Goal: Task Accomplishment & Management: Manage account settings

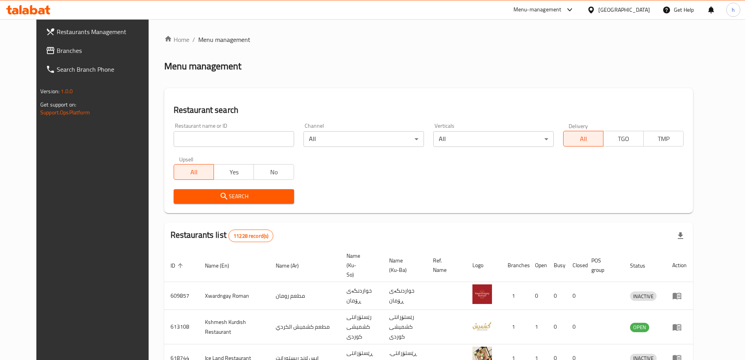
click at [238, 140] on input "search" at bounding box center [234, 139] width 121 height 16
click at [57, 52] on span "Branches" at bounding box center [106, 50] width 98 height 9
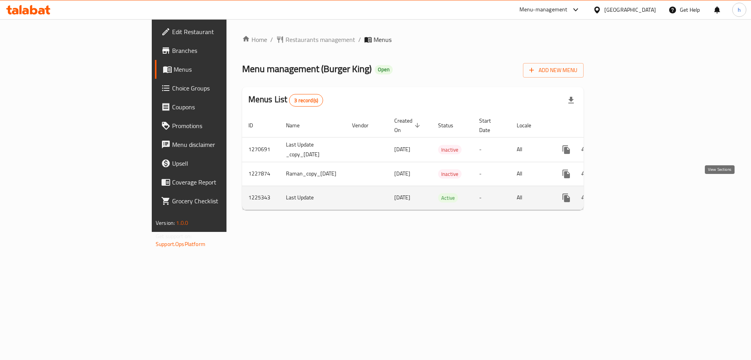
click at [628, 193] on icon "enhanced table" at bounding box center [622, 197] width 9 height 9
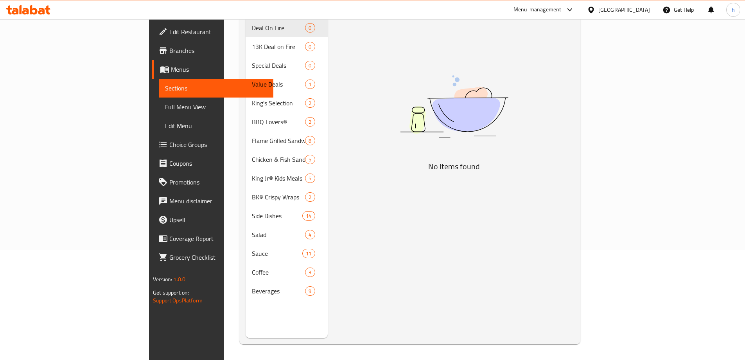
scroll to position [40, 0]
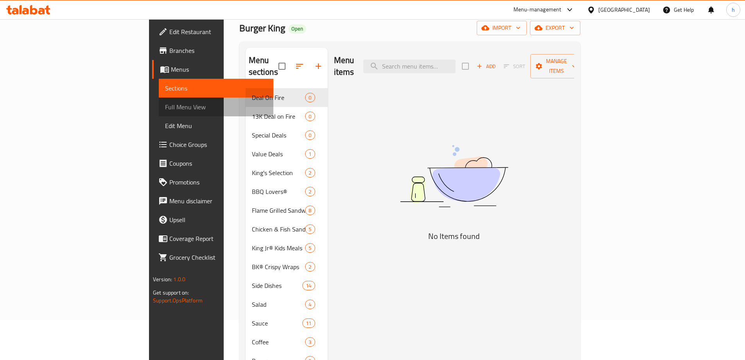
click at [165, 108] on span "Full Menu View" at bounding box center [216, 106] width 102 height 9
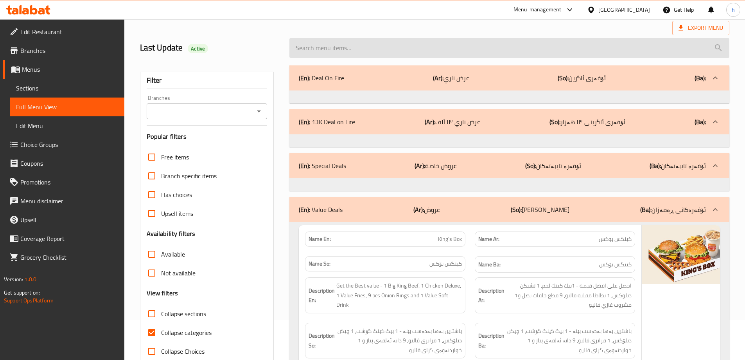
click at [335, 51] on input "search" at bounding box center [510, 48] width 440 height 20
paste input "Double Whopper®️"
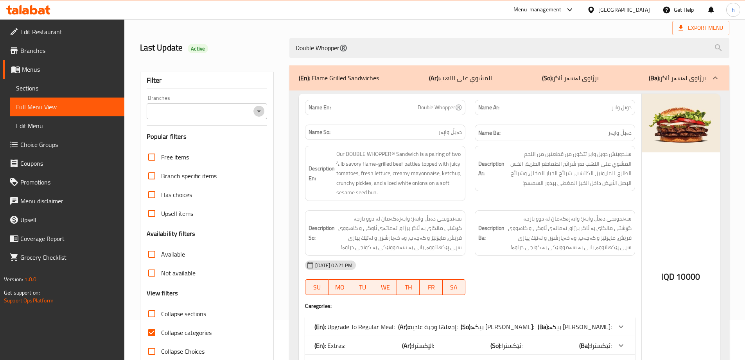
click at [262, 113] on icon "Open" at bounding box center [258, 110] width 9 height 9
type input "Double Whopper®️"
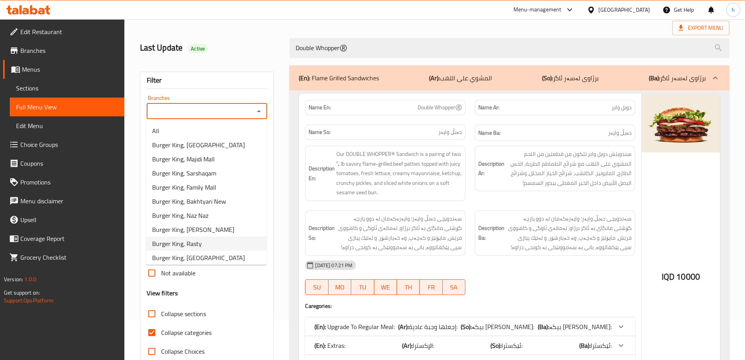
click at [196, 243] on span "Burger King, Rasty" at bounding box center [177, 243] width 50 height 9
type input "Burger King, Rasty"
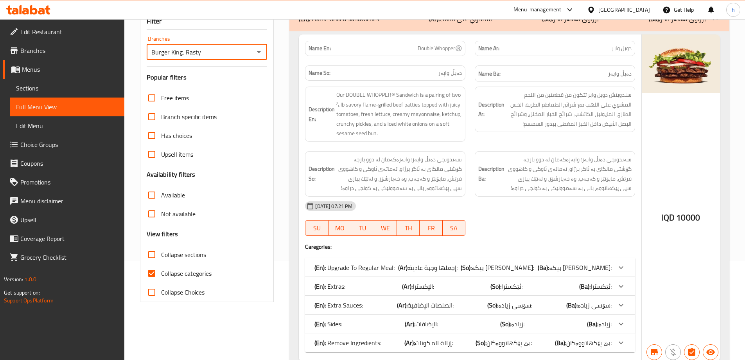
scroll to position [61, 0]
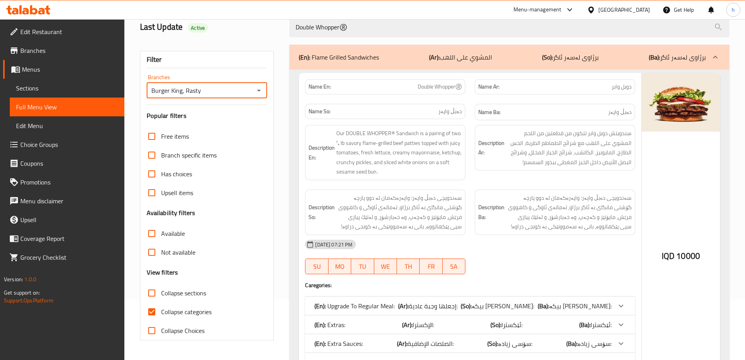
click at [150, 313] on input "Collapse categories" at bounding box center [151, 311] width 19 height 19
checkbox input "false"
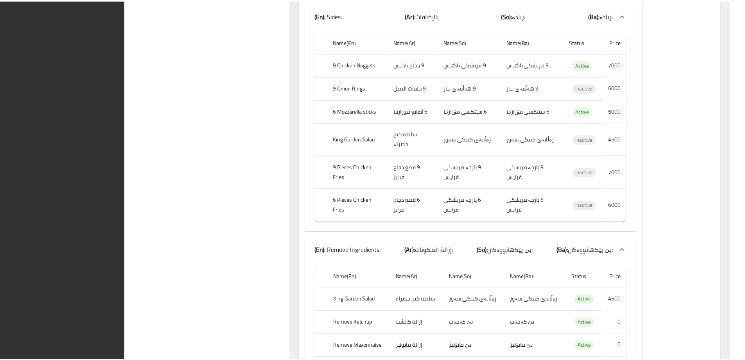
scroll to position [965, 0]
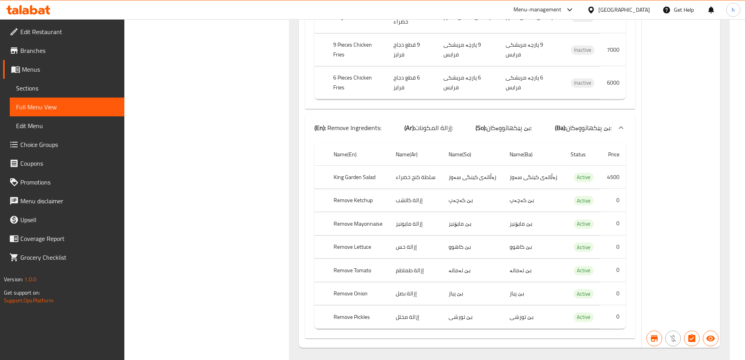
click at [32, 14] on div at bounding box center [28, 9] width 44 height 9
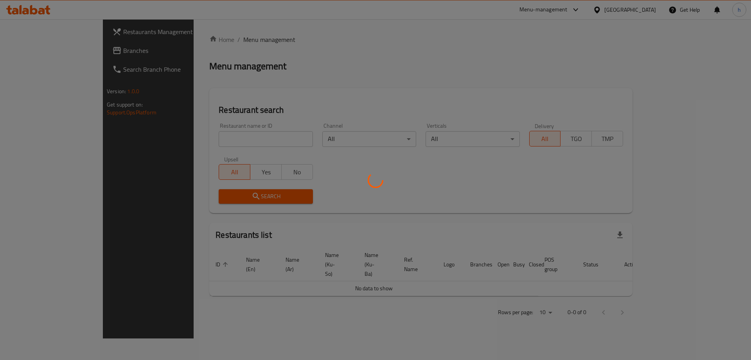
click at [21, 51] on div at bounding box center [375, 180] width 751 height 360
click at [206, 70] on div at bounding box center [375, 180] width 751 height 360
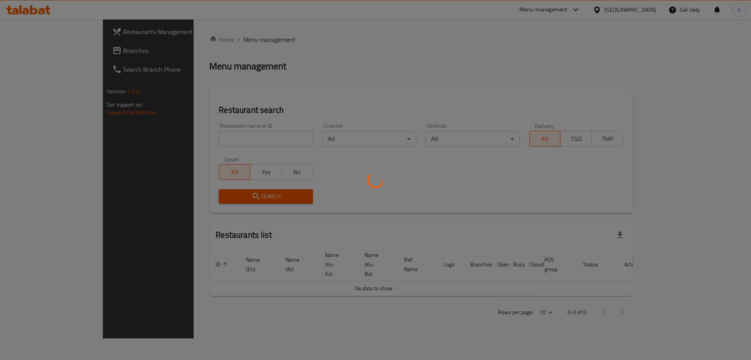
click at [48, 52] on div at bounding box center [375, 180] width 751 height 360
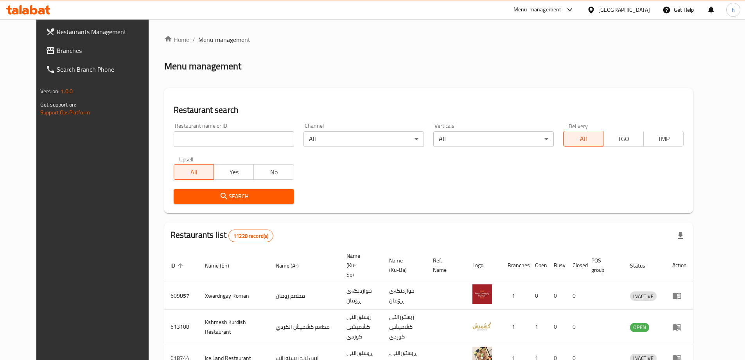
click at [57, 53] on span "Branches" at bounding box center [106, 50] width 98 height 9
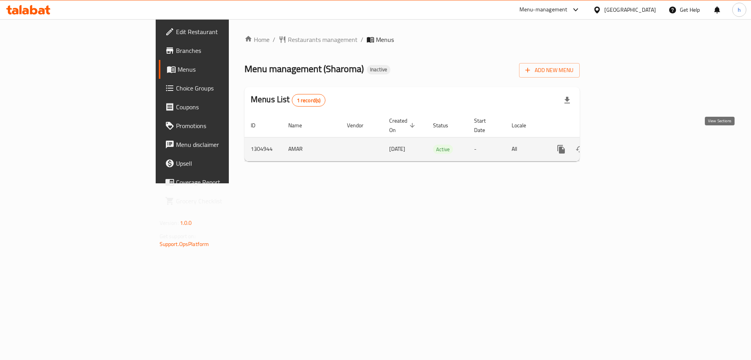
click at [621, 146] on icon "enhanced table" at bounding box center [617, 149] width 7 height 7
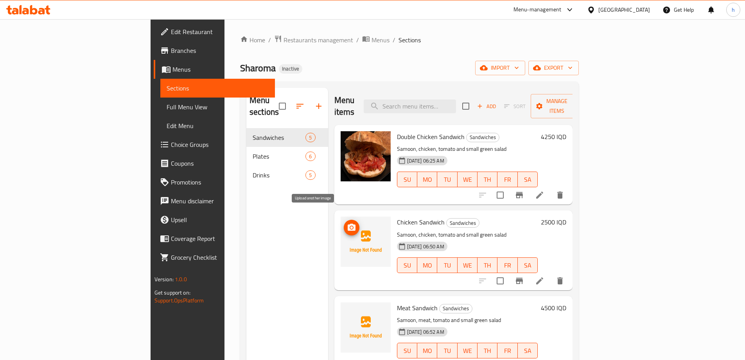
click at [348, 223] on icon "upload picture" at bounding box center [352, 226] width 8 height 7
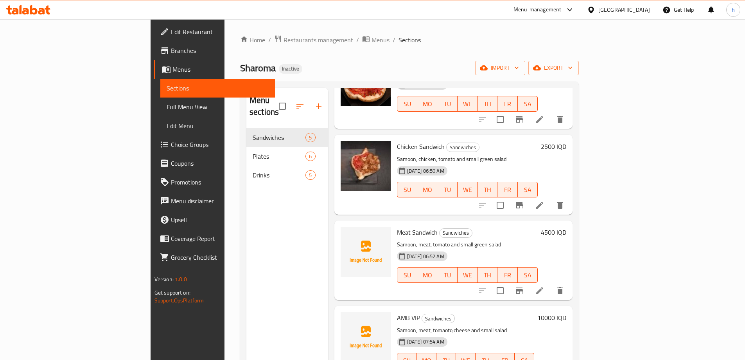
scroll to position [87, 0]
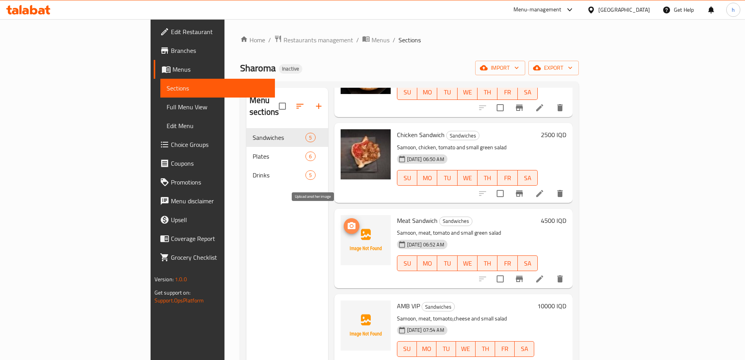
click at [348, 222] on icon "upload picture" at bounding box center [352, 225] width 8 height 7
click at [347, 221] on icon "upload picture" at bounding box center [351, 225] width 9 height 9
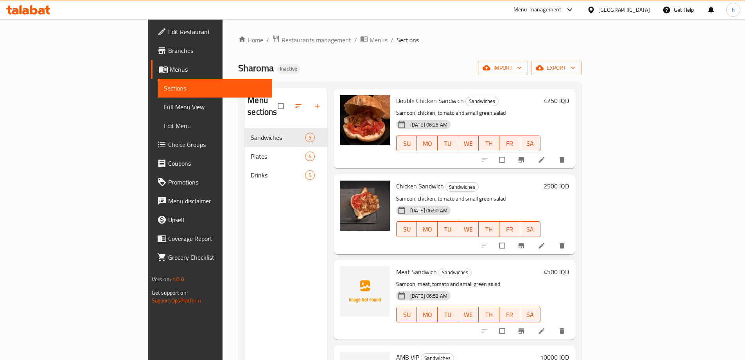
scroll to position [87, 0]
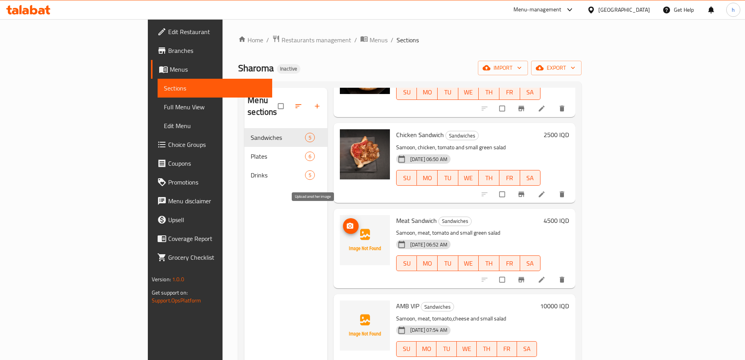
click at [346, 222] on icon "upload picture" at bounding box center [350, 226] width 8 height 8
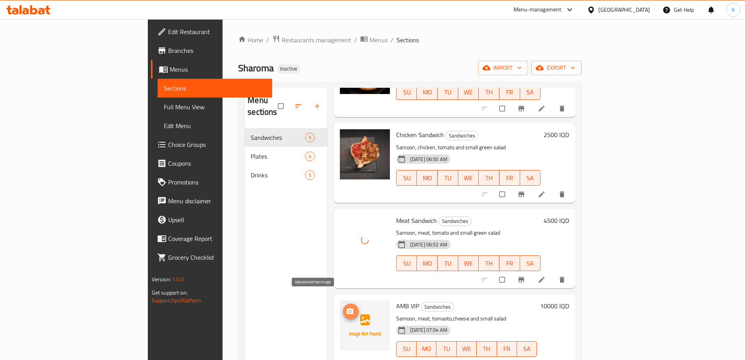
click at [343, 307] on span "upload picture" at bounding box center [351, 311] width 16 height 8
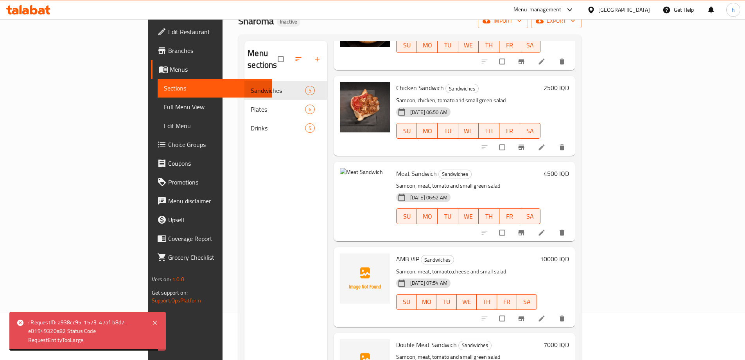
scroll to position [110, 0]
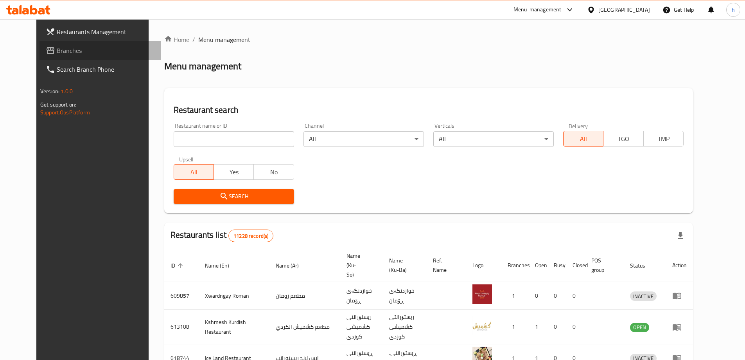
click at [40, 44] on link "Branches" at bounding box center [100, 50] width 121 height 19
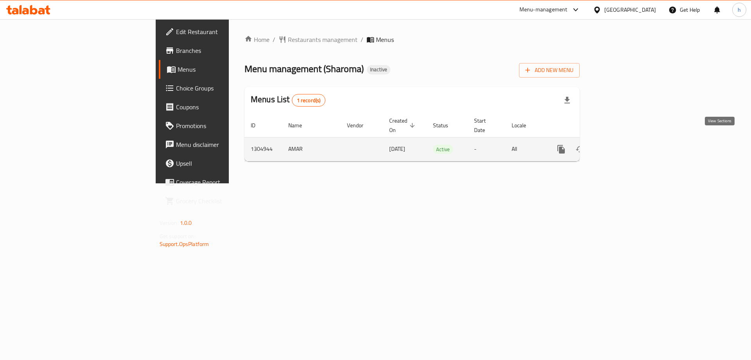
click at [627, 146] on link "enhanced table" at bounding box center [617, 149] width 19 height 19
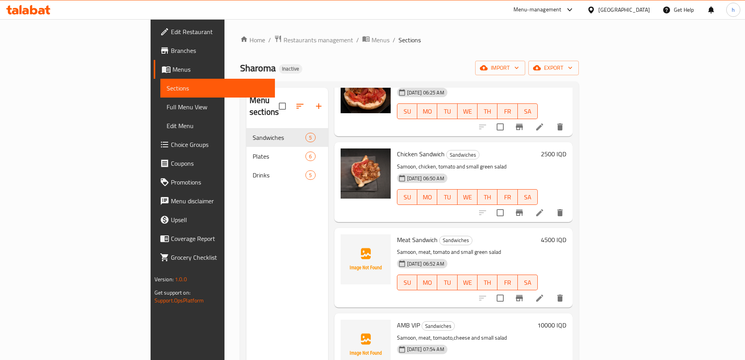
scroll to position [87, 0]
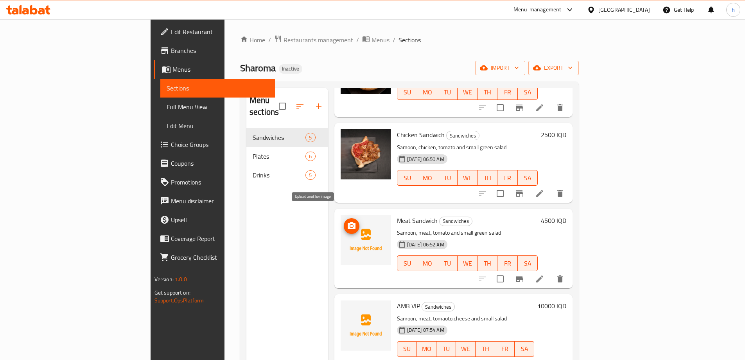
click at [347, 221] on icon "upload picture" at bounding box center [351, 225] width 9 height 9
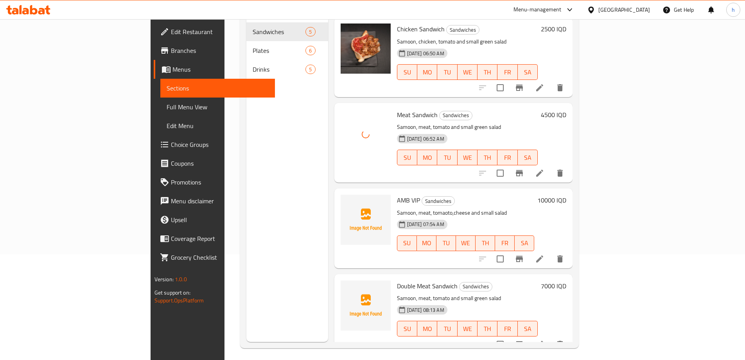
scroll to position [110, 0]
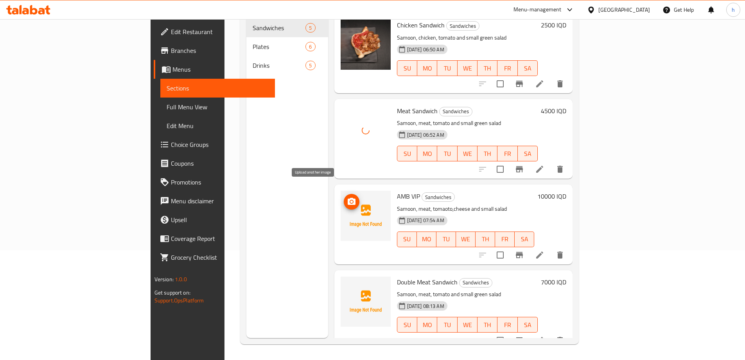
click at [348, 198] on icon "upload picture" at bounding box center [352, 201] width 8 height 7
click at [347, 112] on icon "upload picture" at bounding box center [351, 116] width 9 height 9
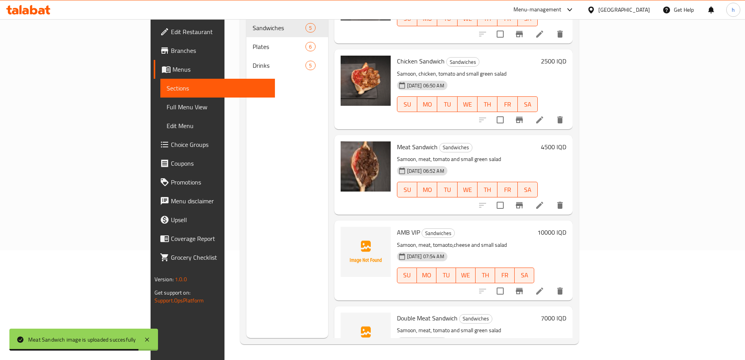
scroll to position [43, 0]
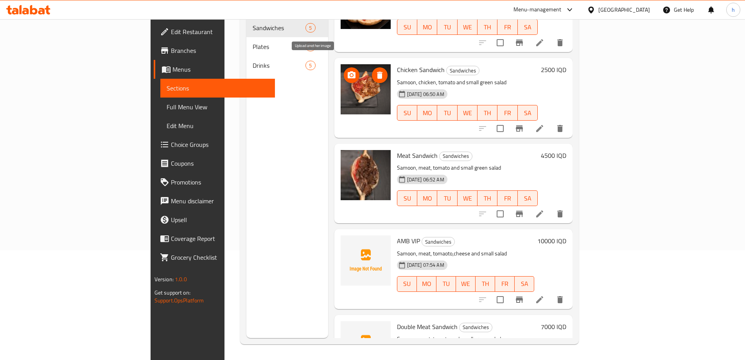
click at [348, 71] on icon "upload picture" at bounding box center [352, 74] width 8 height 7
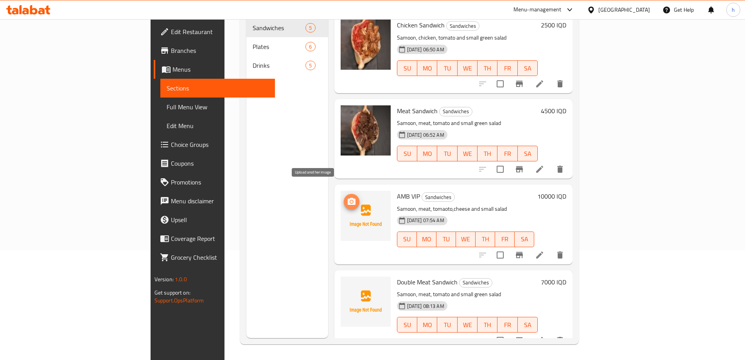
click at [347, 197] on icon "upload picture" at bounding box center [351, 201] width 9 height 9
click at [551, 248] on li at bounding box center [540, 255] width 22 height 14
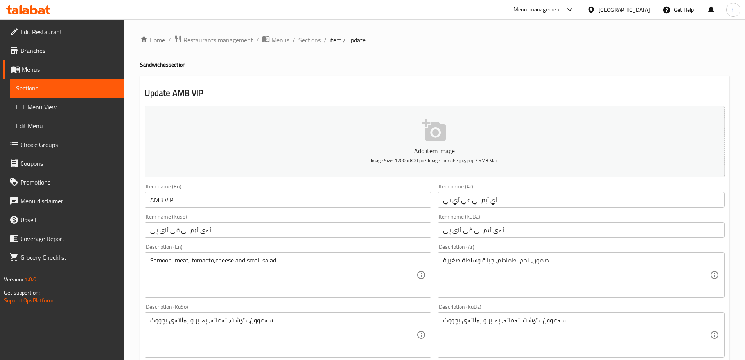
click at [32, 88] on span "Sections" at bounding box center [67, 87] width 102 height 9
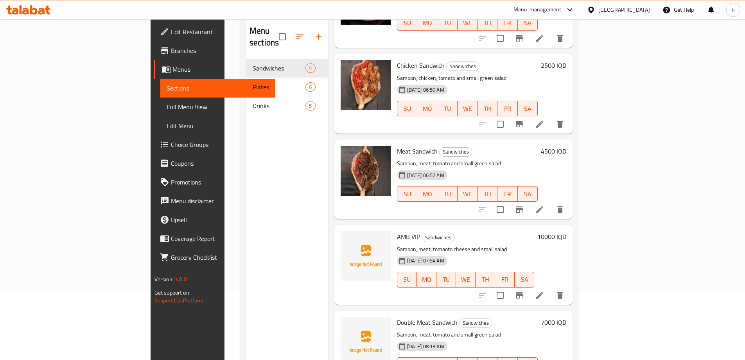
scroll to position [70, 0]
click at [347, 237] on icon "upload picture" at bounding box center [351, 241] width 9 height 9
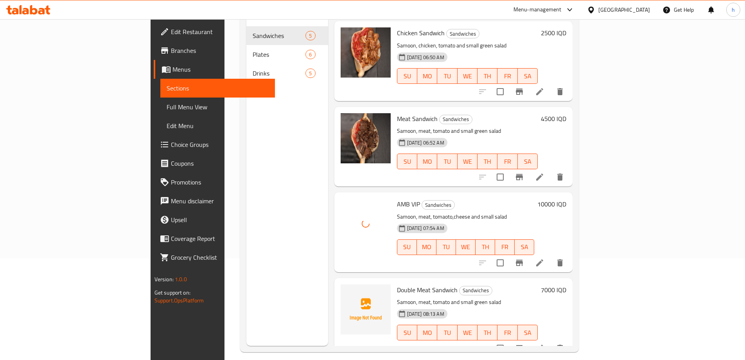
scroll to position [110, 0]
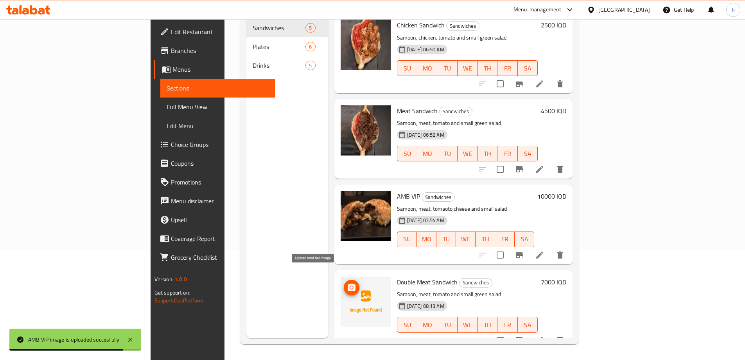
click at [348, 283] on icon "upload picture" at bounding box center [352, 286] width 8 height 7
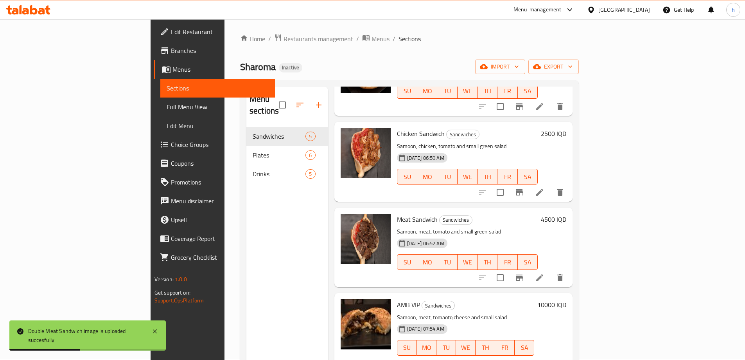
scroll to position [0, 0]
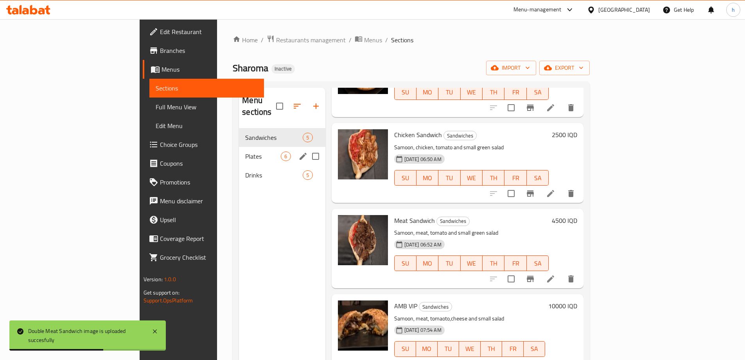
click at [239, 149] on div "Plates 6" at bounding box center [282, 156] width 86 height 19
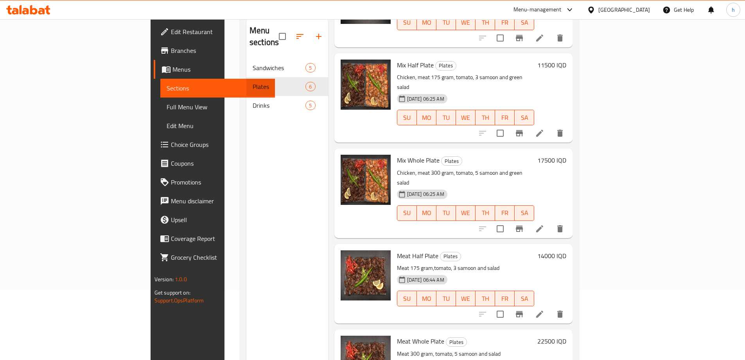
scroll to position [110, 0]
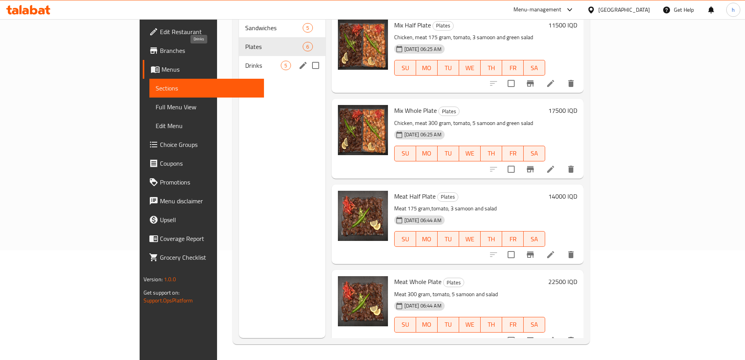
click at [245, 61] on span "Drinks" at bounding box center [263, 65] width 36 height 9
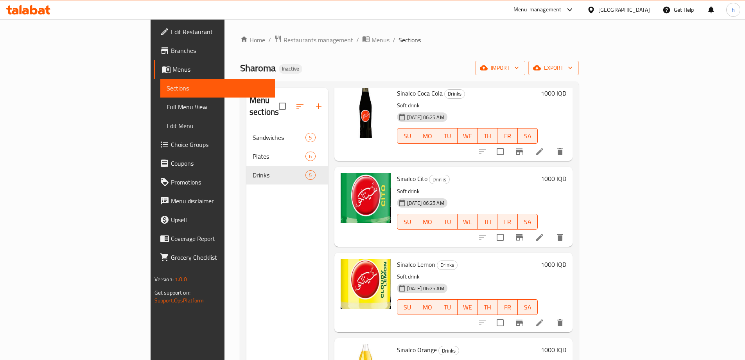
scroll to position [76, 0]
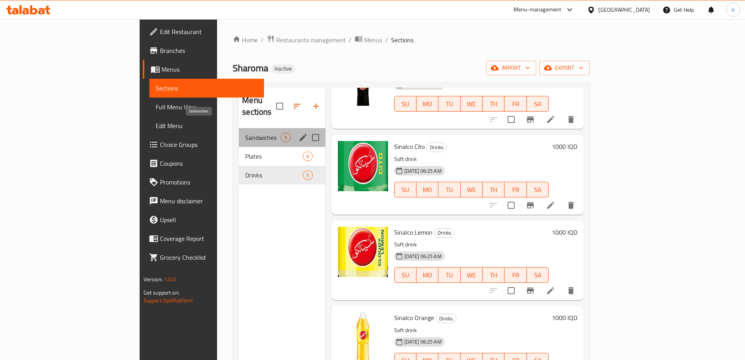
click at [245, 133] on span "Sandwiches" at bounding box center [263, 137] width 36 height 9
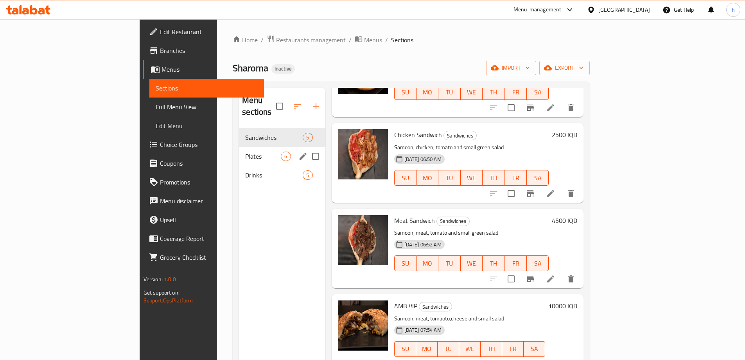
click at [245, 151] on span "Plates" at bounding box center [263, 155] width 36 height 9
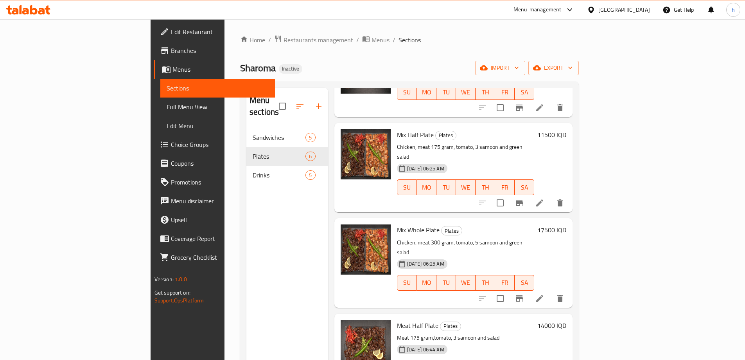
click at [167, 103] on span "Full Menu View" at bounding box center [218, 106] width 102 height 9
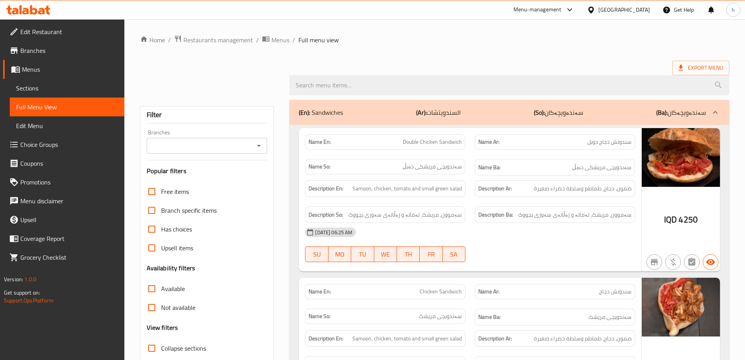
click at [258, 145] on icon "Open" at bounding box center [259, 146] width 4 height 2
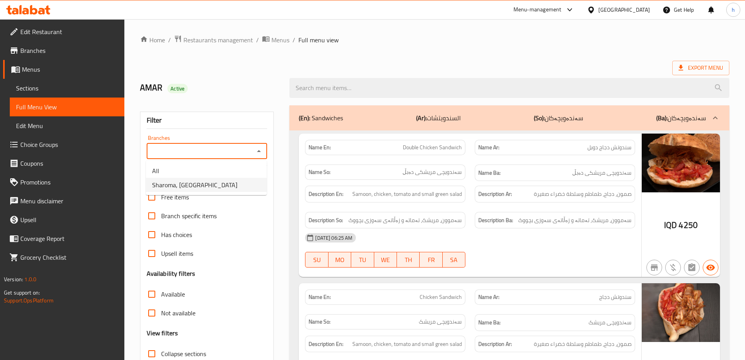
click at [197, 187] on span "Sharoma, English Village" at bounding box center [194, 184] width 85 height 9
type input "Sharoma, English Village"
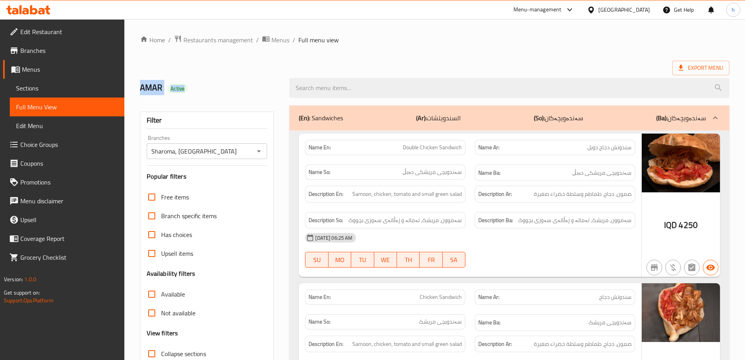
drag, startPoint x: 741, startPoint y: 44, endPoint x: 749, endPoint y: 86, distance: 43.4
click at [745, 86] on html "​ Menu-management Iraq Get Help h Edit Restaurant Branches Menus Sections Full …" at bounding box center [372, 180] width 745 height 360
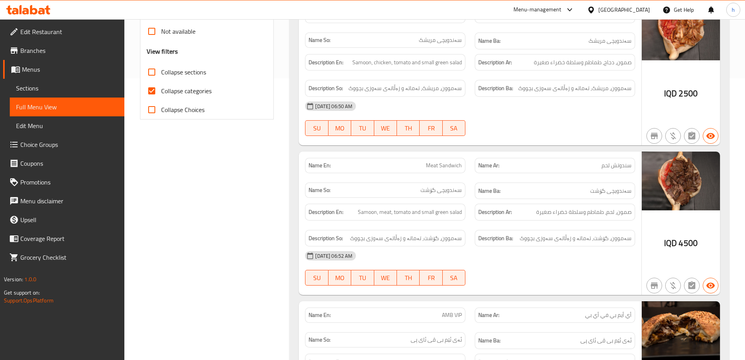
scroll to position [238, 0]
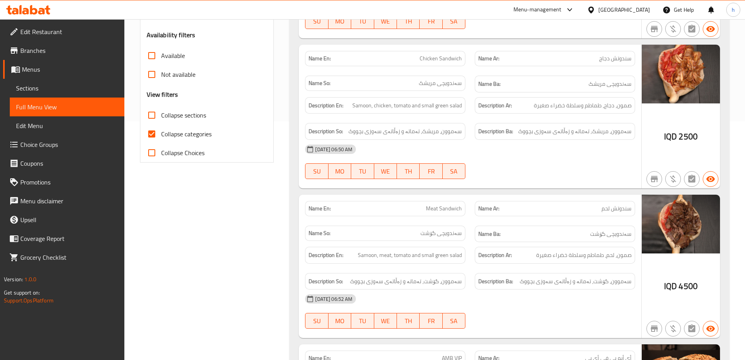
click at [192, 135] on span "Collapse categories" at bounding box center [186, 133] width 50 height 9
click at [151, 136] on input "Collapse categories" at bounding box center [151, 133] width 19 height 19
checkbox input "false"
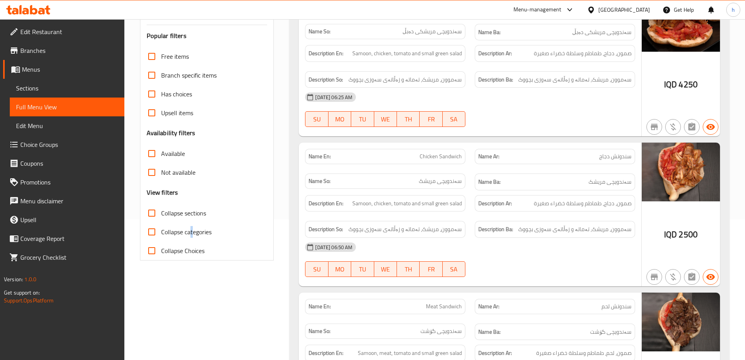
scroll to position [101, 0]
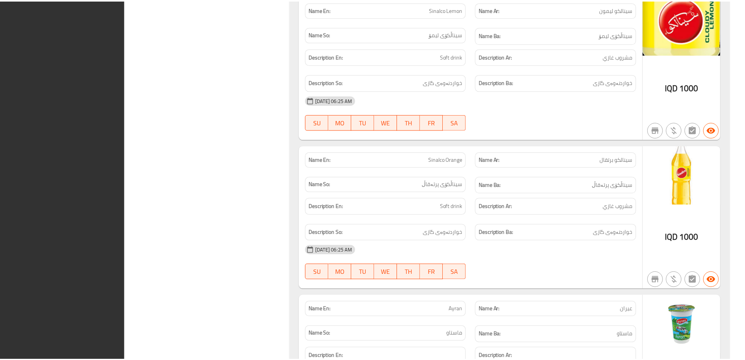
scroll to position [2339, 0]
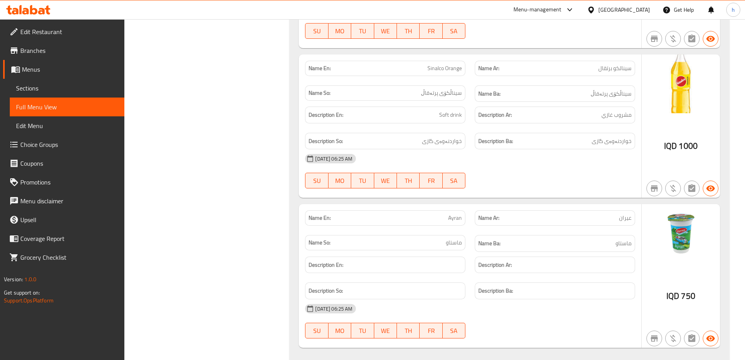
click at [34, 6] on icon at bounding box center [28, 9] width 44 height 9
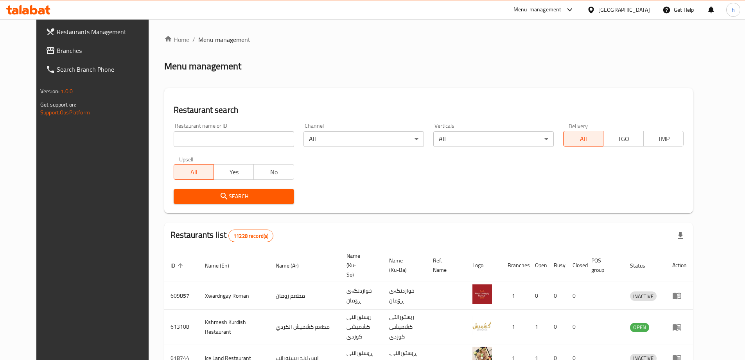
click at [57, 49] on span "Branches" at bounding box center [106, 50] width 98 height 9
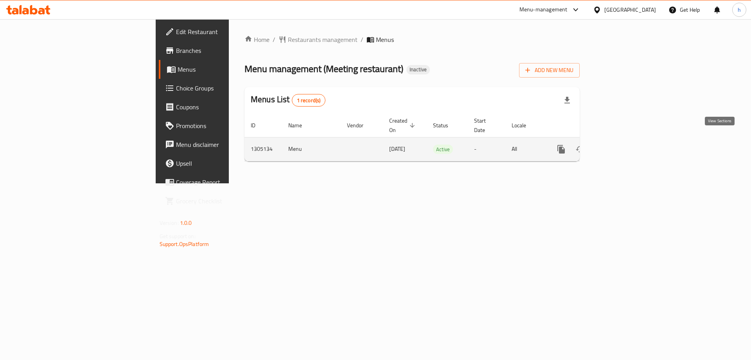
click at [623, 144] on icon "enhanced table" at bounding box center [617, 148] width 9 height 9
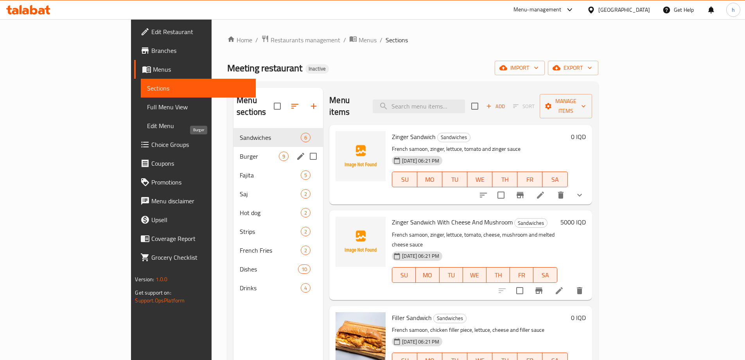
click at [240, 151] on span "Burger" at bounding box center [259, 155] width 39 height 9
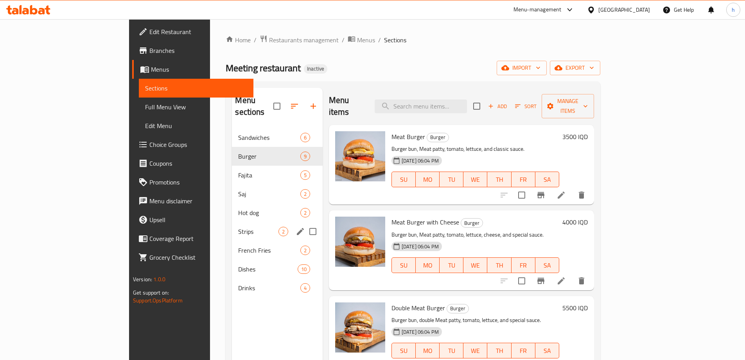
click at [232, 209] on div "Hot dog 2" at bounding box center [277, 212] width 90 height 19
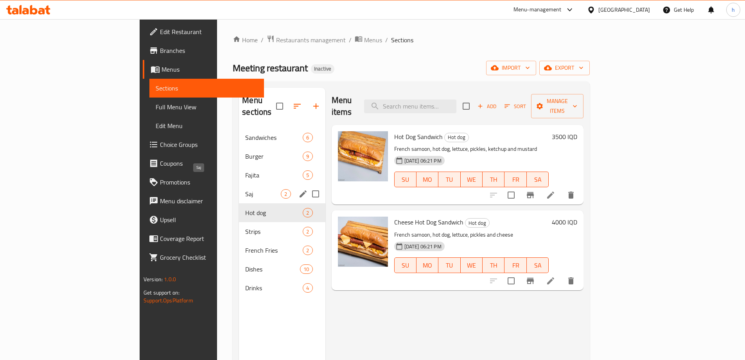
click at [245, 189] on span "Saj" at bounding box center [263, 193] width 36 height 9
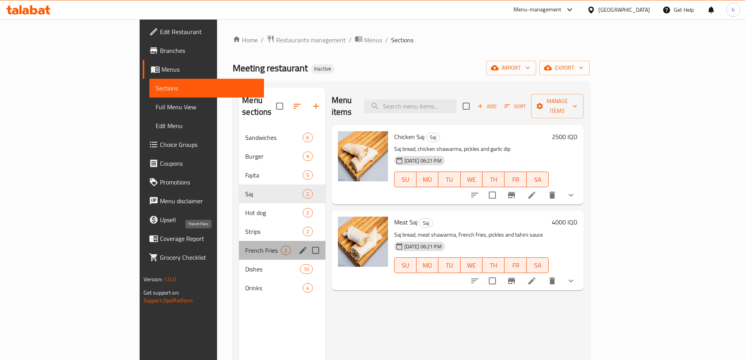
click at [245, 245] on span "French Fries" at bounding box center [263, 249] width 36 height 9
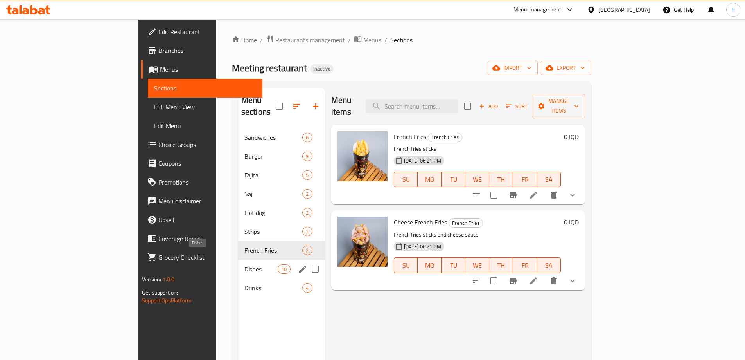
click at [245, 264] on span "Dishes" at bounding box center [261, 268] width 33 height 9
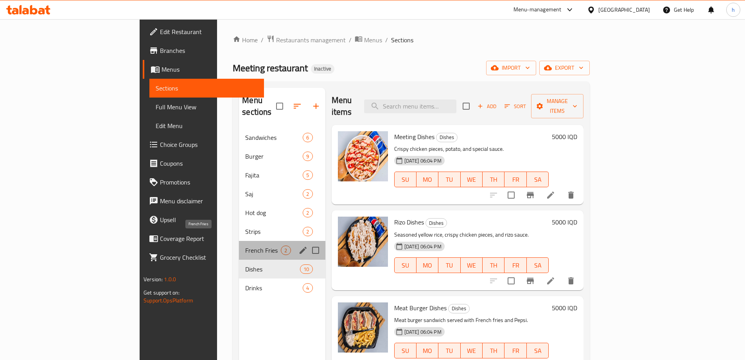
click at [245, 245] on span "French Fries" at bounding box center [263, 249] width 36 height 9
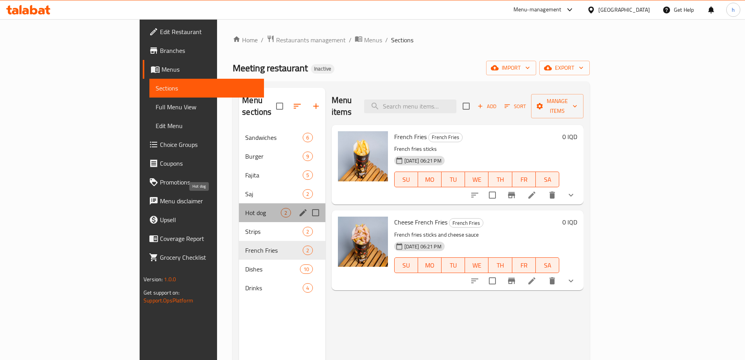
click at [245, 208] on span "Hot dog" at bounding box center [263, 212] width 36 height 9
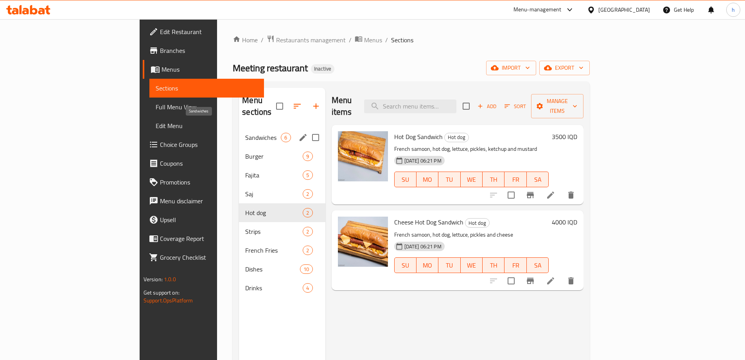
click at [245, 133] on span "Sandwiches" at bounding box center [263, 137] width 36 height 9
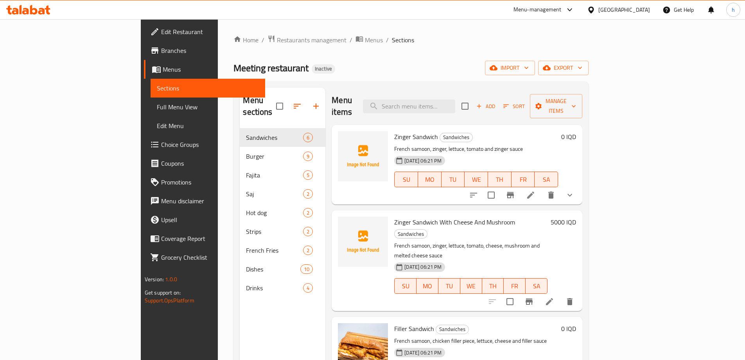
click at [34, 10] on icon at bounding box center [28, 9] width 44 height 9
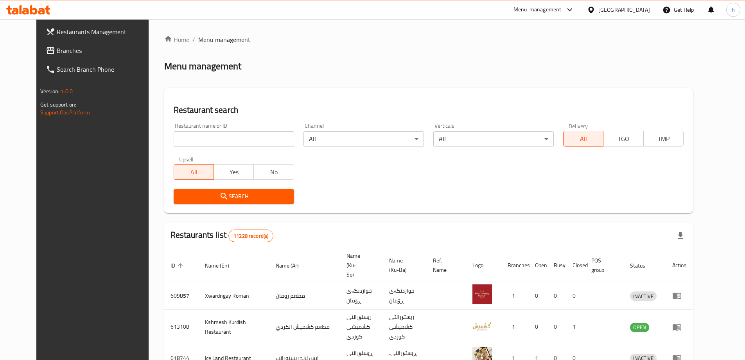
click at [57, 54] on span "Branches" at bounding box center [106, 50] width 98 height 9
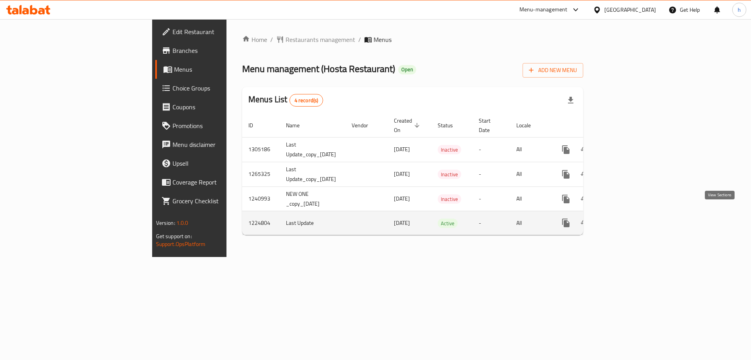
click at [627, 218] on icon "enhanced table" at bounding box center [622, 222] width 9 height 9
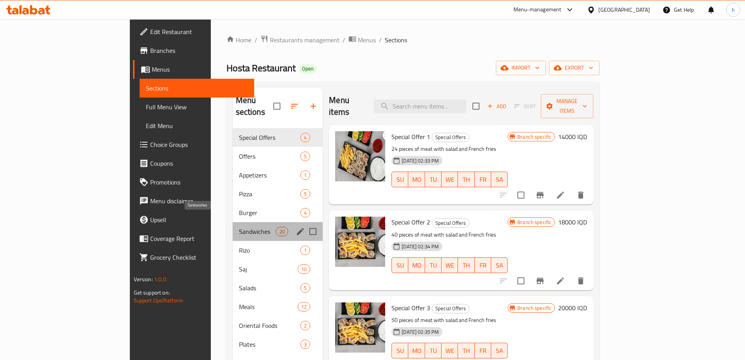
click at [239, 227] on span "Sandwiches" at bounding box center [257, 231] width 37 height 9
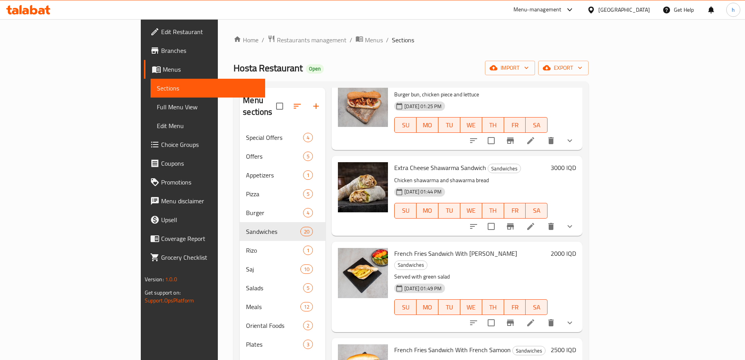
scroll to position [814, 0]
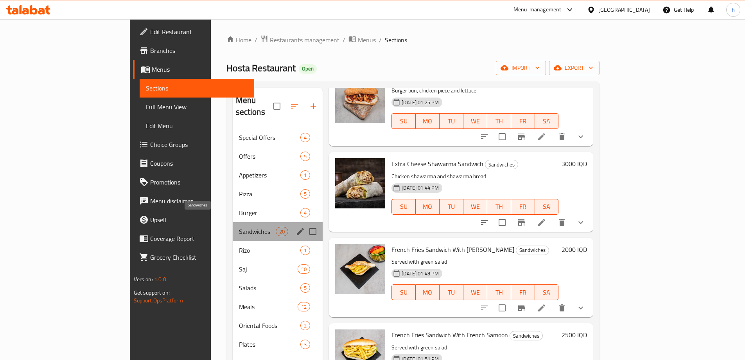
click at [239, 227] on span "Sandwiches" at bounding box center [257, 231] width 37 height 9
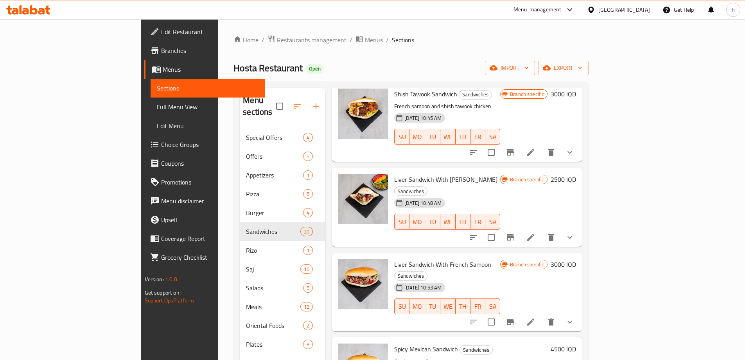
scroll to position [0, 0]
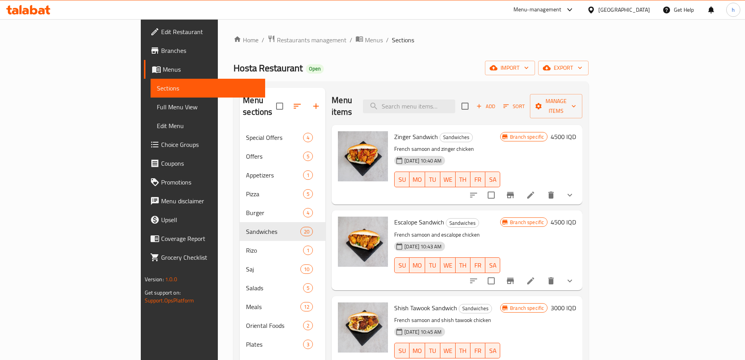
click at [576, 131] on h6 "4500 IQD" at bounding box center [563, 136] width 25 height 11
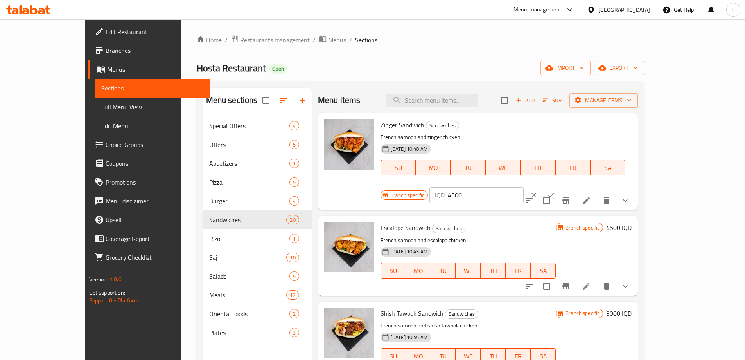
click at [524, 187] on input "4500" at bounding box center [486, 195] width 76 height 16
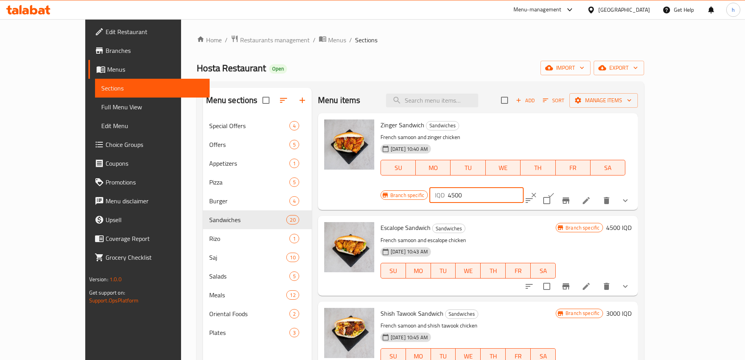
click at [524, 187] on input "4500" at bounding box center [486, 195] width 76 height 16
paste input "60"
type input "6000"
click at [560, 186] on button "ok" at bounding box center [551, 194] width 17 height 17
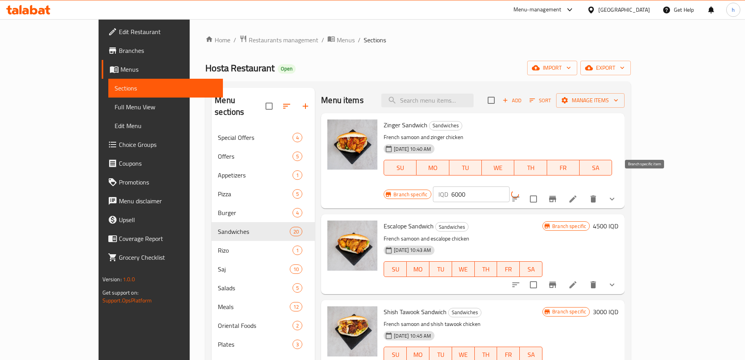
click at [562, 189] on button "Branch-specific-item" at bounding box center [553, 198] width 19 height 19
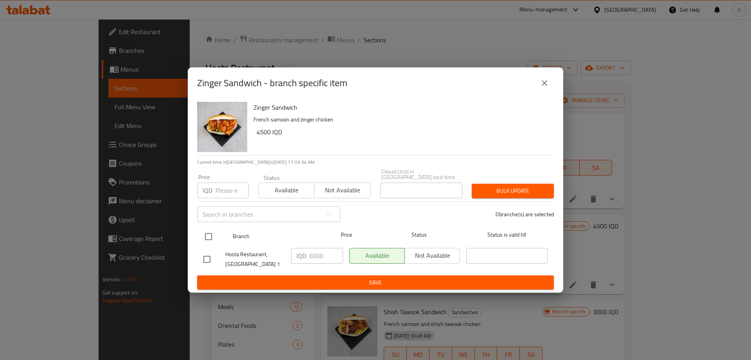
drag, startPoint x: 202, startPoint y: 234, endPoint x: 210, endPoint y: 238, distance: 8.4
click at [203, 234] on input "checkbox" at bounding box center [208, 236] width 16 height 16
checkbox input "true"
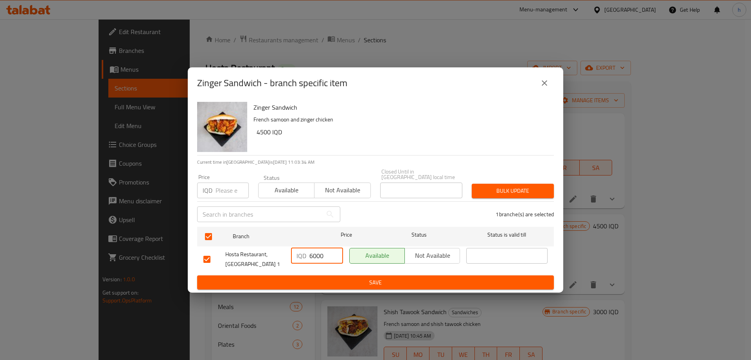
click at [325, 257] on input "6000" at bounding box center [327, 256] width 34 height 16
click at [324, 255] on input "6000" at bounding box center [327, 256] width 34 height 16
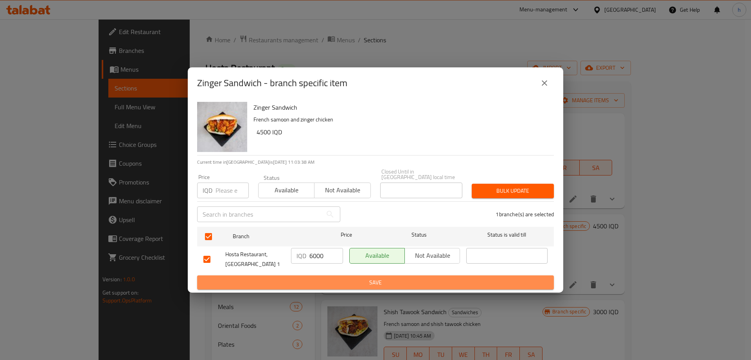
click at [417, 277] on span "Save" at bounding box center [375, 282] width 344 height 10
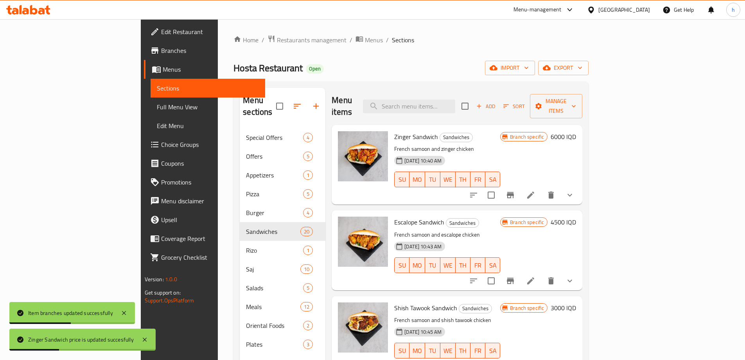
click at [576, 216] on h6 "4500 IQD" at bounding box center [563, 221] width 25 height 11
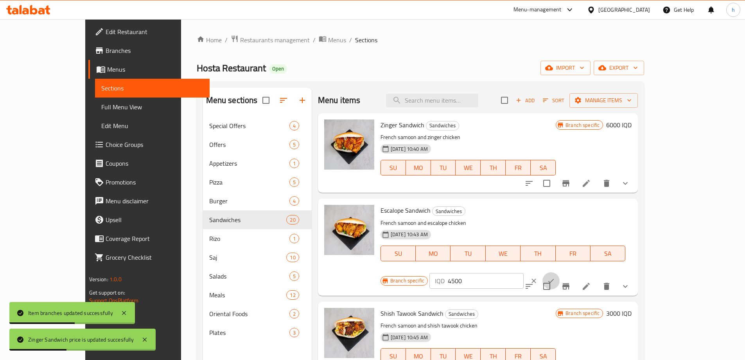
click at [555, 277] on icon "ok" at bounding box center [551, 281] width 8 height 8
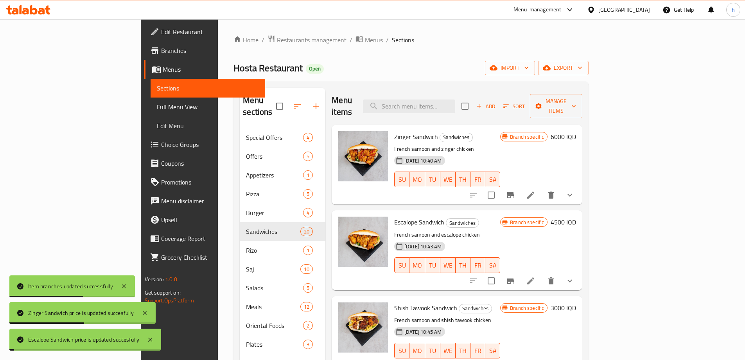
click at [509, 218] on icon at bounding box center [505, 221] width 7 height 7
click at [508, 220] on icon at bounding box center [504, 222] width 5 height 5
click at [576, 216] on h6 "4500 IQD" at bounding box center [563, 221] width 25 height 11
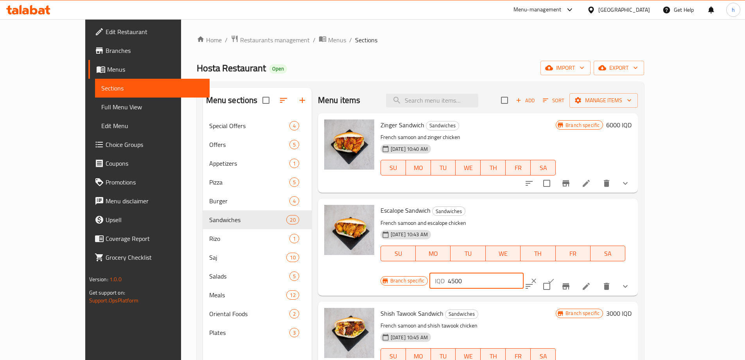
click at [524, 273] on input "4500" at bounding box center [486, 281] width 76 height 16
paste input "60"
type input "6000"
click at [555, 277] on icon "ok" at bounding box center [551, 281] width 8 height 8
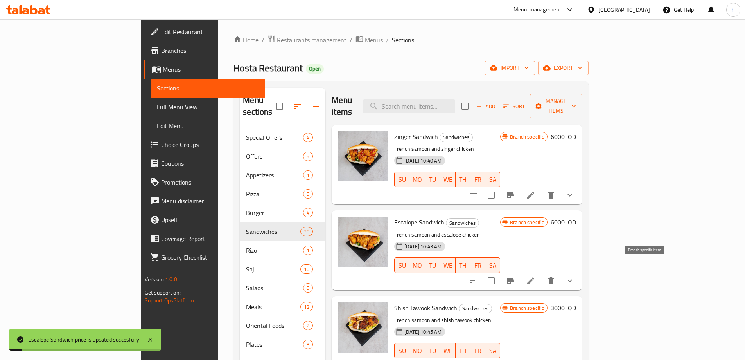
click at [515, 276] on icon "Branch-specific-item" at bounding box center [510, 280] width 9 height 9
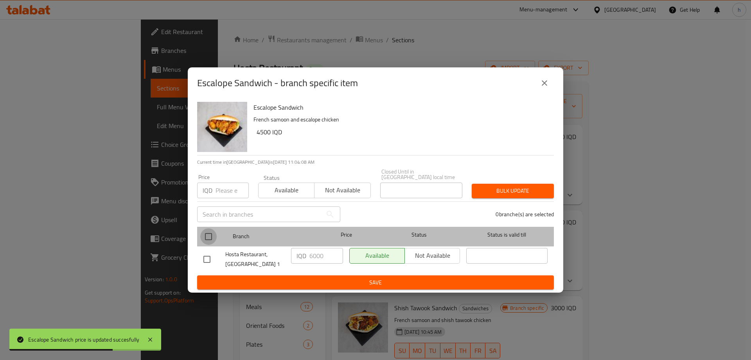
click at [207, 233] on input "checkbox" at bounding box center [208, 236] width 16 height 16
checkbox input "true"
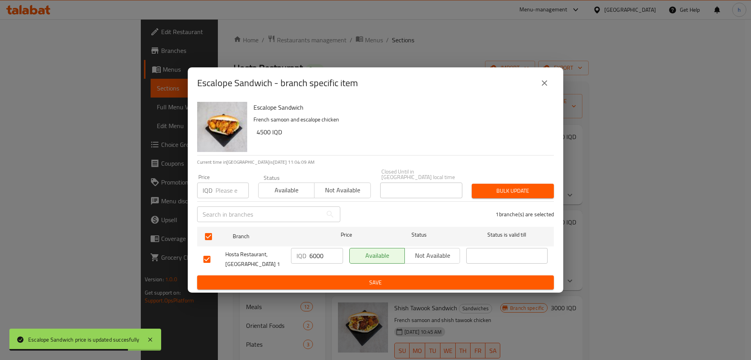
click at [306, 256] on div "IQD 6000 ​" at bounding box center [317, 256] width 52 height 16
click at [307, 256] on div "IQD 6000 ​" at bounding box center [317, 256] width 52 height 16
click at [311, 251] on input "6000" at bounding box center [327, 256] width 34 height 16
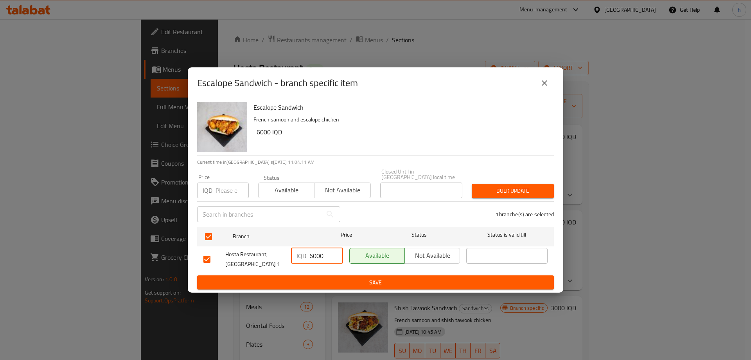
click at [342, 280] on span "Save" at bounding box center [375, 282] width 344 height 10
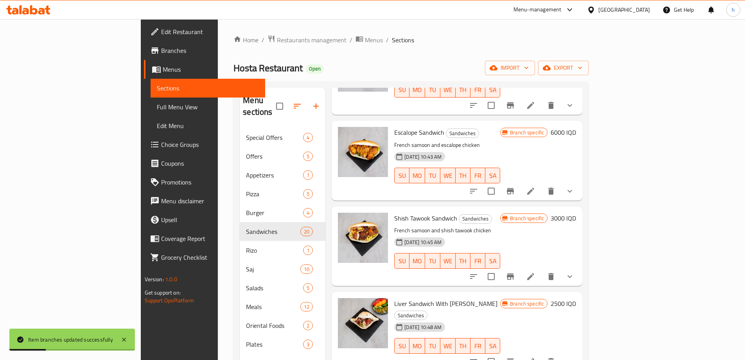
scroll to position [112, 0]
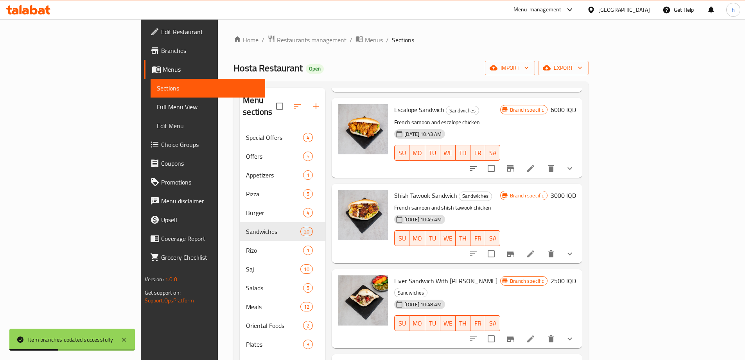
click at [576, 190] on h6 "3000 IQD" at bounding box center [563, 195] width 25 height 11
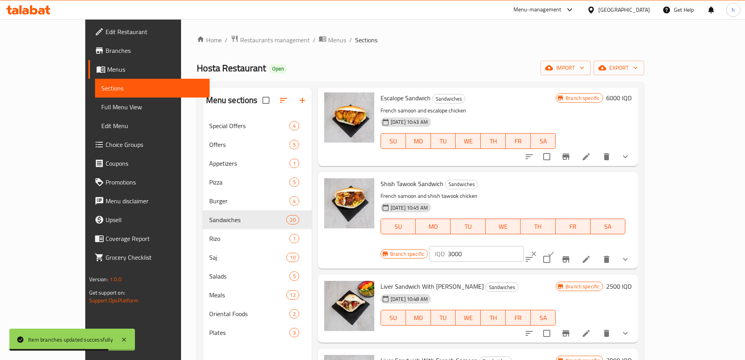
click at [524, 246] on input "3000" at bounding box center [486, 254] width 76 height 16
paste input "6"
type input "6000"
click at [560, 245] on button "ok" at bounding box center [551, 253] width 17 height 17
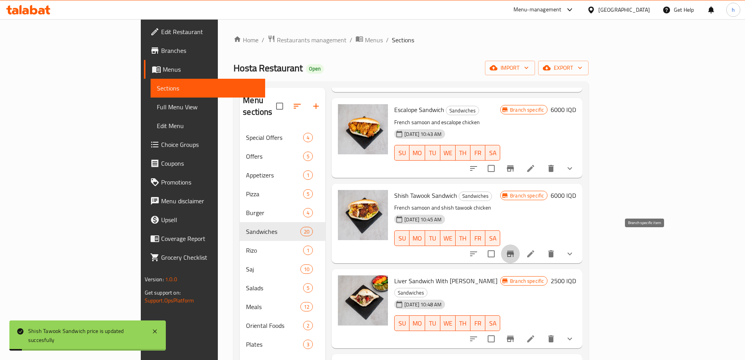
click at [514, 250] on icon "Branch-specific-item" at bounding box center [510, 253] width 7 height 6
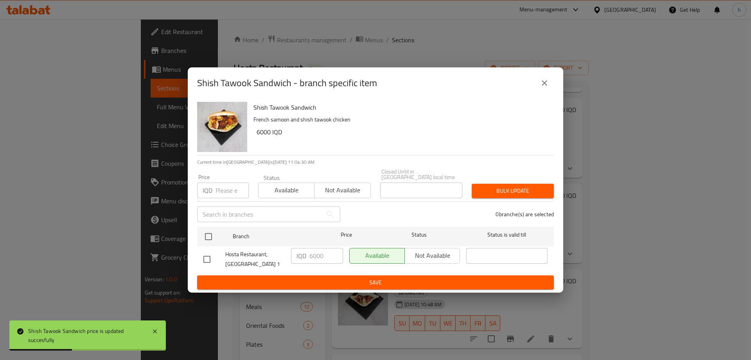
click at [543, 85] on icon "close" at bounding box center [544, 82] width 9 height 9
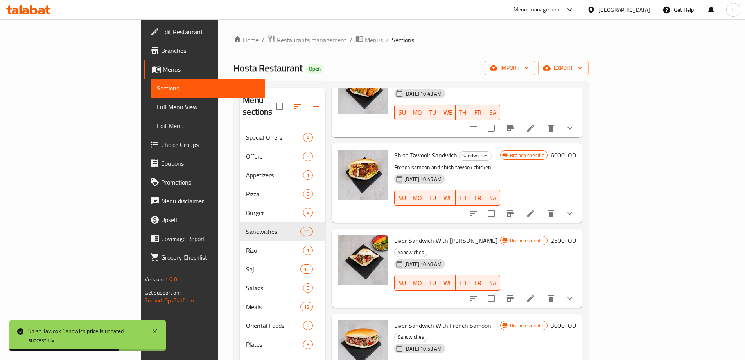
scroll to position [170, 0]
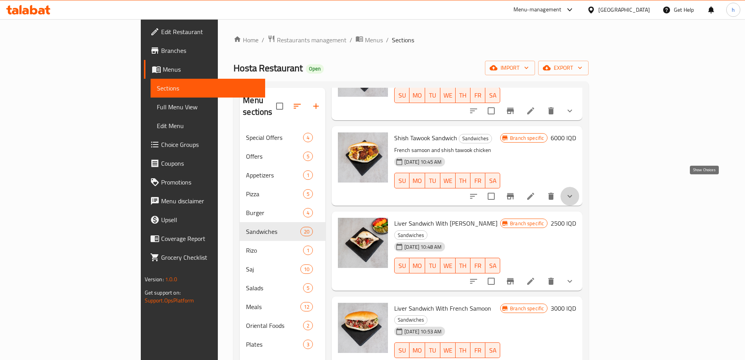
click at [575, 191] on icon "show more" at bounding box center [569, 195] width 9 height 9
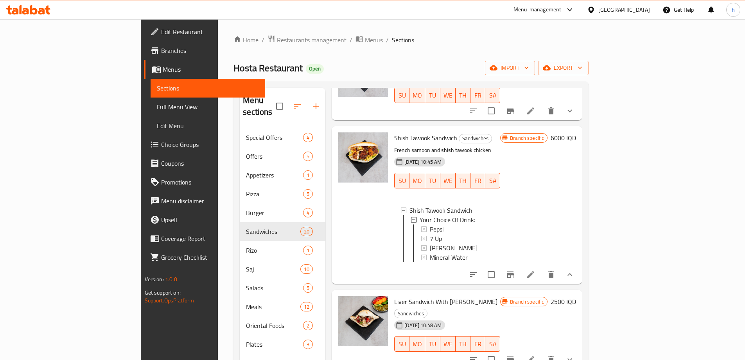
scroll to position [20, 0]
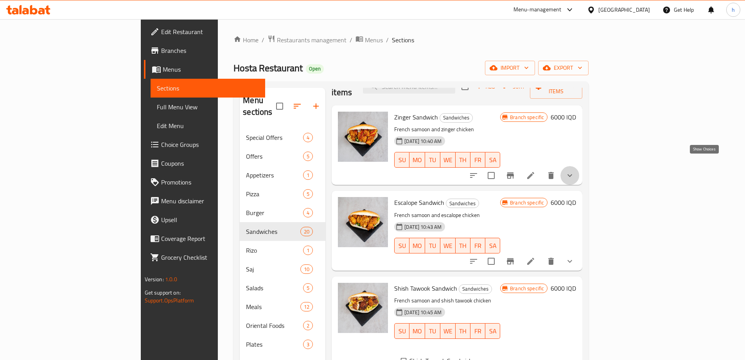
click at [575, 171] on icon "show more" at bounding box center [569, 175] width 9 height 9
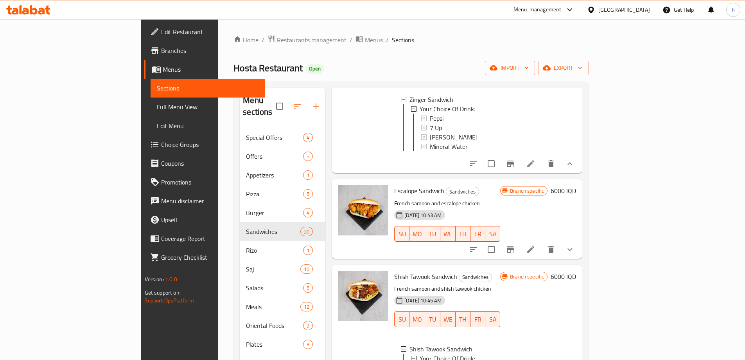
scroll to position [208, 0]
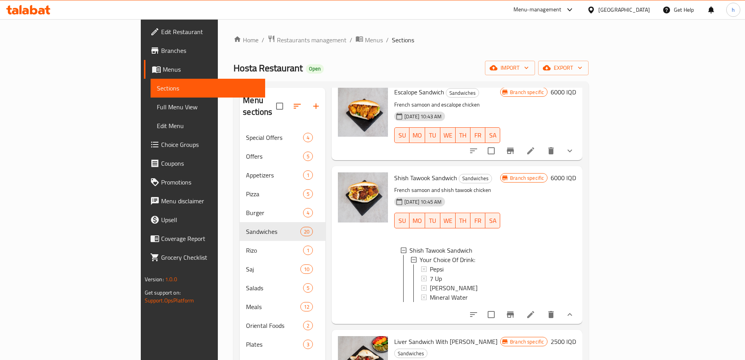
click at [575, 149] on icon "show more" at bounding box center [569, 150] width 9 height 9
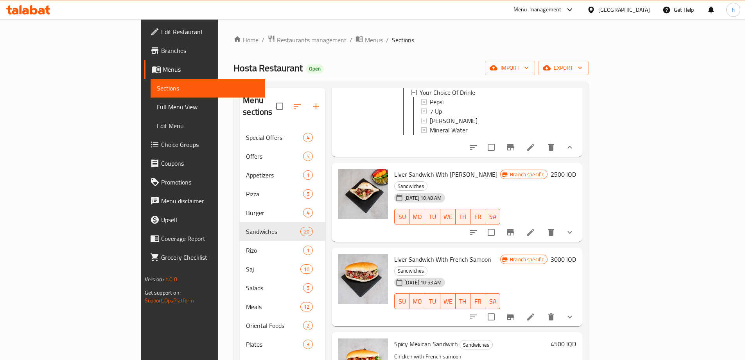
scroll to position [416, 0]
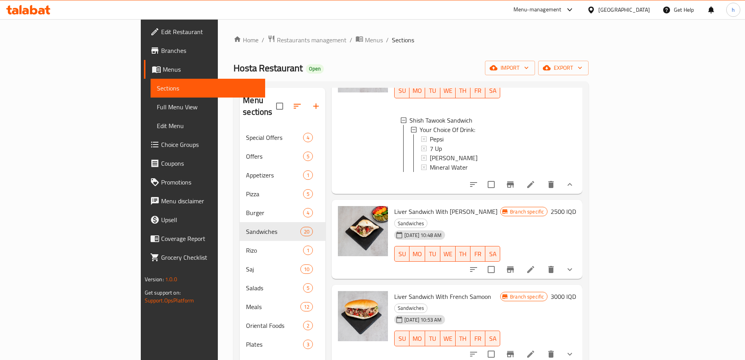
click at [572, 268] on icon "show more" at bounding box center [570, 269] width 5 height 3
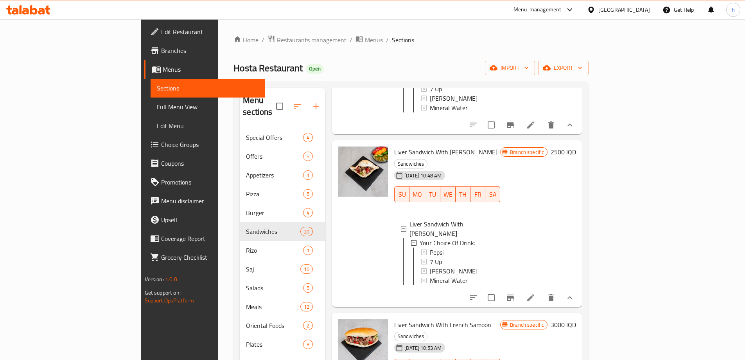
scroll to position [471, 0]
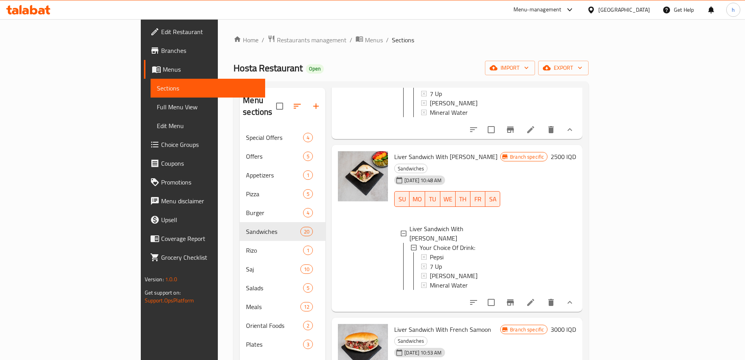
click at [576, 160] on h6 "2500 IQD" at bounding box center [563, 156] width 25 height 11
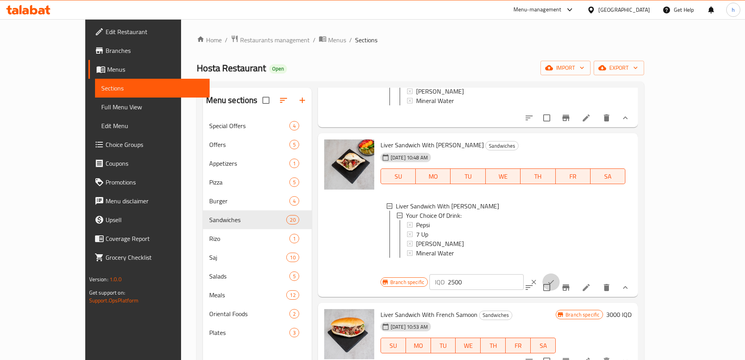
click at [560, 273] on button "ok" at bounding box center [551, 281] width 17 height 17
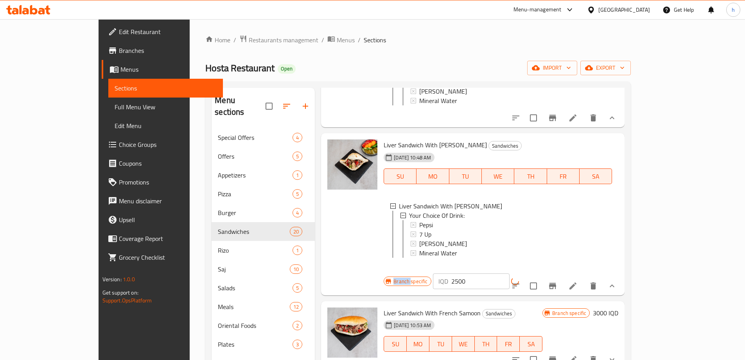
click at [431, 277] on span "Branch specific" at bounding box center [411, 280] width 40 height 7
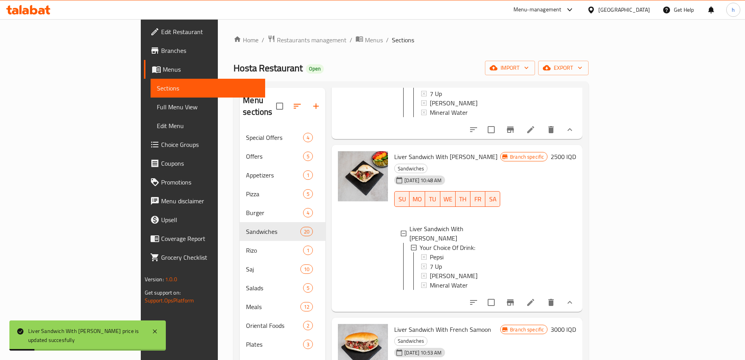
click at [576, 161] on h6 "2500 IQD" at bounding box center [563, 156] width 25 height 11
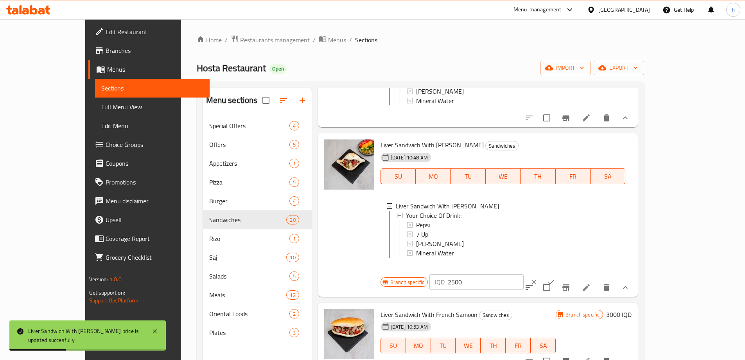
click at [524, 274] on div "IQD 2500 ​" at bounding box center [477, 282] width 94 height 16
click at [524, 274] on input "2500" at bounding box center [486, 282] width 76 height 16
paste input "80"
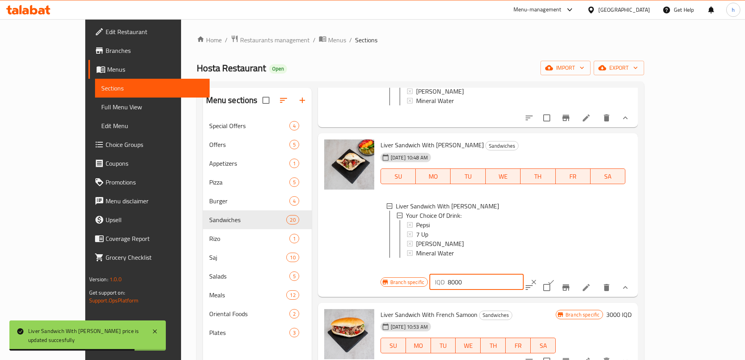
type input "8000"
click at [555, 278] on icon "ok" at bounding box center [551, 282] width 8 height 8
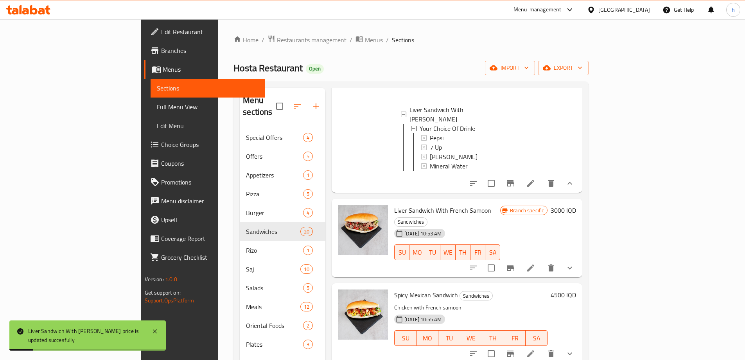
scroll to position [608, 0]
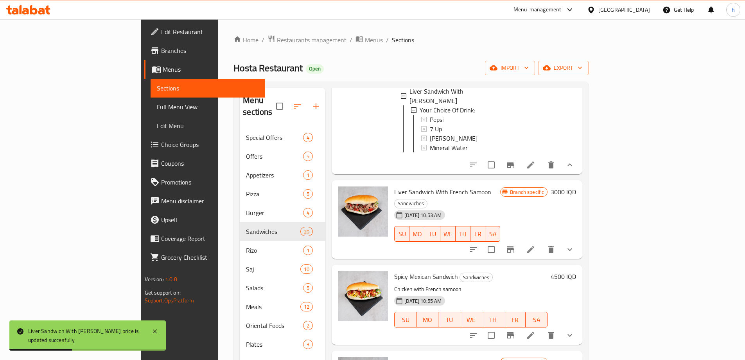
click at [576, 186] on h6 "3000 IQD" at bounding box center [563, 191] width 25 height 11
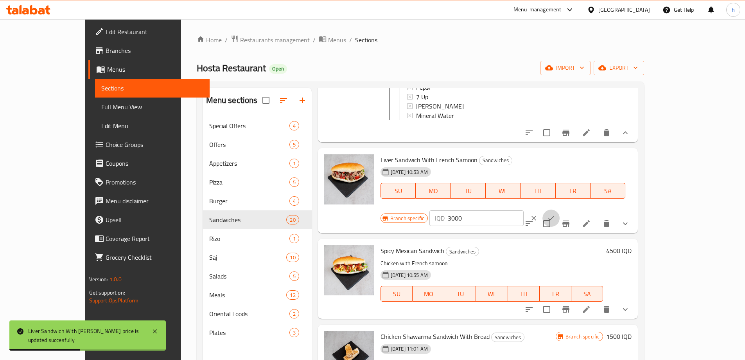
click at [560, 209] on button "ok" at bounding box center [551, 217] width 17 height 17
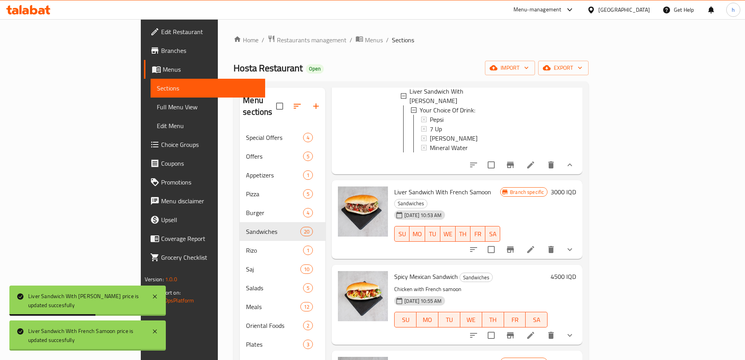
click at [509, 188] on icon at bounding box center [505, 191] width 7 height 7
click at [576, 186] on h6 "3000 IQD" at bounding box center [563, 191] width 25 height 11
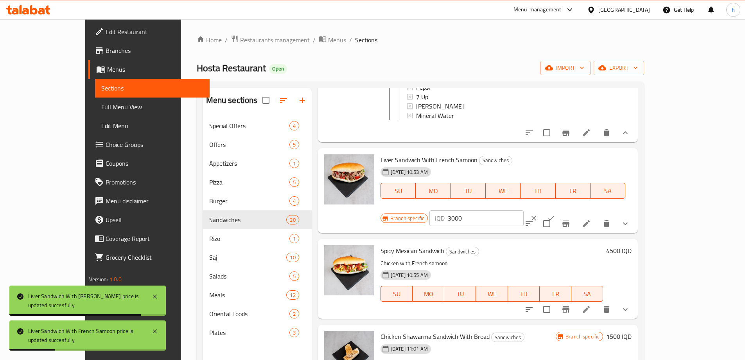
click at [524, 210] on input "3000" at bounding box center [486, 218] width 76 height 16
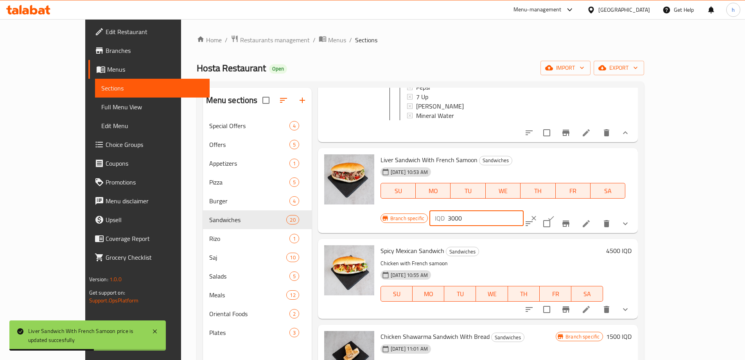
paste input "8"
type input "8000"
click at [555, 214] on icon "ok" at bounding box center [551, 218] width 8 height 8
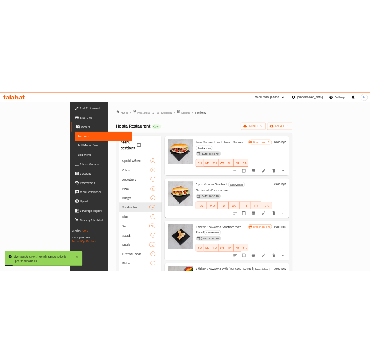
scroll to position [725, 0]
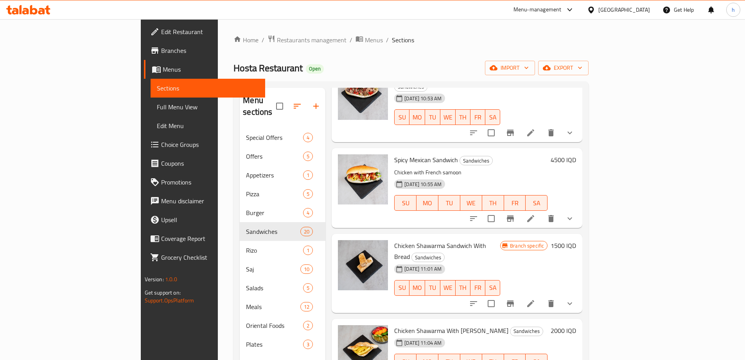
click at [576, 154] on h6 "4500 IQD" at bounding box center [563, 159] width 25 height 11
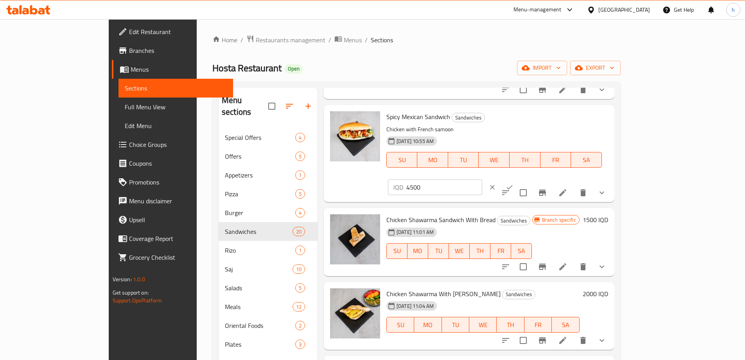
click at [482, 179] on input "4500" at bounding box center [445, 187] width 76 height 16
paste input "60"
type input "6000"
click at [518, 178] on button "ok" at bounding box center [509, 186] width 17 height 17
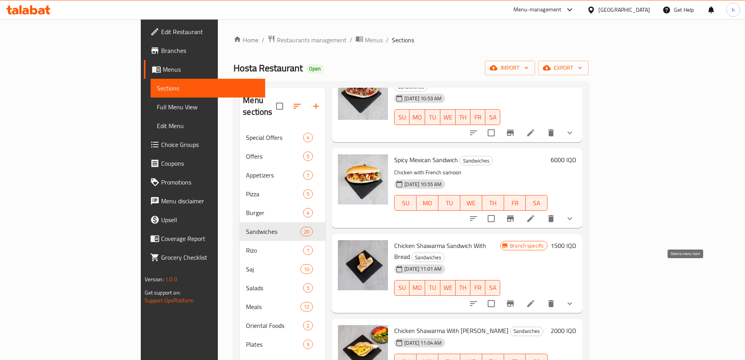
click at [556, 299] on icon "delete" at bounding box center [551, 303] width 9 height 9
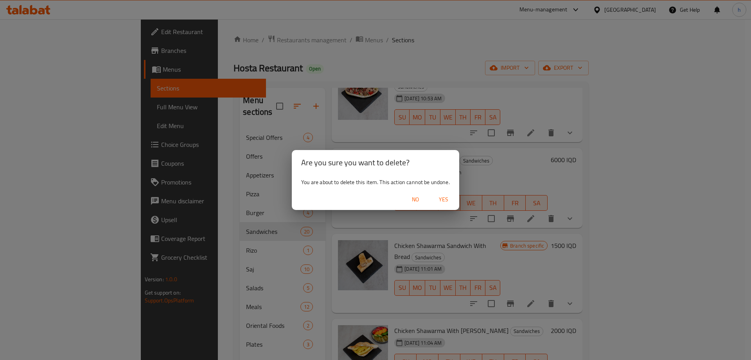
click at [443, 199] on span "Yes" at bounding box center [443, 199] width 19 height 10
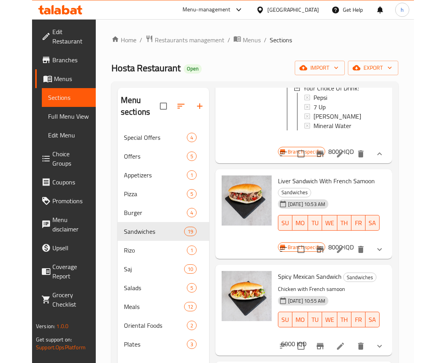
scroll to position [494, 0]
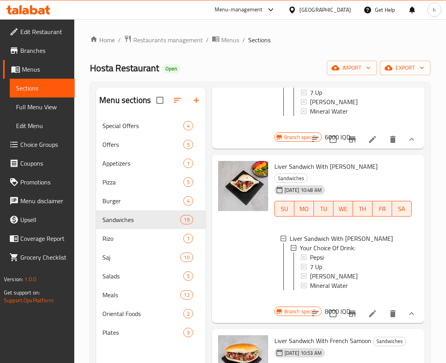
click at [446, 196] on div "Home / Restaurants management / Menus / Sections Hosta Restaurant Open import e…" at bounding box center [260, 245] width 372 height 453
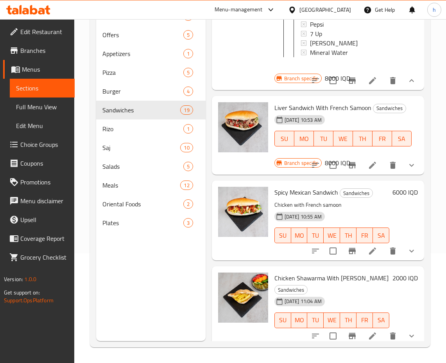
scroll to position [632, 0]
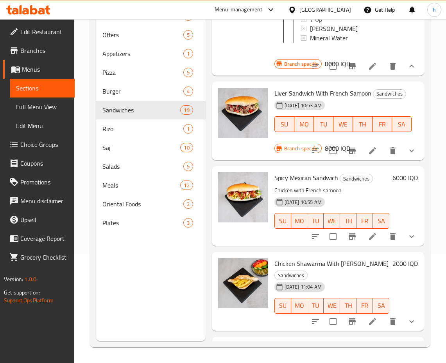
click at [410, 152] on icon "show more" at bounding box center [412, 150] width 5 height 3
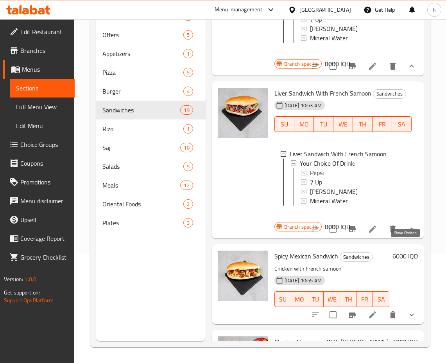
click at [407, 234] on icon "show more" at bounding box center [411, 228] width 9 height 9
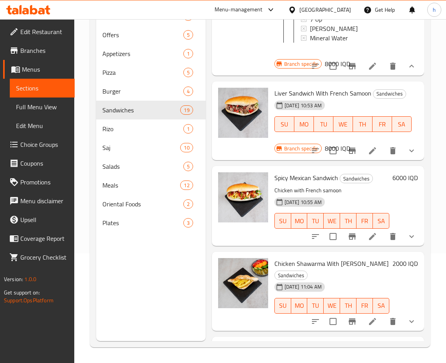
scroll to position [852, 0]
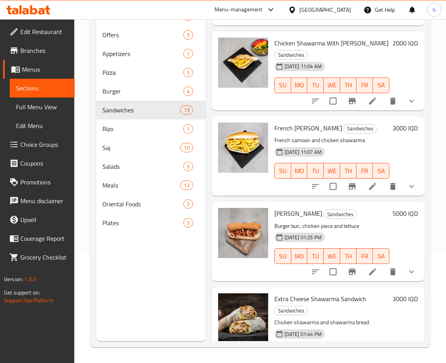
drag, startPoint x: 427, startPoint y: 167, endPoint x: 423, endPoint y: 157, distance: 10.6
click at [423, 157] on div "Menu sections Special Offers 4 Offers 5 Appetizers 1 Pizza 5 Burger 4 Sandwiche…" at bounding box center [260, 159] width 341 height 375
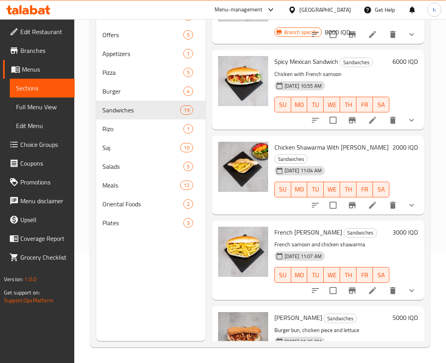
scroll to position [743, 0]
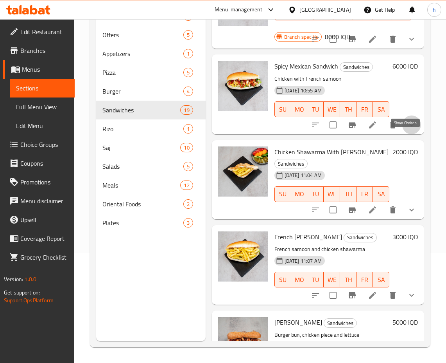
drag, startPoint x: 403, startPoint y: 136, endPoint x: 408, endPoint y: 136, distance: 4.3
click at [407, 130] on icon "show more" at bounding box center [411, 124] width 9 height 9
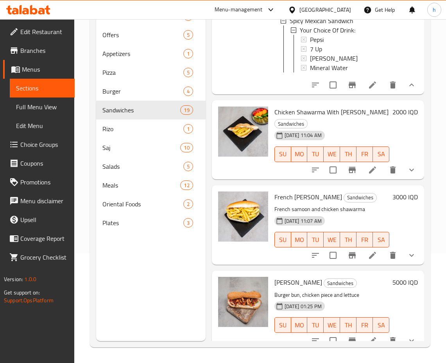
scroll to position [877, 0]
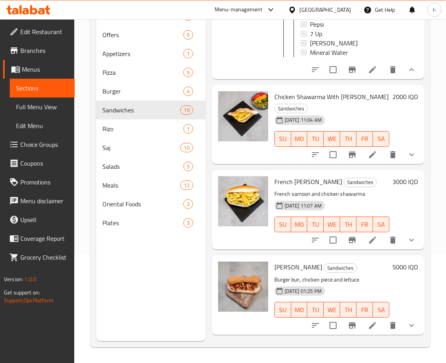
click at [89, 51] on div "Home / Restaurants management / Menus / Sections Hosta Restaurant Open import e…" at bounding box center [260, 136] width 372 height 453
click at [396, 102] on h6 "2000 IQD" at bounding box center [405, 96] width 25 height 11
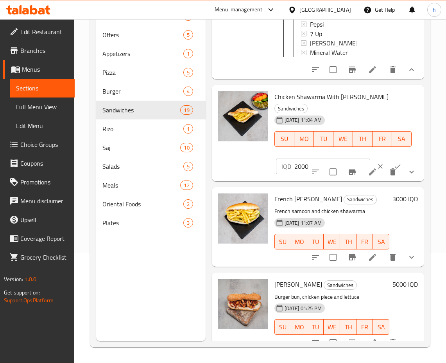
click at [295, 174] on input "2000" at bounding box center [333, 166] width 76 height 16
paste input "35"
type input "3500"
click at [394, 170] on icon "ok" at bounding box center [398, 166] width 8 height 8
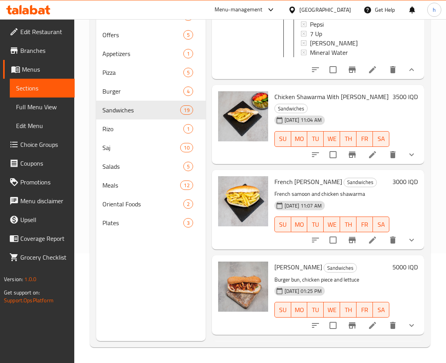
click at [394, 187] on h6 "3000 IQD" at bounding box center [405, 181] width 25 height 11
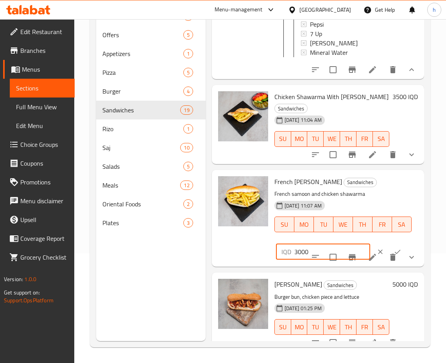
click at [305, 259] on input "3000" at bounding box center [333, 252] width 76 height 16
paste input "5"
type input "3500"
click at [394, 256] on icon "ok" at bounding box center [398, 252] width 8 height 8
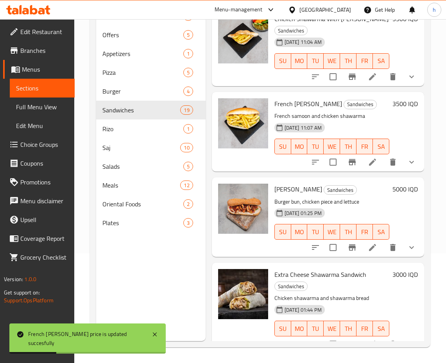
scroll to position [972, 0]
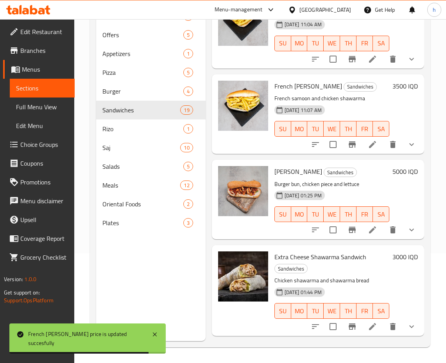
click at [398, 177] on h6 "5000 IQD" at bounding box center [405, 171] width 25 height 11
click at [390, 177] on h6 "Fajita Sandwich Sandwiches" at bounding box center [332, 171] width 115 height 11
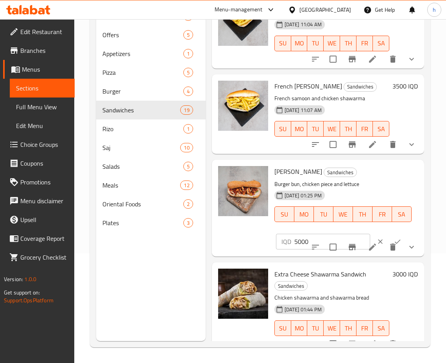
click at [297, 249] on input "5000" at bounding box center [333, 242] width 76 height 16
paste input "6"
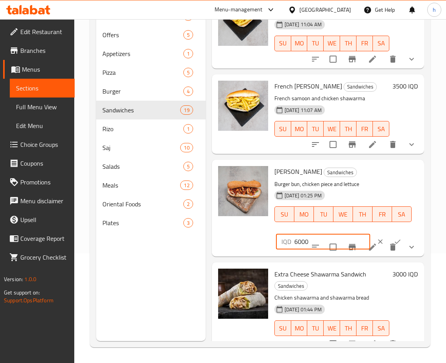
type input "6000"
click at [394, 245] on icon "ok" at bounding box center [398, 242] width 8 height 8
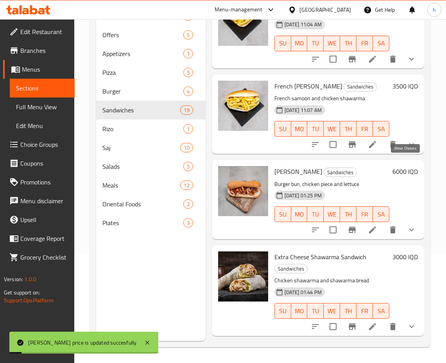
click at [409, 149] on icon "show more" at bounding box center [411, 144] width 9 height 9
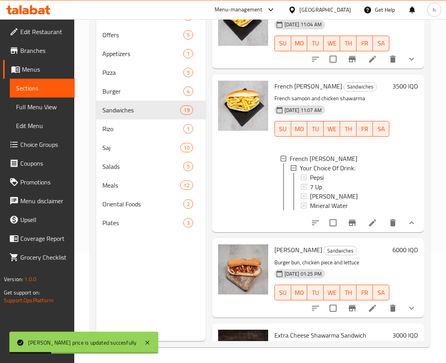
drag, startPoint x: 417, startPoint y: 169, endPoint x: 417, endPoint y: 188, distance: 18.8
click at [417, 188] on div "French Samoon Shawerma Sandwiches French samoon and chicken shawarma 29-02-2024…" at bounding box center [318, 153] width 212 height 158
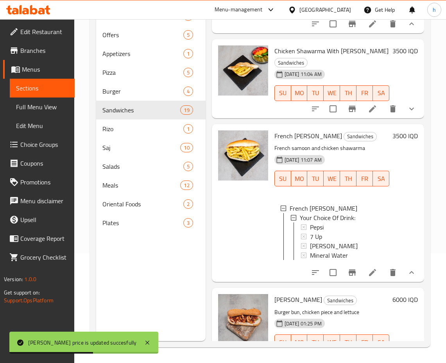
scroll to position [920, 0]
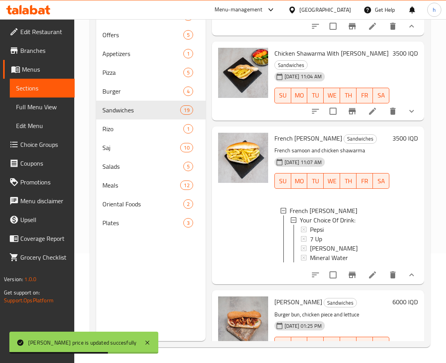
click at [407, 116] on icon "show more" at bounding box center [411, 110] width 9 height 9
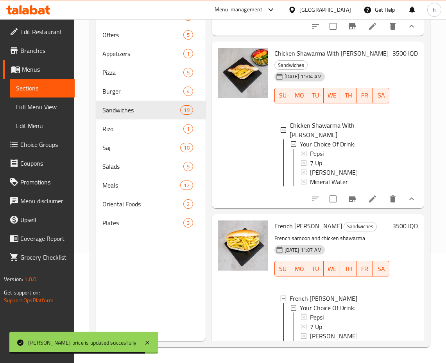
drag, startPoint x: 415, startPoint y: 140, endPoint x: 418, endPoint y: 174, distance: 34.2
click at [418, 174] on div "Chicken Shawarma With Hajari Samoon Sandwiches 29-02-2024 11:04 AM SU MO TU WE …" at bounding box center [318, 124] width 212 height 167
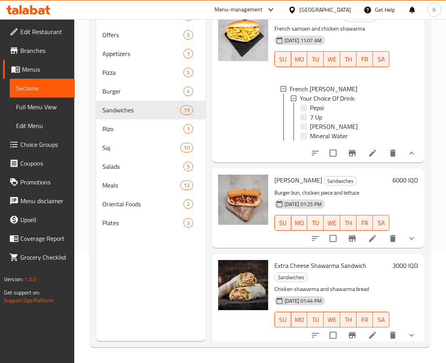
scroll to position [1151, 0]
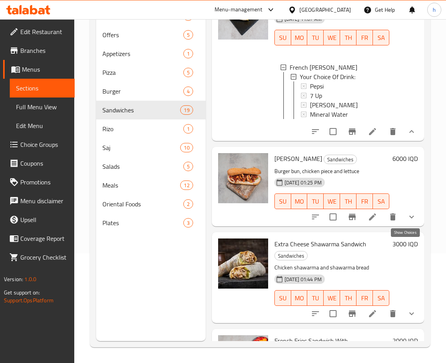
click at [407, 221] on icon "show more" at bounding box center [411, 216] width 9 height 9
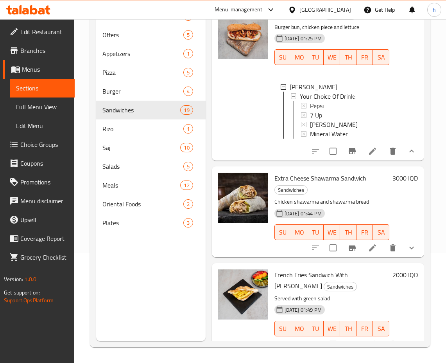
scroll to position [1334, 0]
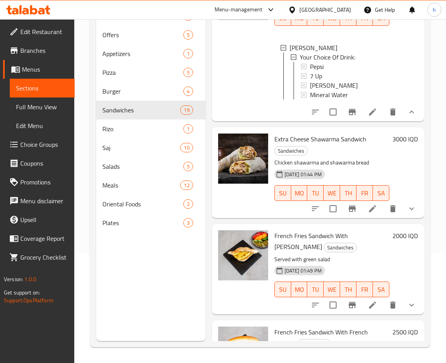
click at [401, 144] on h6 "3000 IQD" at bounding box center [405, 138] width 25 height 11
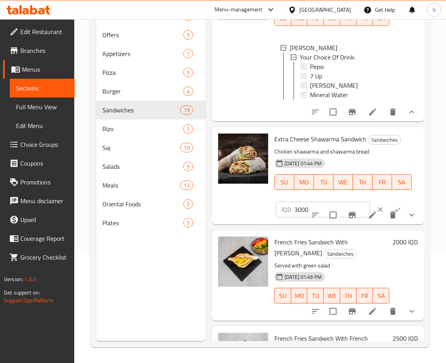
click at [299, 217] on input "3000" at bounding box center [333, 210] width 76 height 16
paste input "5"
type input "5000"
click at [394, 213] on icon "ok" at bounding box center [398, 209] width 8 height 8
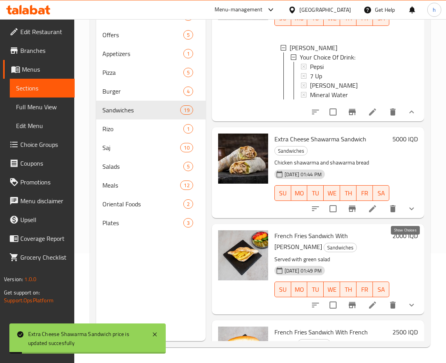
click at [409, 213] on icon "show more" at bounding box center [411, 208] width 9 height 9
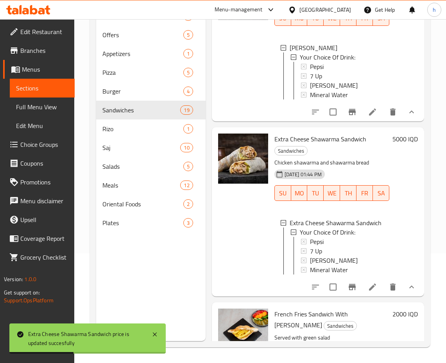
drag, startPoint x: 418, startPoint y: 192, endPoint x: 418, endPoint y: 198, distance: 6.3
click at [418, 198] on div "Extra Cheese Shawarma Sandwich Sandwiches Chicken shawarma and shawarma bread 2…" at bounding box center [318, 211] width 212 height 169
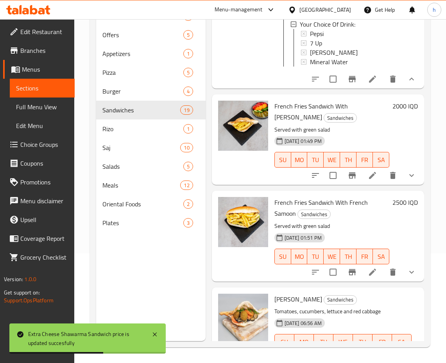
scroll to position [1568, 0]
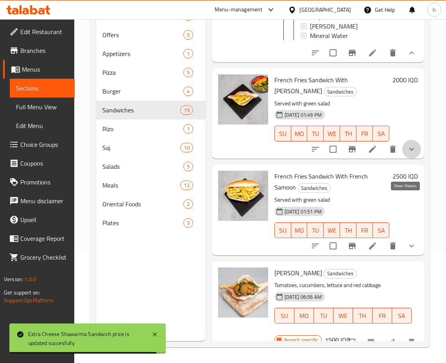
click at [407, 154] on icon "show more" at bounding box center [411, 148] width 9 height 9
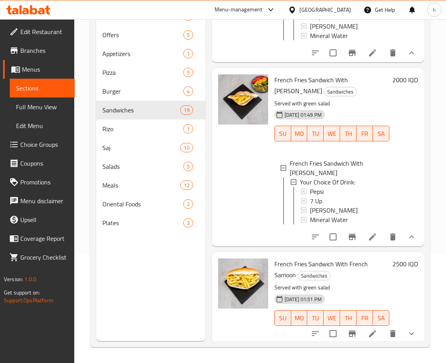
click at [398, 85] on h6 "2000 IQD" at bounding box center [405, 79] width 25 height 11
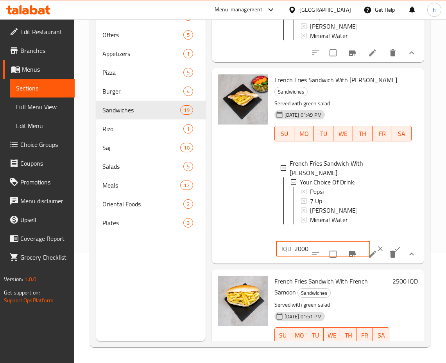
click at [301, 256] on input "2000" at bounding box center [333, 249] width 76 height 16
paste input "3"
type input "3000"
click at [389, 257] on button "ok" at bounding box center [397, 248] width 17 height 17
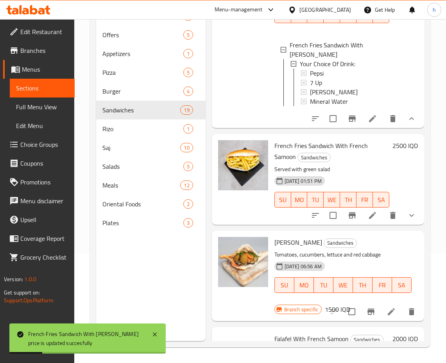
scroll to position [1705, 0]
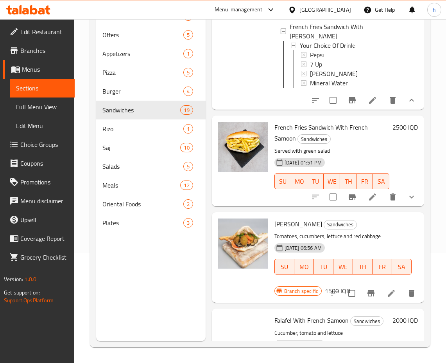
click at [393, 133] on h6 "2500 IQD" at bounding box center [405, 127] width 25 height 11
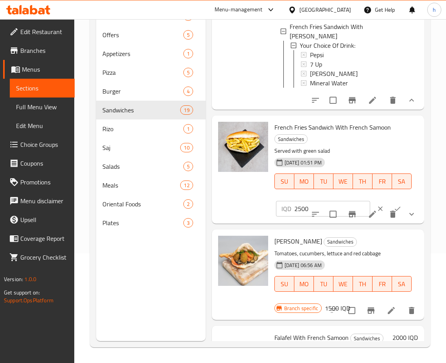
click at [305, 216] on input "2500" at bounding box center [333, 209] width 76 height 16
paste input "30"
type input "3000"
click at [394, 212] on icon "ok" at bounding box center [398, 209] width 8 height 8
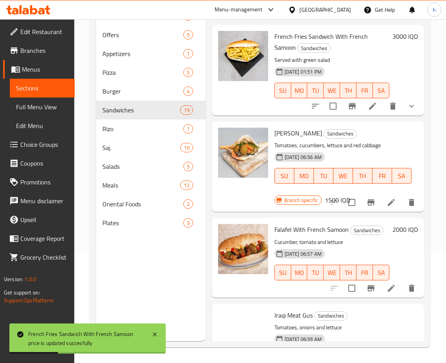
scroll to position [1838, 0]
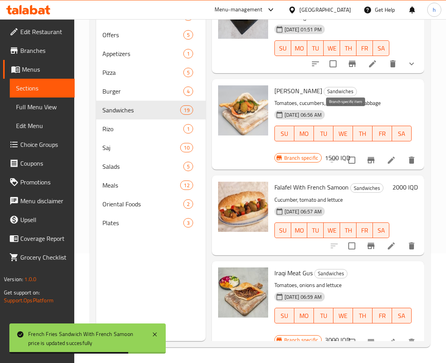
click at [348, 68] on icon "Branch-specific-item" at bounding box center [352, 63] width 9 height 9
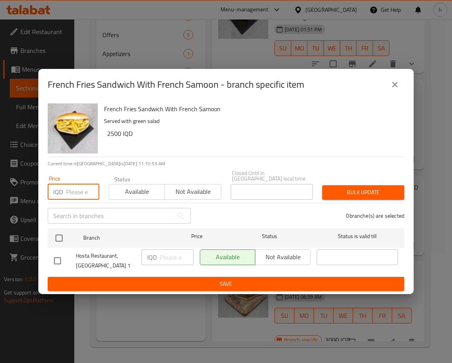
click at [76, 188] on input "number" at bounding box center [82, 192] width 33 height 16
paste input "3000"
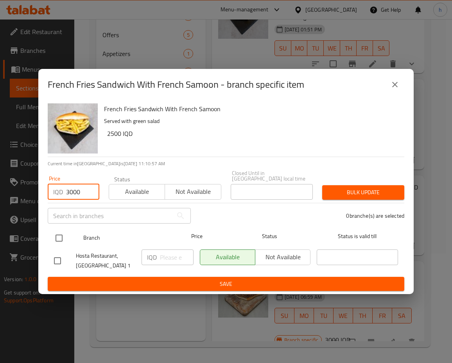
type input "3000"
click at [59, 236] on input "checkbox" at bounding box center [59, 238] width 16 height 16
checkbox input "true"
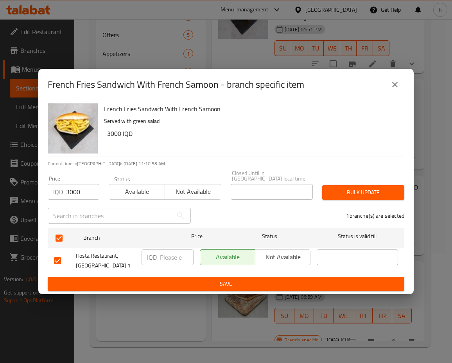
click at [171, 255] on input "number" at bounding box center [177, 257] width 34 height 16
paste input "3000"
type input "3000"
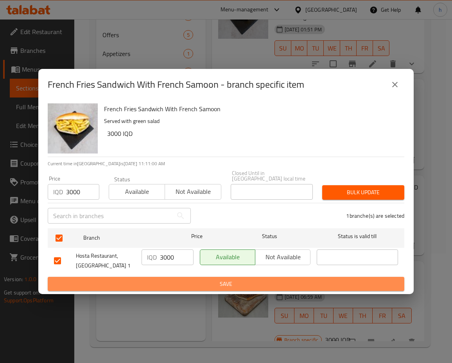
click at [168, 282] on span "Save" at bounding box center [226, 284] width 344 height 10
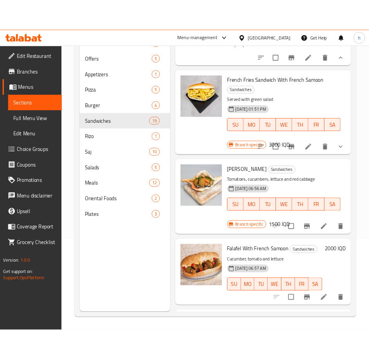
scroll to position [1790, 0]
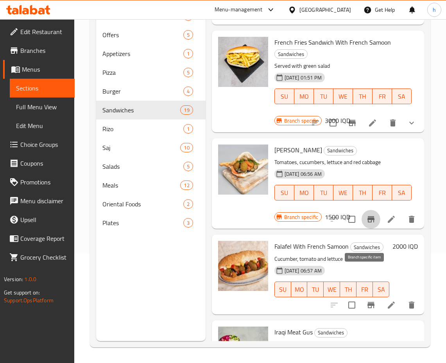
click at [367, 224] on icon "Branch-specific-item" at bounding box center [371, 218] width 9 height 9
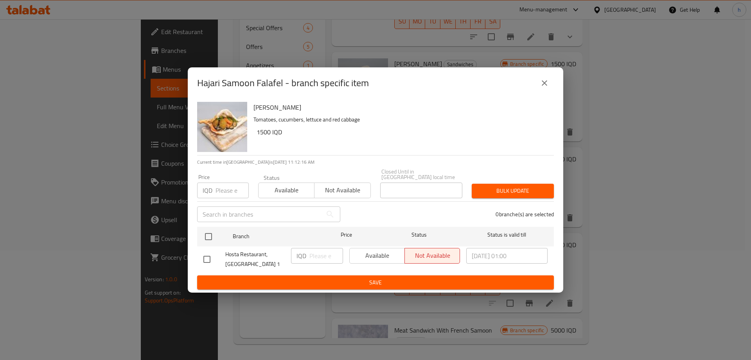
click at [224, 189] on input "number" at bounding box center [232, 190] width 33 height 16
paste input "2000"
type input "2000"
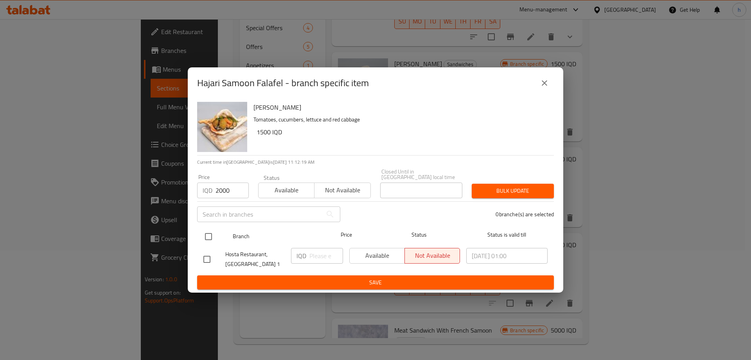
click at [204, 233] on input "checkbox" at bounding box center [208, 236] width 16 height 16
checkbox input "true"
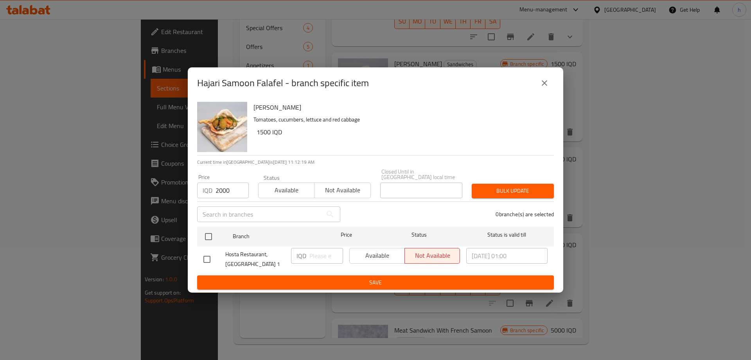
checkbox input "true"
click at [317, 255] on input "number" at bounding box center [327, 256] width 34 height 16
paste input "2000"
type input "2000"
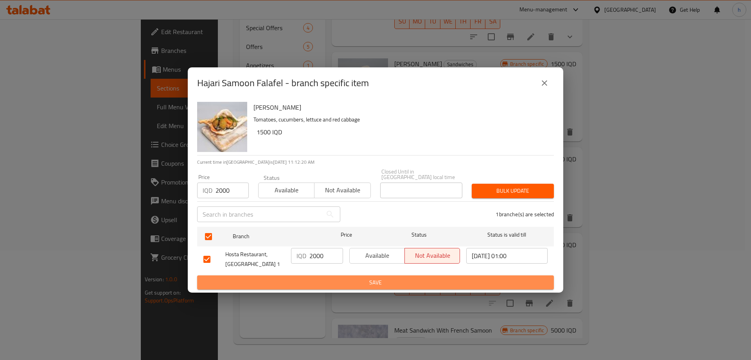
click at [355, 283] on span "Save" at bounding box center [375, 282] width 344 height 10
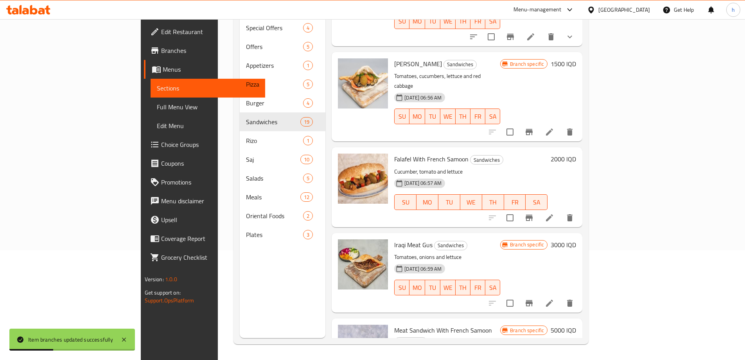
click at [576, 59] on h6 "1500 IQD" at bounding box center [563, 63] width 25 height 11
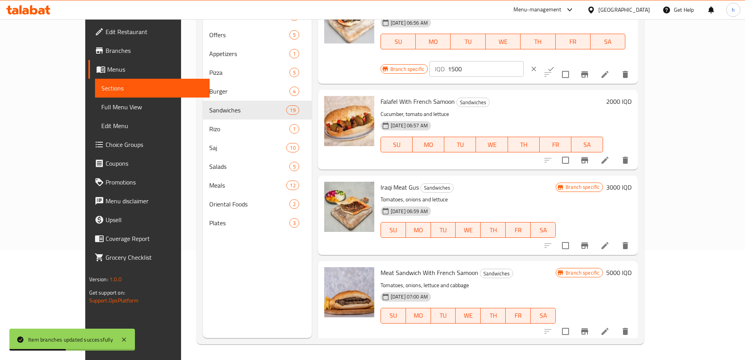
click at [524, 61] on input "1500" at bounding box center [486, 69] width 76 height 16
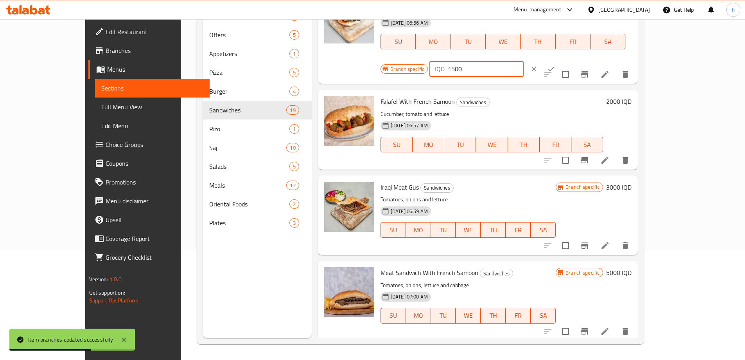
paste input "20"
type input "2000"
click at [560, 60] on button "ok" at bounding box center [551, 68] width 17 height 17
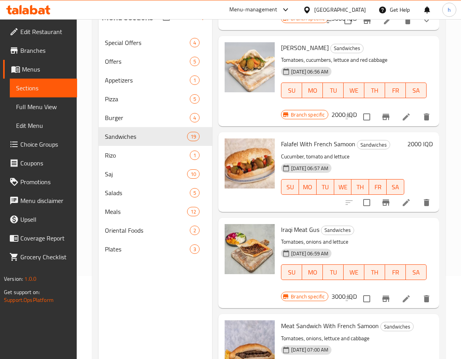
scroll to position [1889, 0]
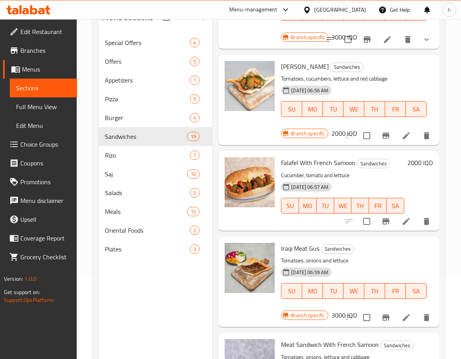
click at [407, 168] on h6 "2000 IQD" at bounding box center [419, 162] width 25 height 11
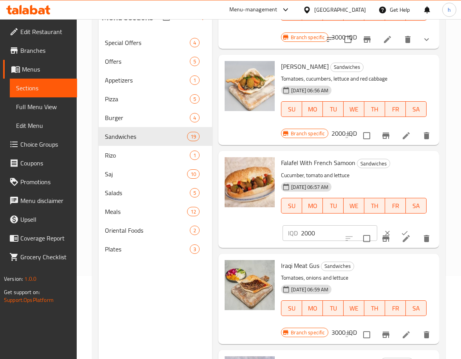
click at [310, 241] on input "2000" at bounding box center [339, 233] width 76 height 16
paste input "3"
type input "3000"
click at [401, 237] on icon "ok" at bounding box center [405, 233] width 8 height 8
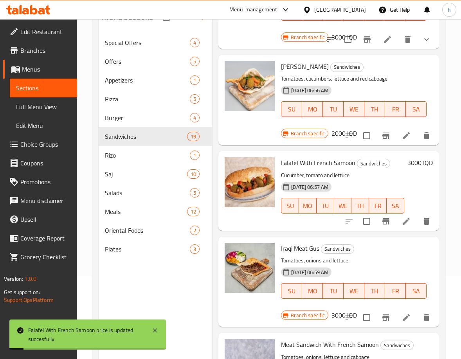
click at [382, 225] on icon "Branch-specific-item" at bounding box center [385, 221] width 7 height 6
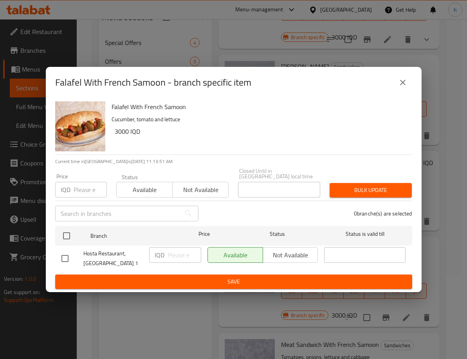
click at [85, 189] on input "number" at bounding box center [90, 190] width 33 height 16
paste input "3000"
type input "3000"
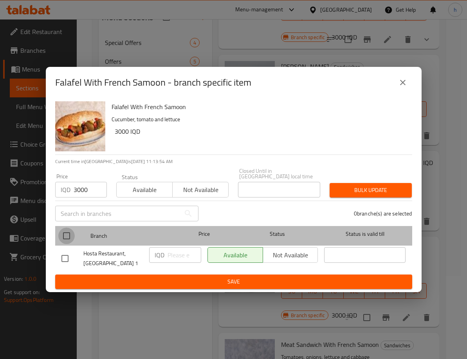
click at [65, 232] on input "checkbox" at bounding box center [66, 236] width 16 height 16
checkbox input "true"
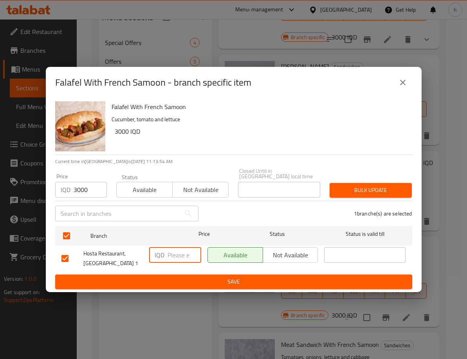
click at [179, 256] on input "number" at bounding box center [184, 255] width 34 height 16
paste input "3000"
type input "3000"
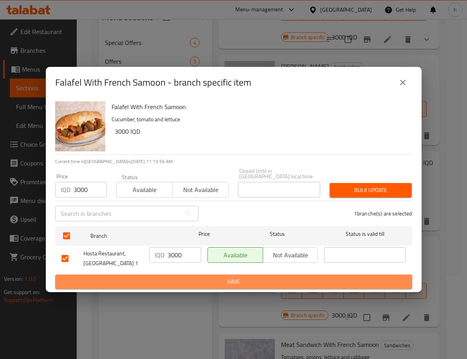
click at [184, 277] on span "Save" at bounding box center [233, 282] width 344 height 10
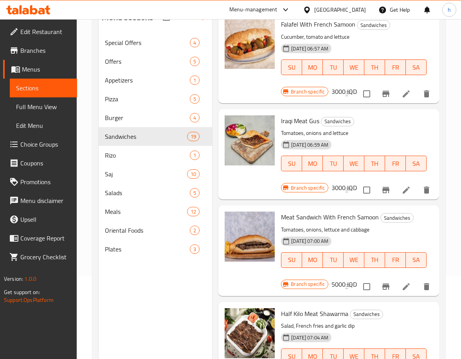
scroll to position [2077, 0]
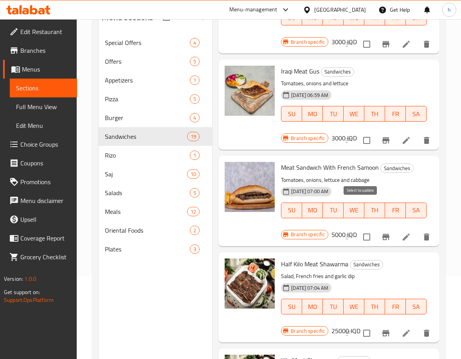
click at [362, 149] on input "checkbox" at bounding box center [366, 140] width 16 height 16
checkbox input "true"
click at [361, 245] on input "checkbox" at bounding box center [366, 237] width 16 height 16
checkbox input "true"
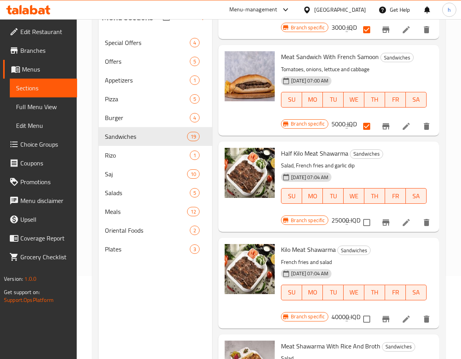
scroll to position [2219, 0]
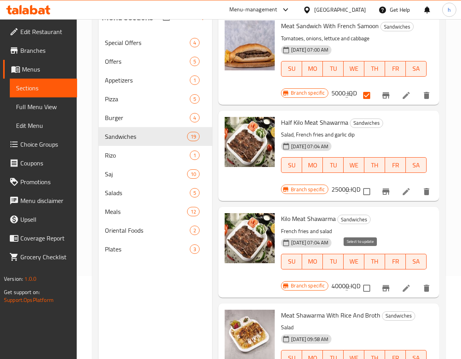
click at [365, 200] on input "checkbox" at bounding box center [366, 192] width 16 height 16
checkbox input "true"
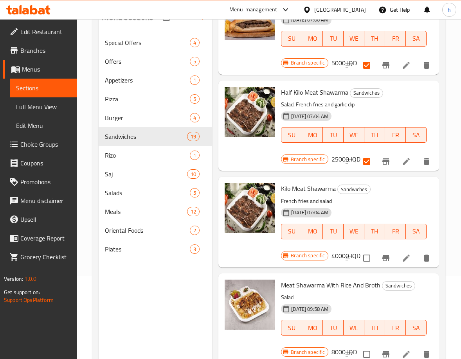
scroll to position [2293, 0]
click at [362, 266] on input "checkbox" at bounding box center [366, 258] width 16 height 16
checkbox input "true"
click at [360, 349] on input "checkbox" at bounding box center [366, 354] width 16 height 16
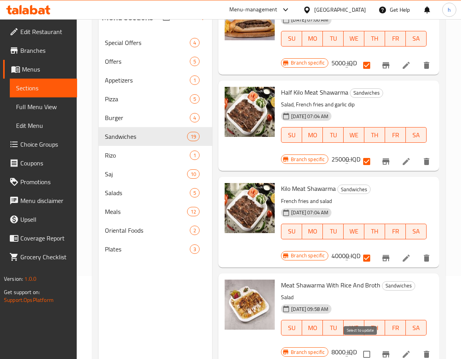
checkbox input "true"
drag, startPoint x: 432, startPoint y: 319, endPoint x: 430, endPoint y: 314, distance: 5.1
click at [430, 314] on div "Meat Shawarma With Rice And Broth Sandwiches Salad 15-10-2024 09:58 AM SU MO TU…" at bounding box center [328, 319] width 221 height 90
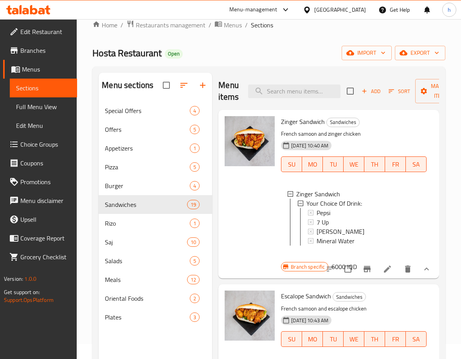
scroll to position [14, 0]
click at [424, 89] on icon "button" at bounding box center [424, 92] width 8 height 8
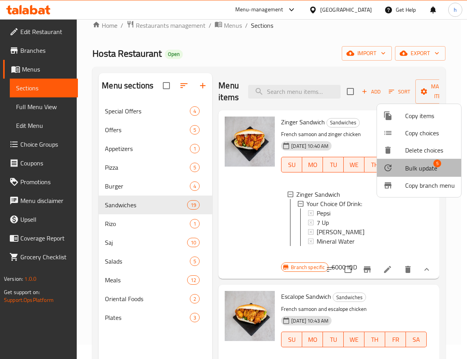
click at [419, 167] on span "Bulk update" at bounding box center [421, 168] width 32 height 9
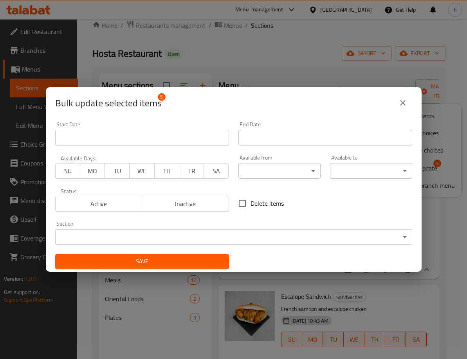
click at [242, 206] on input "Delete items" at bounding box center [242, 203] width 16 height 16
checkbox input "true"
drag, startPoint x: 204, startPoint y: 108, endPoint x: 166, endPoint y: 110, distance: 38.0
click at [166, 110] on div "Bulk update selected items 5" at bounding box center [233, 103] width 357 height 19
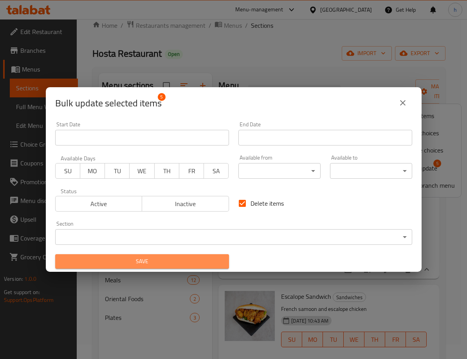
click at [152, 262] on span "Save" at bounding box center [141, 262] width 161 height 10
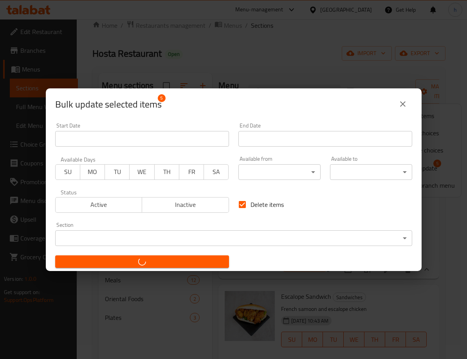
checkbox input "false"
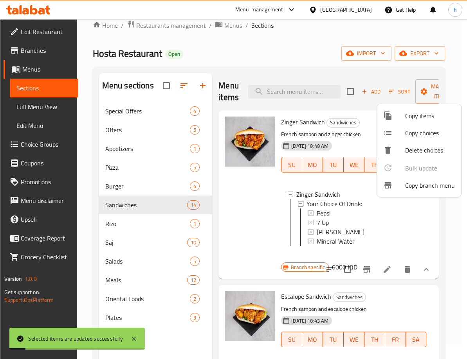
click at [446, 220] on div at bounding box center [233, 179] width 467 height 359
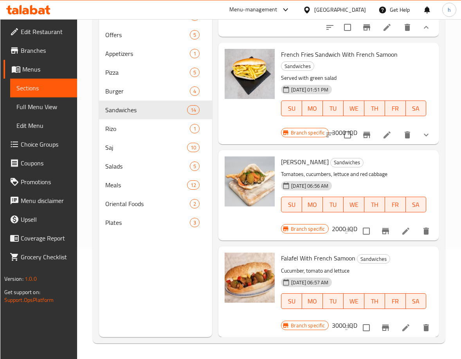
scroll to position [1841, 0]
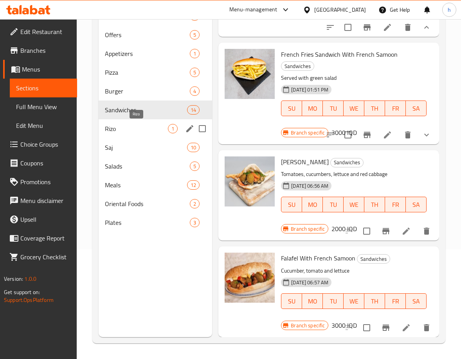
click at [114, 129] on span "Rizo" at bounding box center [136, 128] width 63 height 9
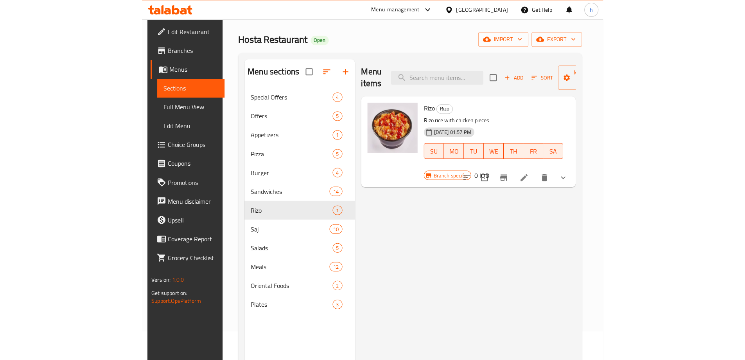
scroll to position [23, 0]
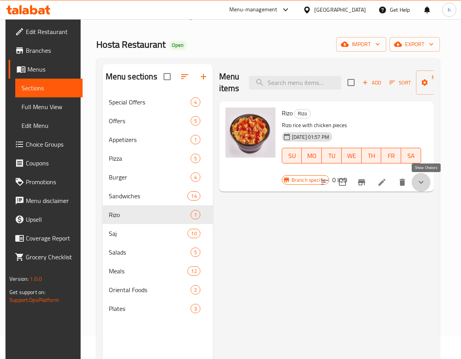
click at [426, 179] on icon "show more" at bounding box center [420, 182] width 9 height 9
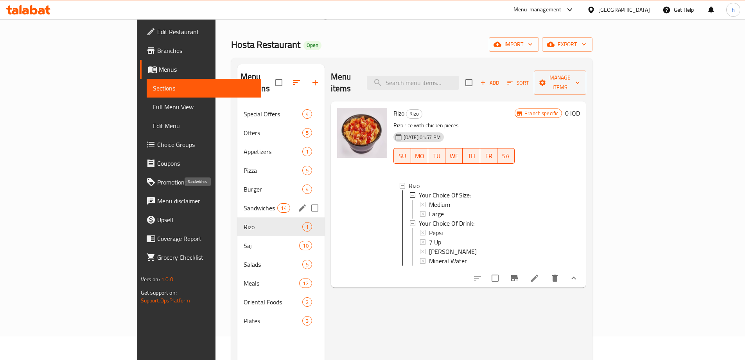
click at [244, 203] on span "Sandwiches" at bounding box center [261, 207] width 34 height 9
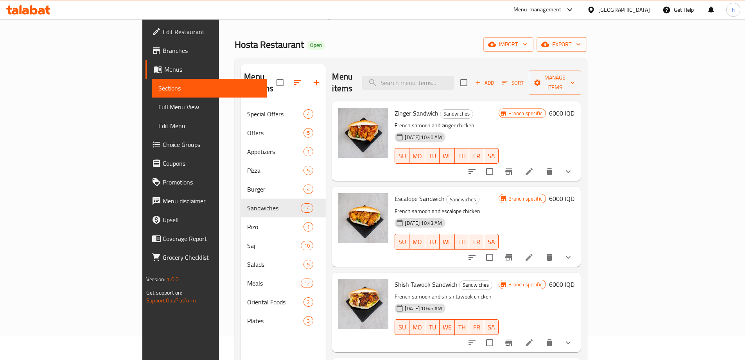
click at [518, 162] on button "Branch-specific-item" at bounding box center [509, 171] width 19 height 19
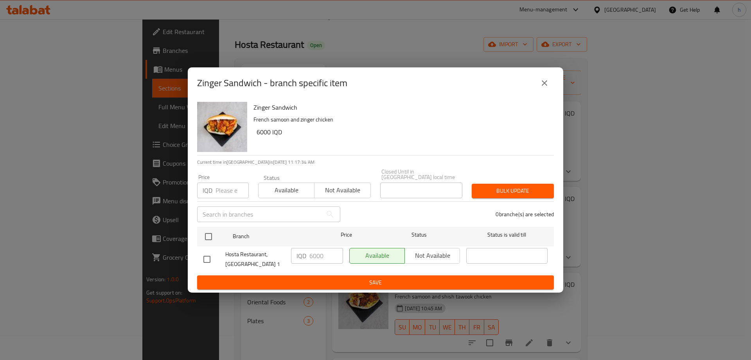
click at [545, 87] on icon "close" at bounding box center [544, 82] width 9 height 9
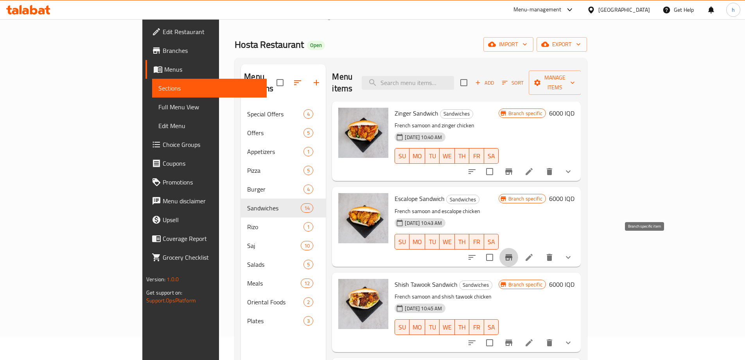
click at [514, 252] on icon "Branch-specific-item" at bounding box center [508, 256] width 9 height 9
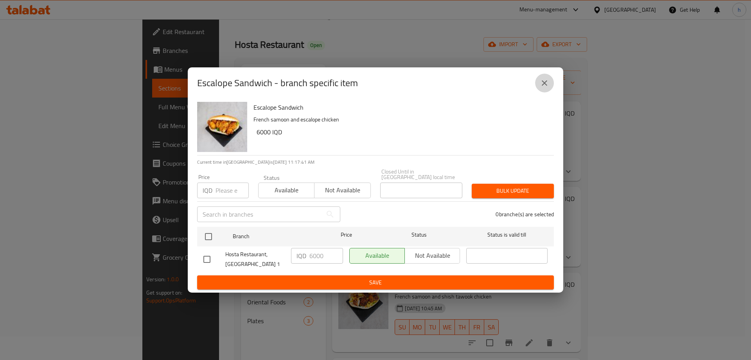
click at [547, 86] on icon "close" at bounding box center [544, 82] width 9 height 9
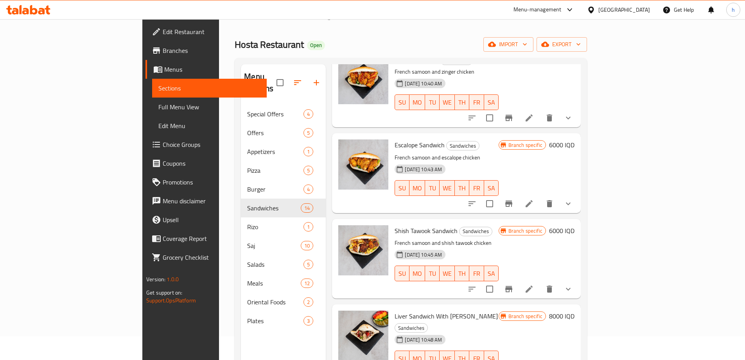
scroll to position [77, 0]
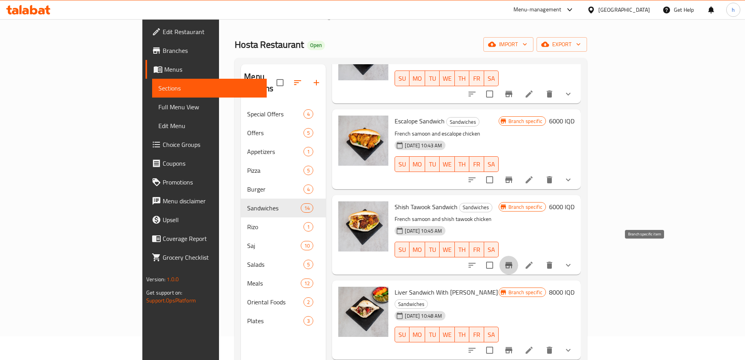
click at [513, 262] on icon "Branch-specific-item" at bounding box center [509, 265] width 7 height 6
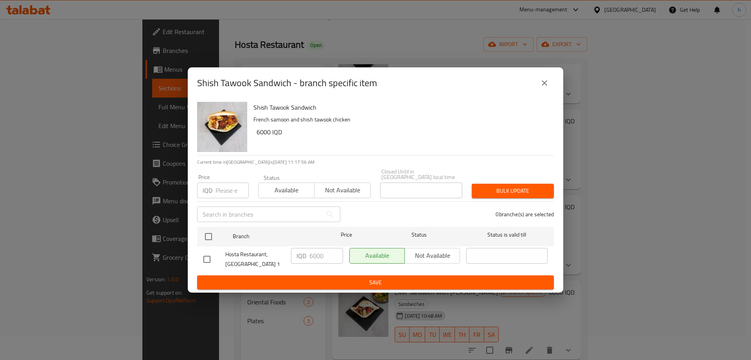
click at [546, 85] on icon "close" at bounding box center [544, 82] width 9 height 9
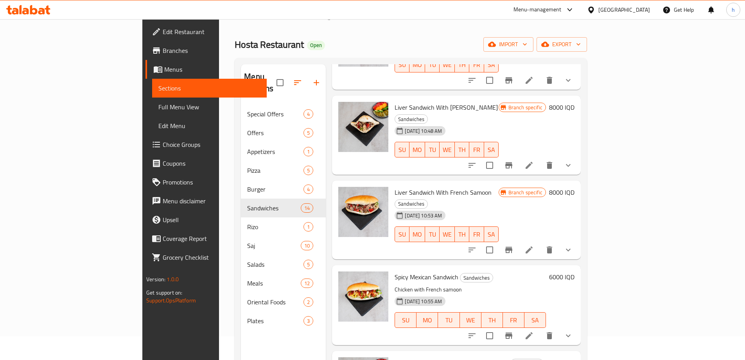
scroll to position [256, 0]
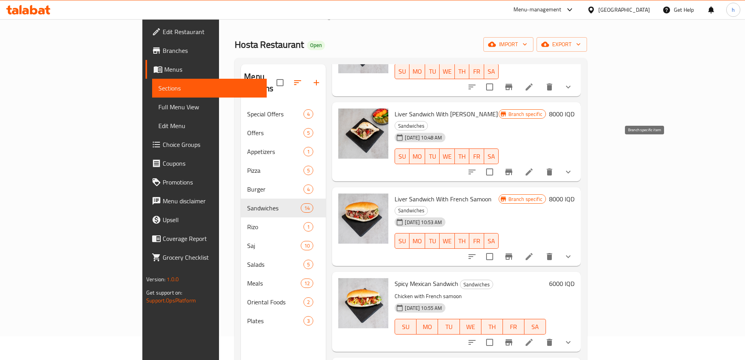
click at [514, 167] on icon "Branch-specific-item" at bounding box center [508, 171] width 9 height 9
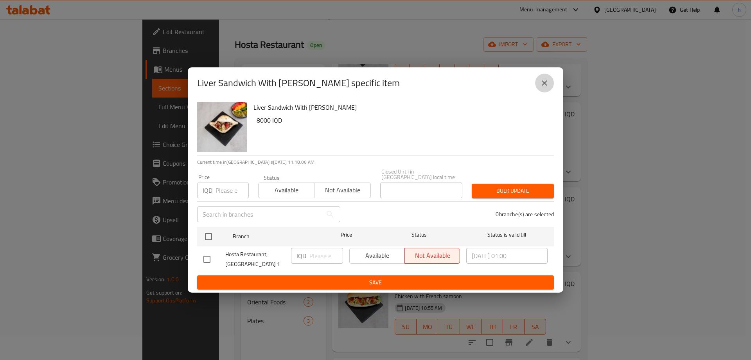
click at [544, 80] on button "close" at bounding box center [544, 83] width 19 height 19
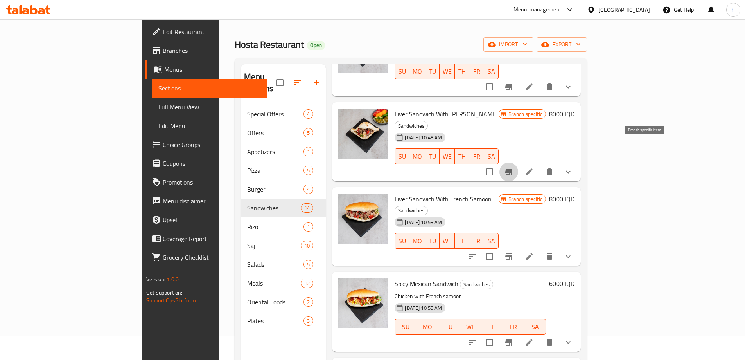
click at [513, 169] on icon "Branch-specific-item" at bounding box center [509, 172] width 7 height 6
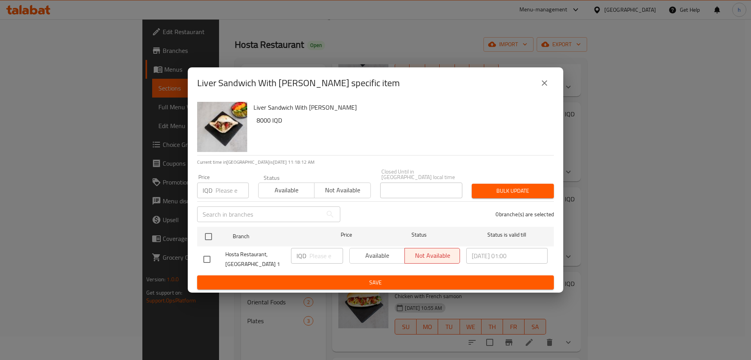
click at [544, 83] on icon "close" at bounding box center [544, 82] width 9 height 9
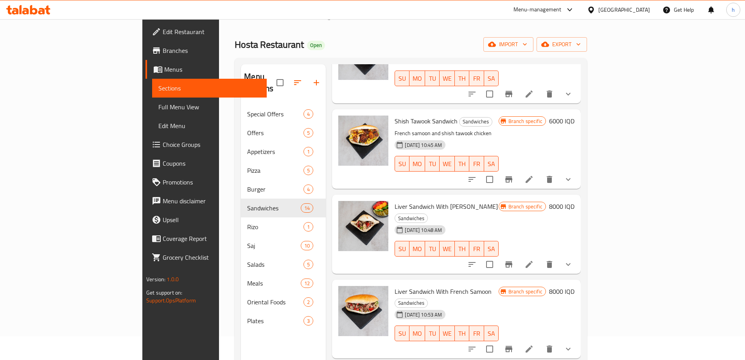
scroll to position [144, 0]
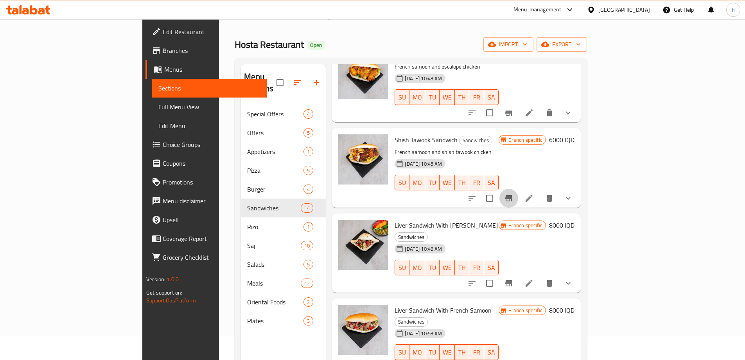
click at [514, 193] on icon "Branch-specific-item" at bounding box center [508, 197] width 9 height 9
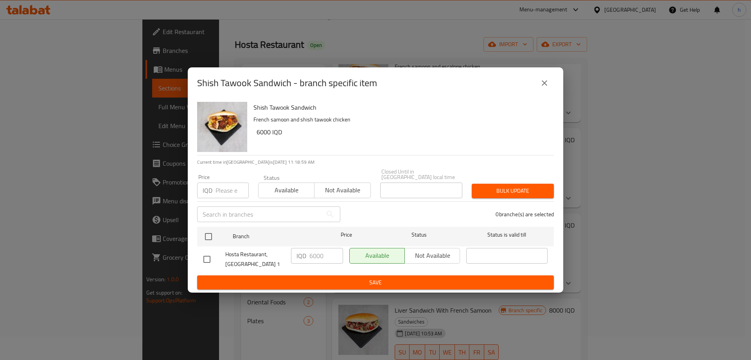
click at [542, 87] on icon "close" at bounding box center [544, 82] width 9 height 9
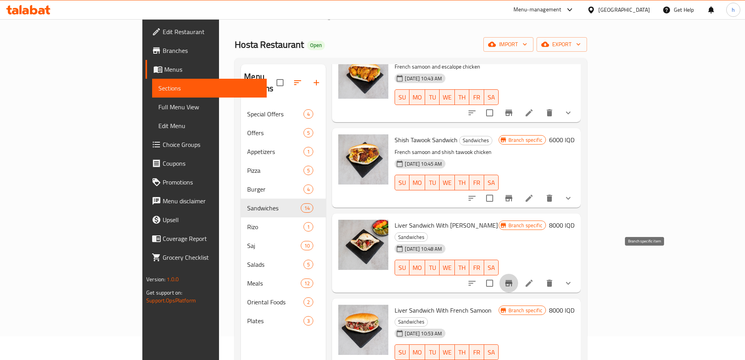
click at [513, 280] on icon "Branch-specific-item" at bounding box center [509, 283] width 7 height 6
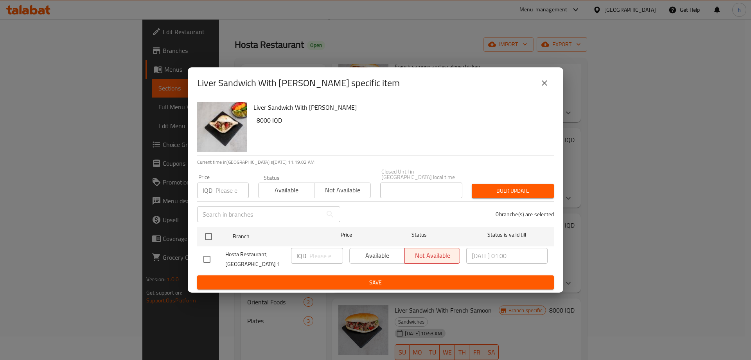
click at [383, 255] on div "Available Not available" at bounding box center [404, 256] width 111 height 16
click at [393, 254] on div "Available Not available" at bounding box center [404, 256] width 111 height 16
click at [377, 251] on div "Available Not available" at bounding box center [404, 256] width 111 height 16
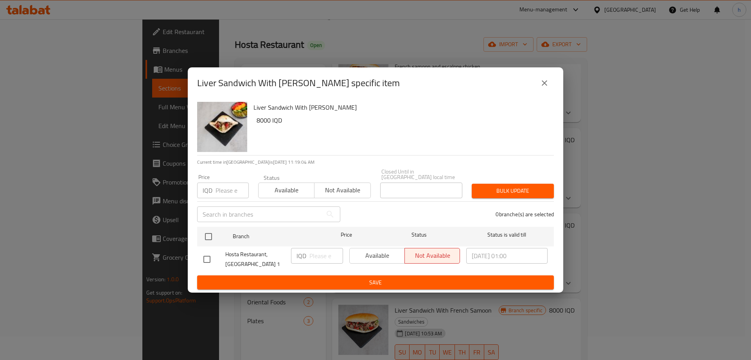
click at [377, 251] on div "Available Not available" at bounding box center [404, 256] width 111 height 16
click at [304, 254] on p "IQD" at bounding box center [302, 255] width 10 height 9
click at [290, 245] on div "IQD ​" at bounding box center [317, 259] width 58 height 29
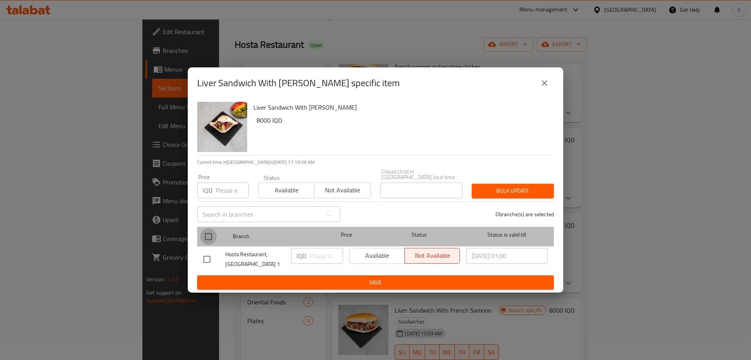
drag, startPoint x: 212, startPoint y: 233, endPoint x: 253, endPoint y: 243, distance: 42.2
click at [212, 232] on input "checkbox" at bounding box center [208, 236] width 16 height 16
checkbox input "true"
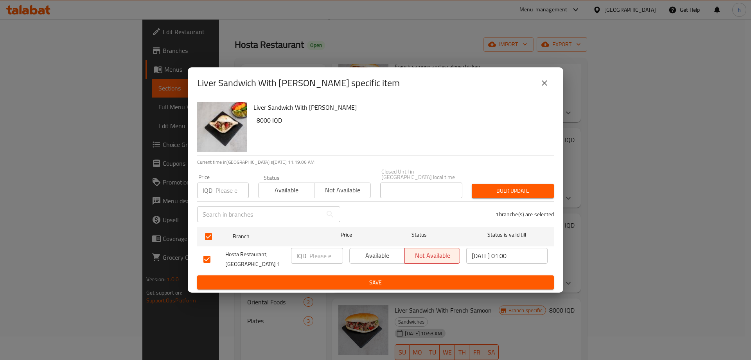
click at [323, 253] on input "number" at bounding box center [327, 256] width 34 height 16
click at [547, 87] on icon "close" at bounding box center [544, 82] width 9 height 9
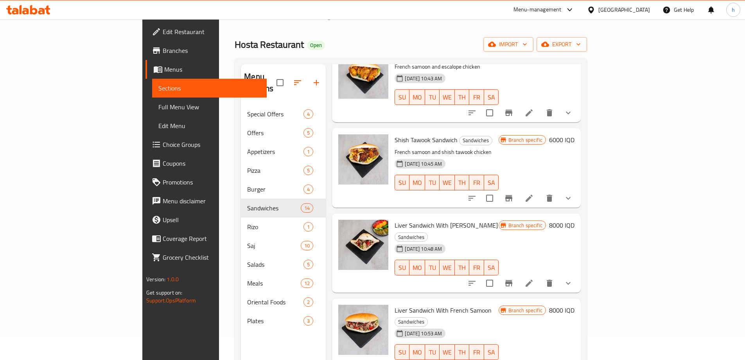
click at [575, 220] on h6 "8000 IQD" at bounding box center [561, 225] width 25 height 11
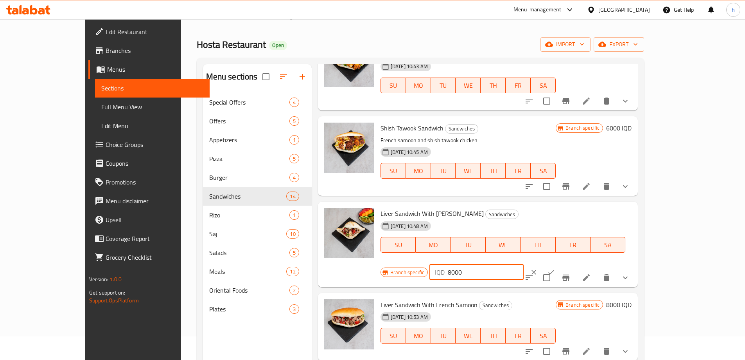
drag, startPoint x: 621, startPoint y: 218, endPoint x: 588, endPoint y: 218, distance: 33.7
click at [524, 264] on div "IQD 8000 ​" at bounding box center [477, 272] width 94 height 16
click at [571, 263] on div "Branch specific IQD 8000 ​" at bounding box center [476, 271] width 191 height 17
click at [570, 274] on icon "Branch-specific-item" at bounding box center [566, 277] width 7 height 6
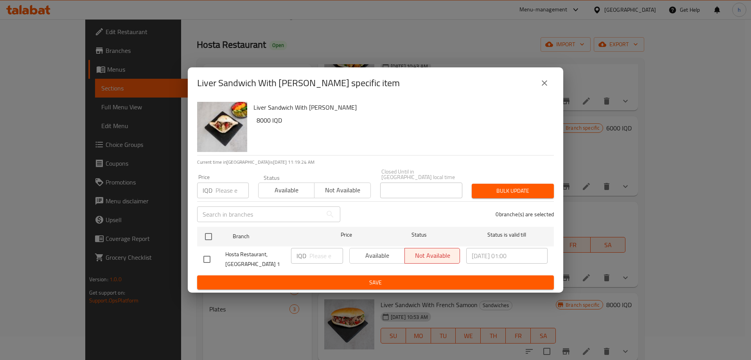
drag, startPoint x: 210, startPoint y: 234, endPoint x: 270, endPoint y: 273, distance: 71.0
click at [210, 234] on input "checkbox" at bounding box center [208, 236] width 16 height 16
checkbox input "true"
type input "1"
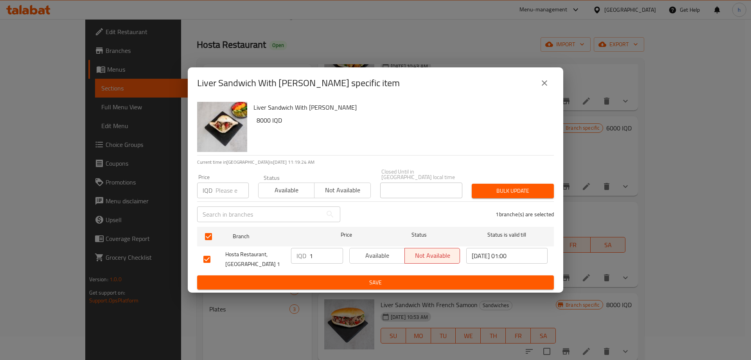
click at [332, 252] on input "1" at bounding box center [327, 256] width 34 height 16
paste input "8000"
type input "8000"
click at [391, 254] on span "Available" at bounding box center [377, 255] width 49 height 11
click at [412, 250] on span "Not available" at bounding box center [432, 255] width 49 height 11
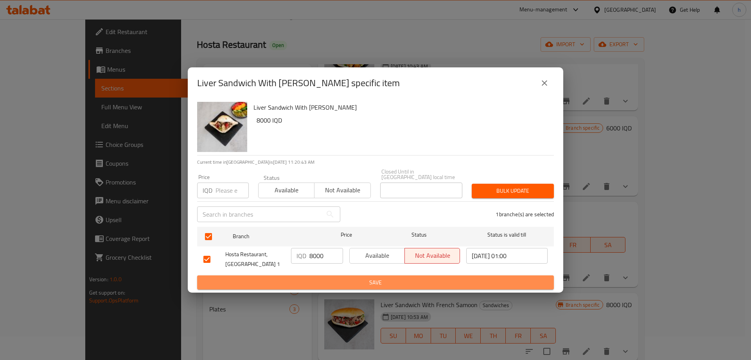
click at [333, 280] on span "Save" at bounding box center [375, 282] width 344 height 10
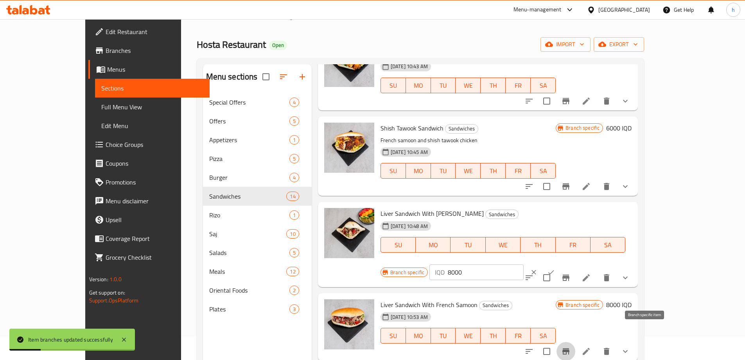
click at [571, 346] on icon "Branch-specific-item" at bounding box center [566, 350] width 9 height 9
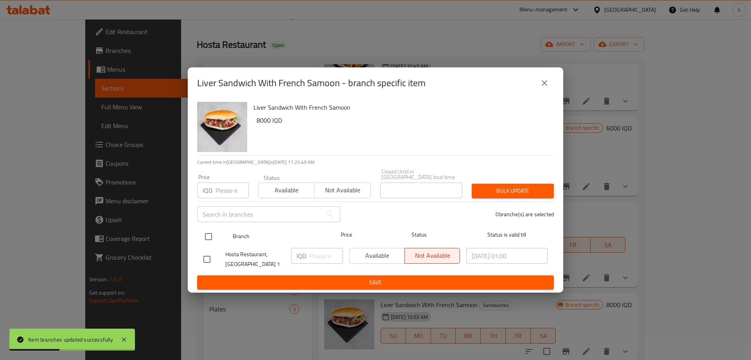
click at [211, 239] on input "checkbox" at bounding box center [208, 236] width 16 height 16
checkbox input "true"
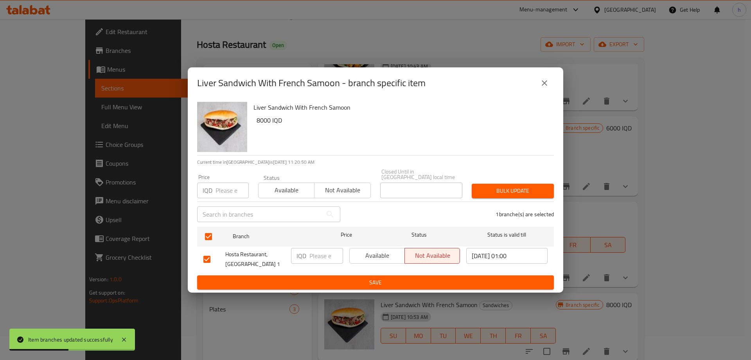
click at [320, 255] on input "number" at bounding box center [327, 256] width 34 height 16
paste input "8000"
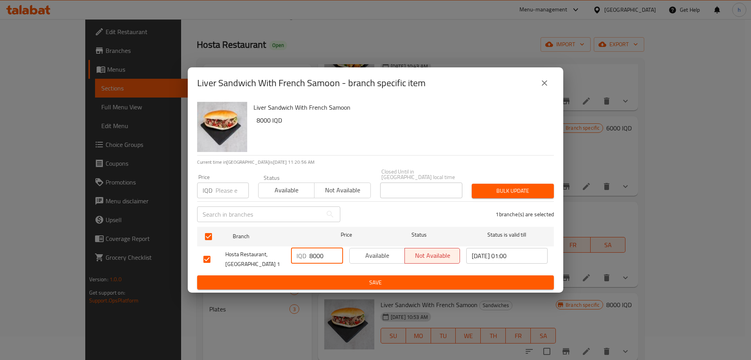
type input "8000"
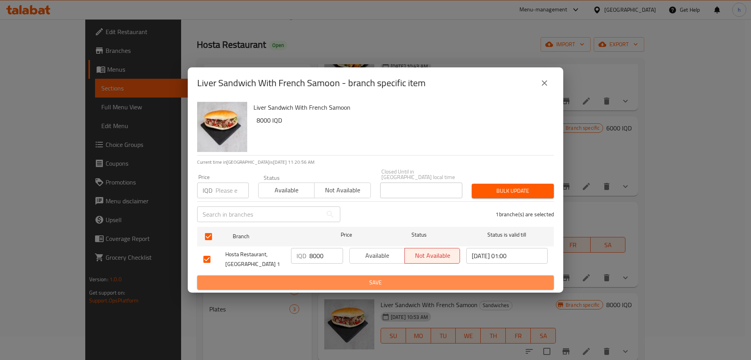
click at [335, 277] on span "Save" at bounding box center [375, 282] width 344 height 10
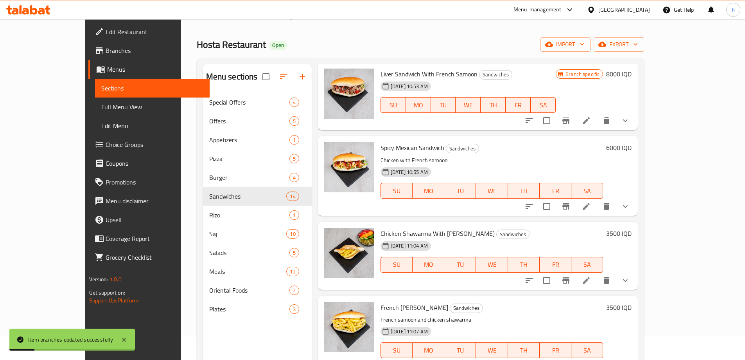
scroll to position [380, 0]
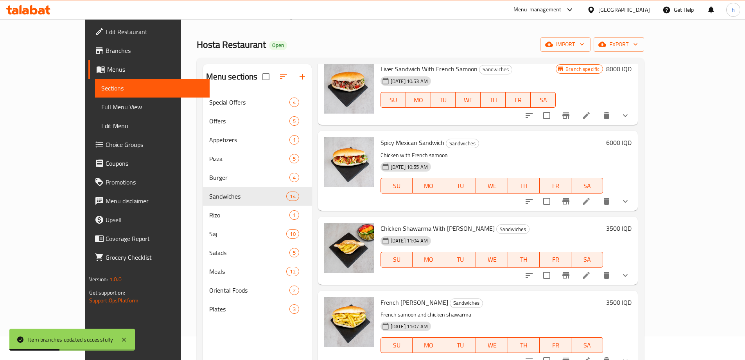
click at [632, 137] on h6 "6000 IQD" at bounding box center [619, 142] width 25 height 11
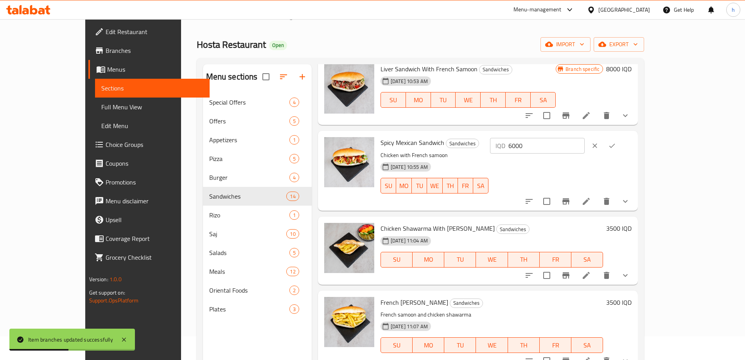
click at [585, 138] on input "6000" at bounding box center [547, 146] width 76 height 16
click at [571, 196] on icon "Branch-specific-item" at bounding box center [566, 200] width 9 height 9
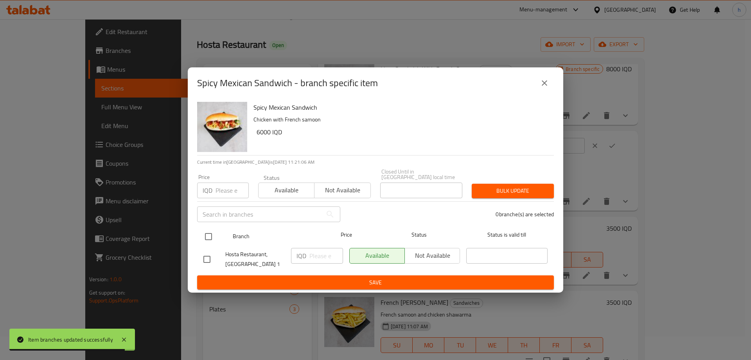
click at [211, 230] on input "checkbox" at bounding box center [208, 236] width 16 height 16
checkbox input "true"
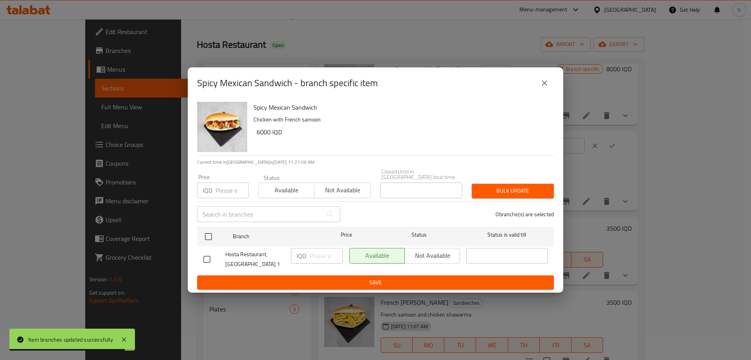
checkbox input "true"
click at [223, 189] on input "number" at bounding box center [232, 190] width 33 height 16
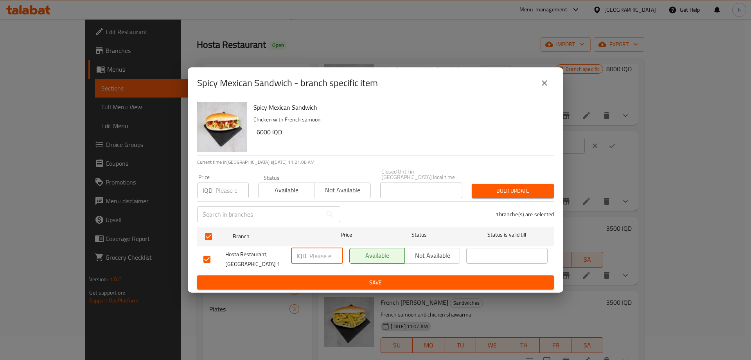
click at [318, 248] on input "number" at bounding box center [327, 256] width 34 height 16
paste input "6000"
type input "6000"
click at [228, 191] on input "number" at bounding box center [232, 190] width 33 height 16
paste input "6000"
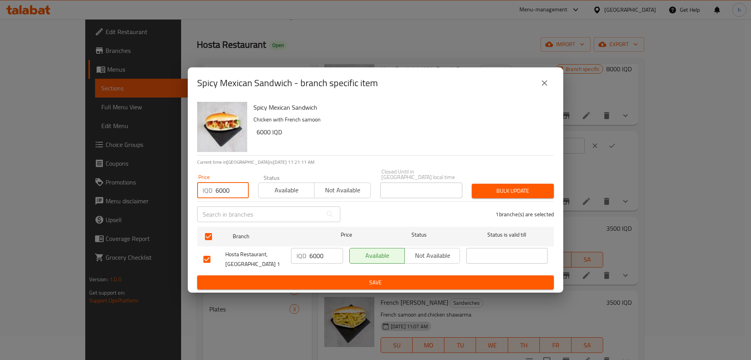
type input "6000"
click at [340, 277] on span "Save" at bounding box center [375, 282] width 344 height 10
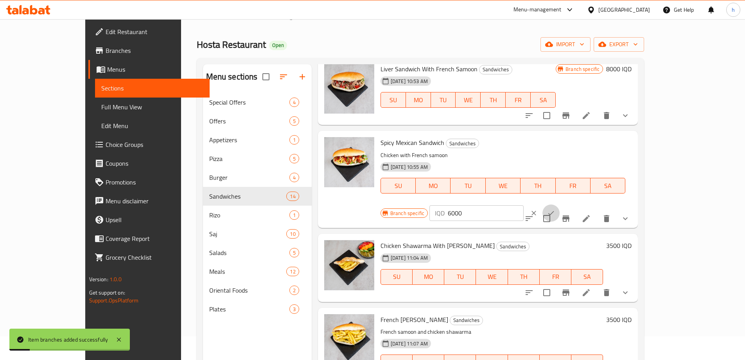
click at [555, 209] on icon "ok" at bounding box center [551, 213] width 8 height 8
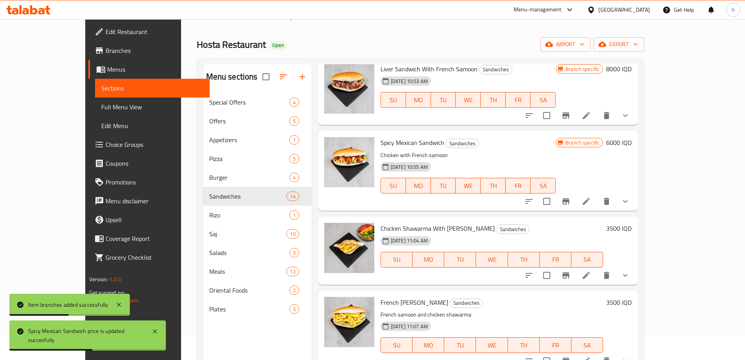
click at [632, 223] on h6 "3500 IQD" at bounding box center [619, 228] width 25 height 11
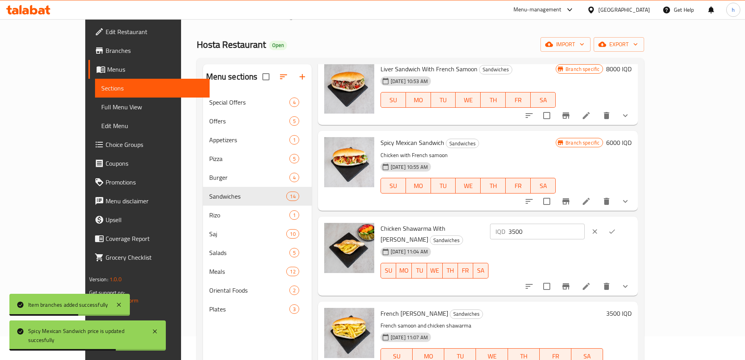
click at [585, 223] on input "3500" at bounding box center [547, 231] width 76 height 16
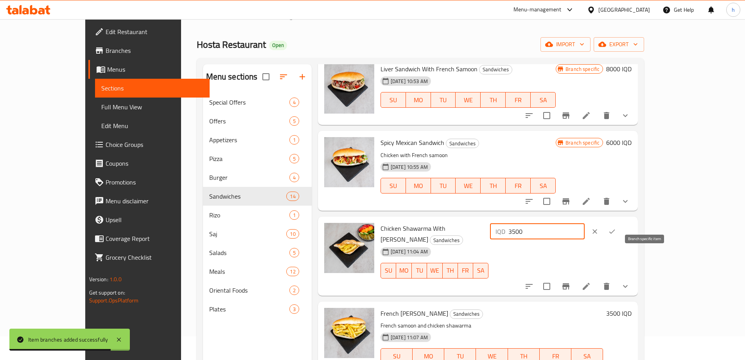
click at [570, 283] on icon "Branch-specific-item" at bounding box center [566, 286] width 7 height 6
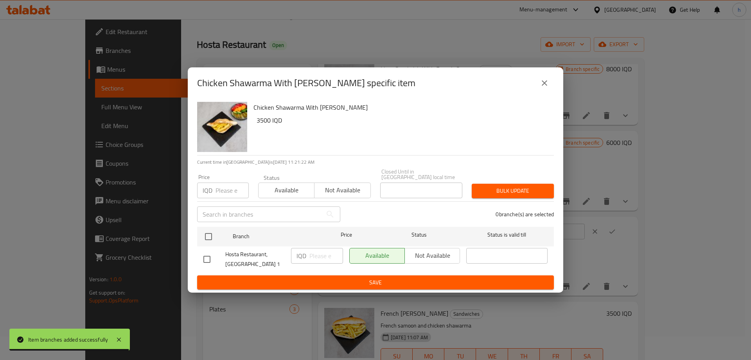
click at [247, 211] on input "text" at bounding box center [259, 214] width 125 height 16
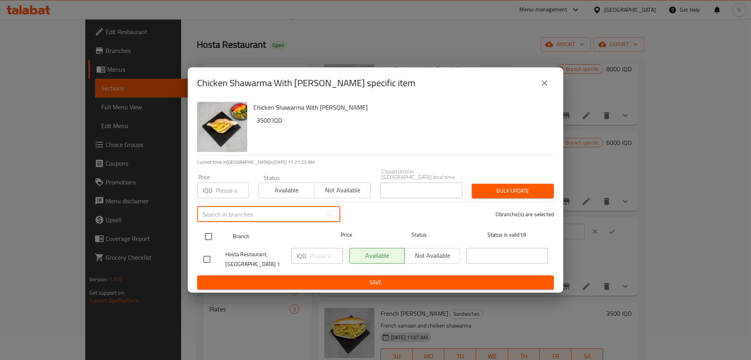
click at [205, 231] on input "checkbox" at bounding box center [208, 236] width 16 height 16
checkbox input "true"
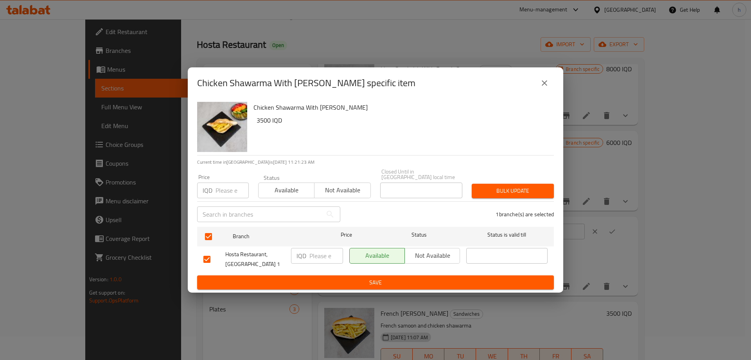
click at [313, 255] on input "number" at bounding box center [327, 256] width 34 height 16
paste input "3500"
type input "3500"
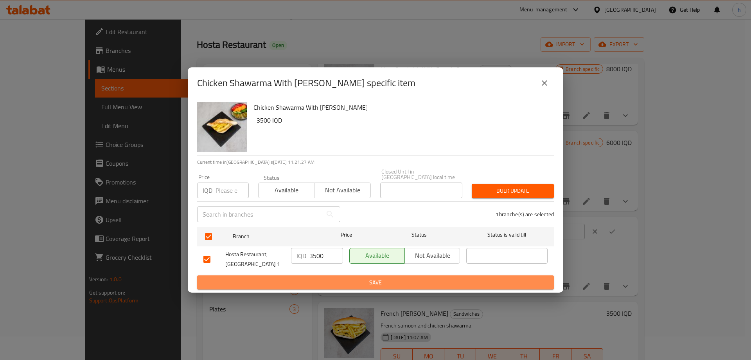
click at [349, 279] on span "Save" at bounding box center [375, 282] width 344 height 10
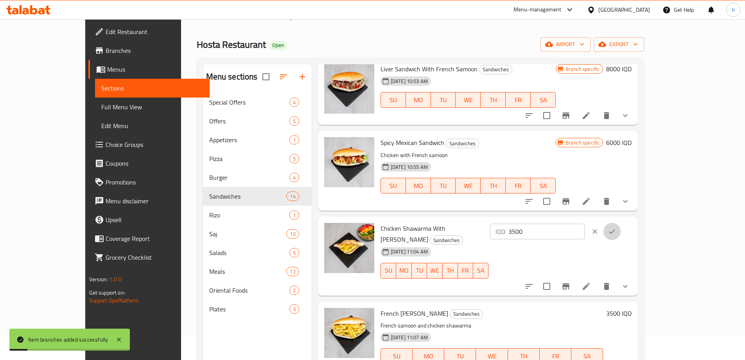
click at [616, 227] on icon "ok" at bounding box center [612, 231] width 8 height 8
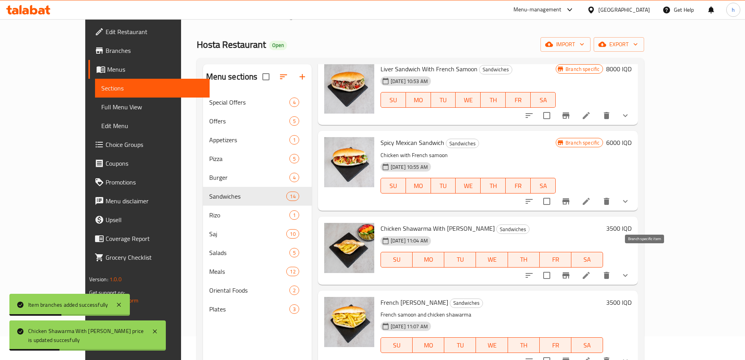
click at [571, 270] on icon "Branch-specific-item" at bounding box center [566, 274] width 9 height 9
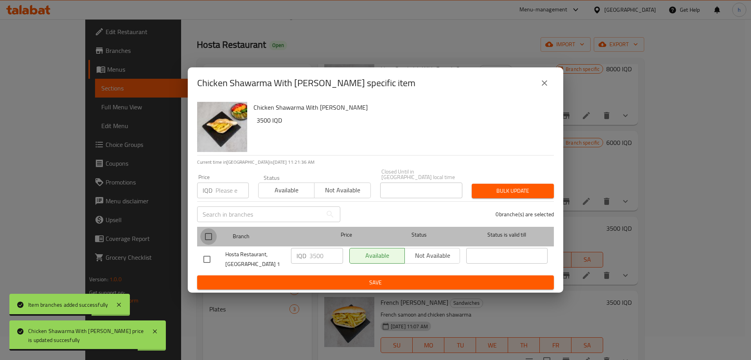
click at [211, 235] on input "checkbox" at bounding box center [208, 236] width 16 height 16
checkbox input "true"
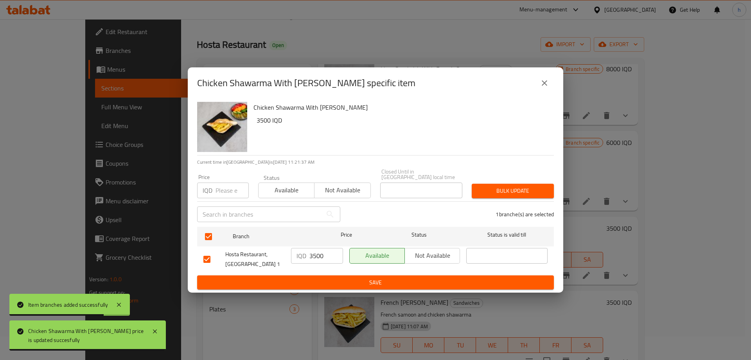
click at [338, 277] on span "Save" at bounding box center [375, 282] width 344 height 10
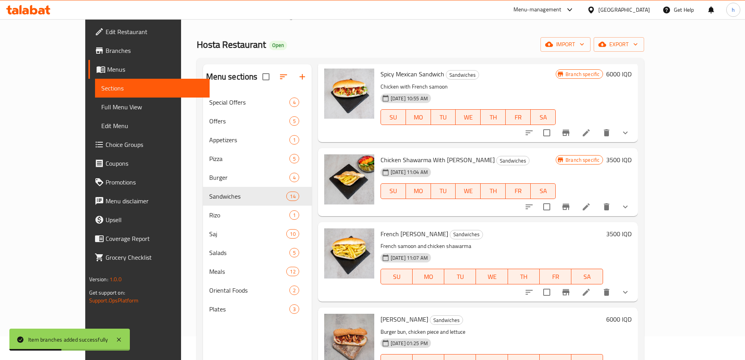
scroll to position [461, 0]
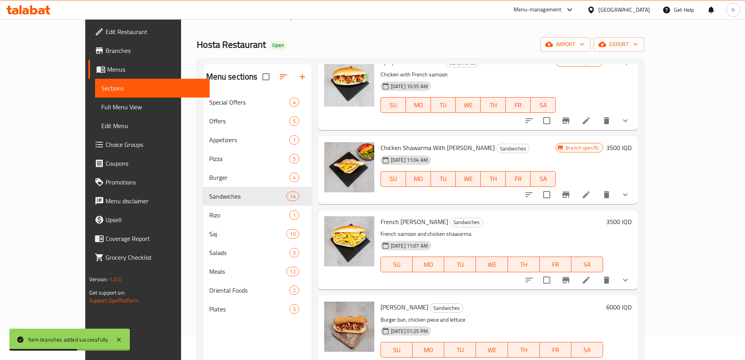
click at [632, 216] on h6 "3500 IQD" at bounding box center [619, 221] width 25 height 11
click at [585, 217] on input "3500" at bounding box center [547, 225] width 76 height 16
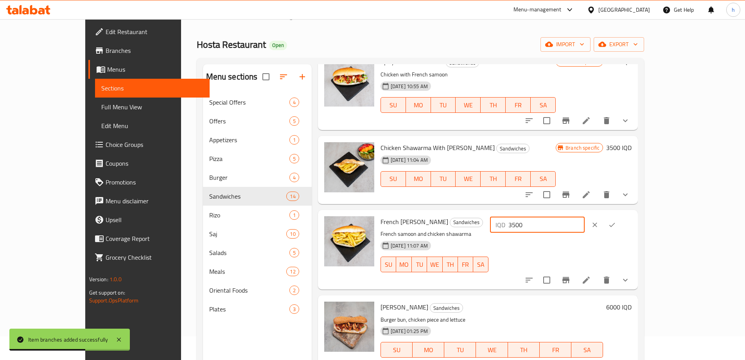
click at [585, 217] on input "3500" at bounding box center [547, 225] width 76 height 16
click at [585, 217] on div "IQD 3500 ​" at bounding box center [537, 225] width 94 height 16
click at [585, 217] on input "3500" at bounding box center [547, 225] width 76 height 16
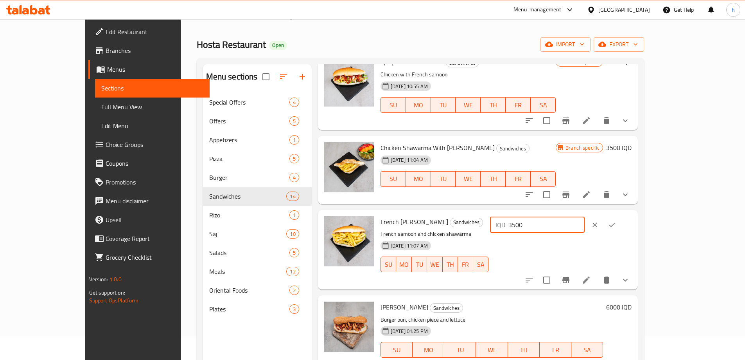
click at [630, 275] on icon "show more" at bounding box center [625, 279] width 9 height 9
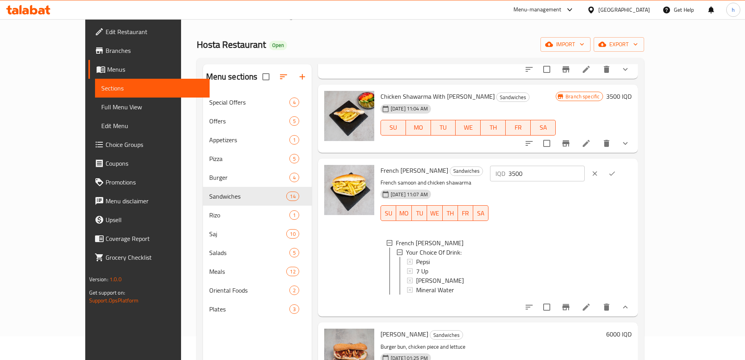
scroll to position [519, 0]
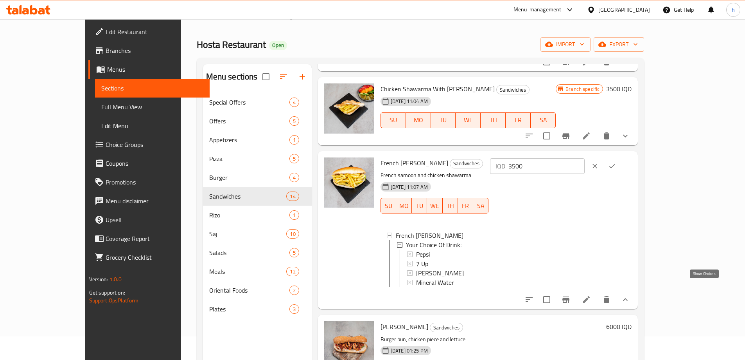
click at [630, 295] on icon "show more" at bounding box center [625, 299] width 9 height 9
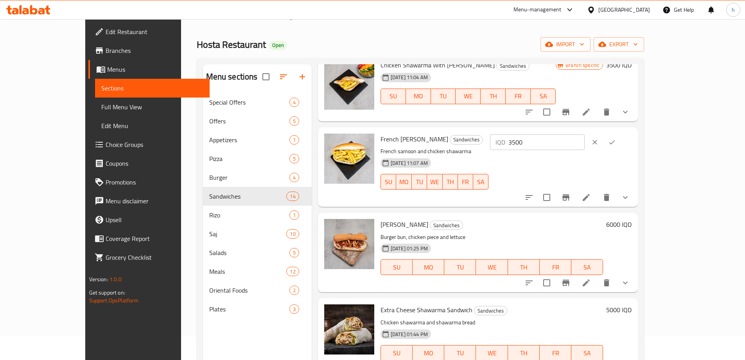
scroll to position [545, 0]
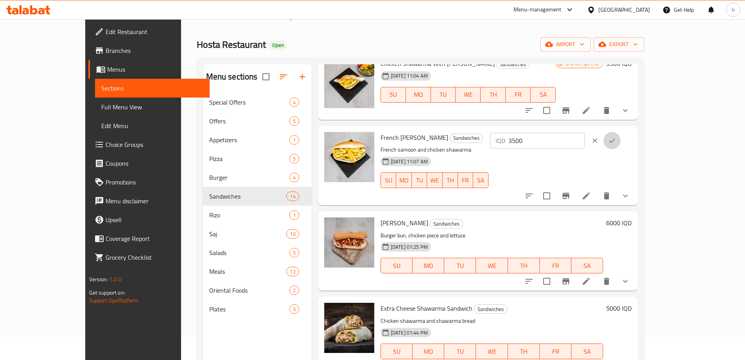
click at [616, 137] on icon "ok" at bounding box center [612, 141] width 8 height 8
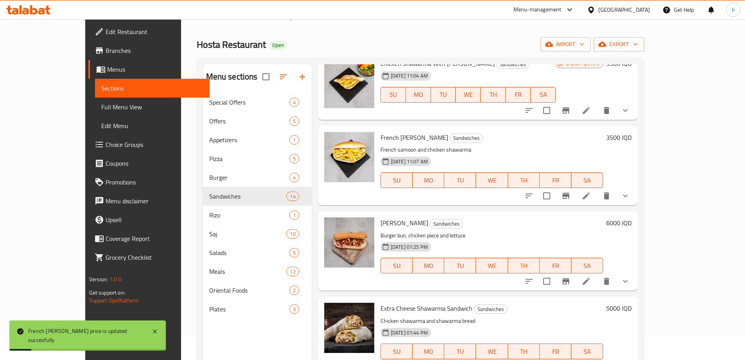
click at [635, 129] on div "French Samoon Shawerma Sandwiches French samoon and chicken shawarma 29-02-2024…" at bounding box center [507, 165] width 258 height 73
click at [632, 132] on h6 "3500 IQD" at bounding box center [619, 137] width 25 height 11
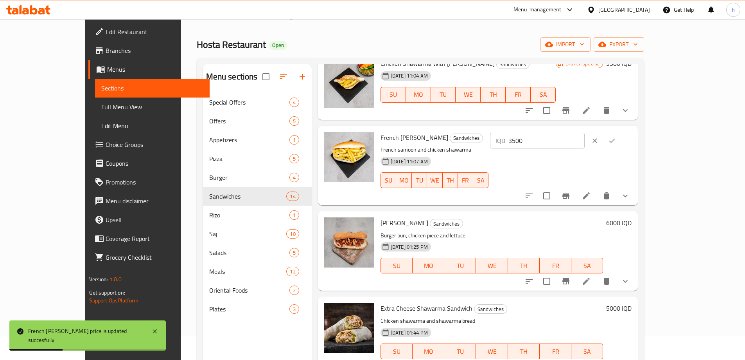
click at [585, 133] on input "3500" at bounding box center [547, 141] width 76 height 16
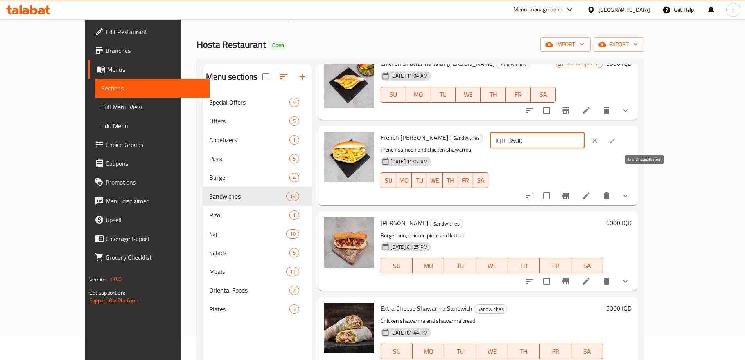
click at [571, 191] on icon "Branch-specific-item" at bounding box center [566, 195] width 9 height 9
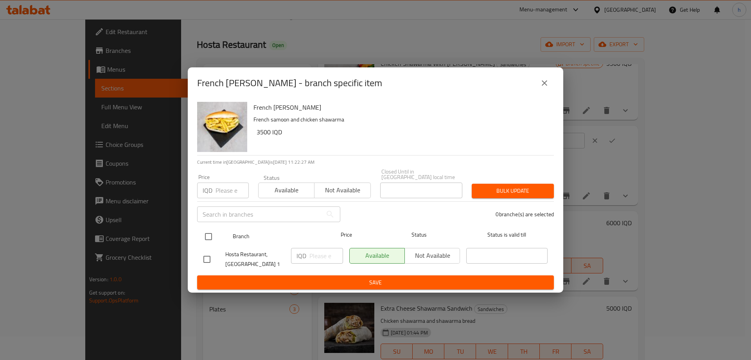
click at [209, 238] on input "checkbox" at bounding box center [208, 236] width 16 height 16
checkbox input "true"
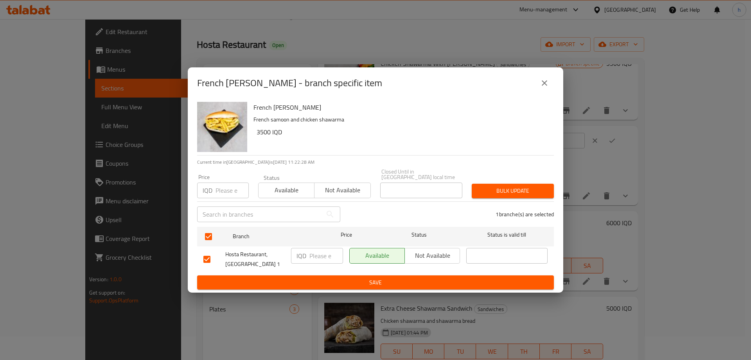
click at [320, 248] on input "number" at bounding box center [327, 256] width 34 height 16
paste input "3500"
type input "3500"
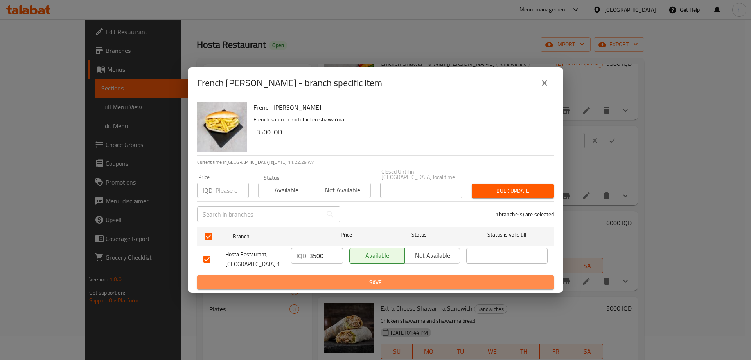
click at [344, 280] on span "Save" at bounding box center [375, 282] width 344 height 10
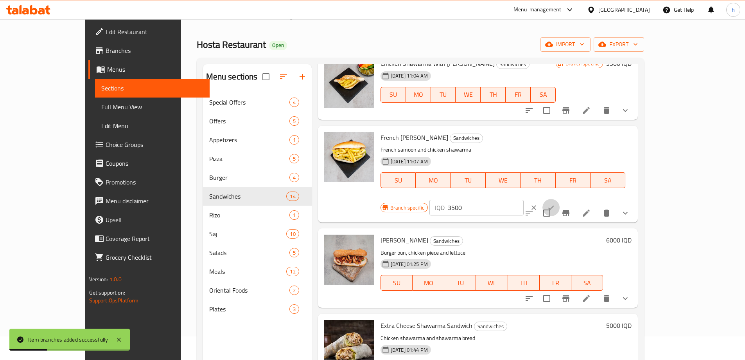
click at [555, 203] on icon "ok" at bounding box center [551, 207] width 8 height 8
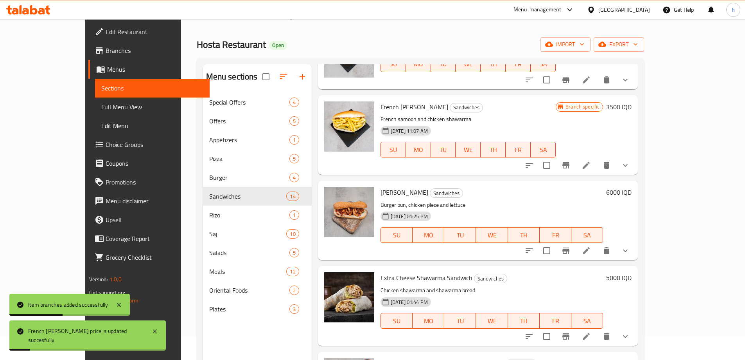
scroll to position [577, 0]
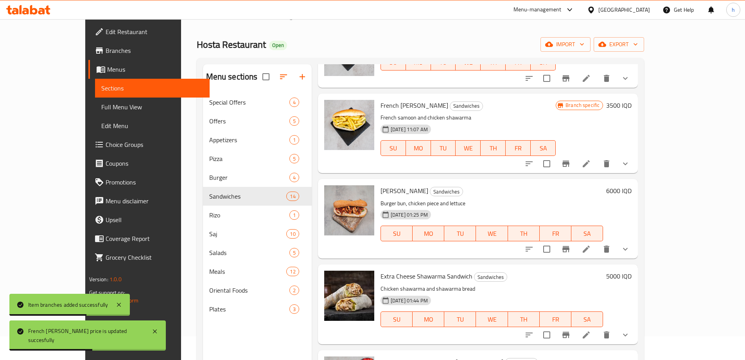
click at [632, 185] on h6 "6000 IQD" at bounding box center [619, 190] width 25 height 11
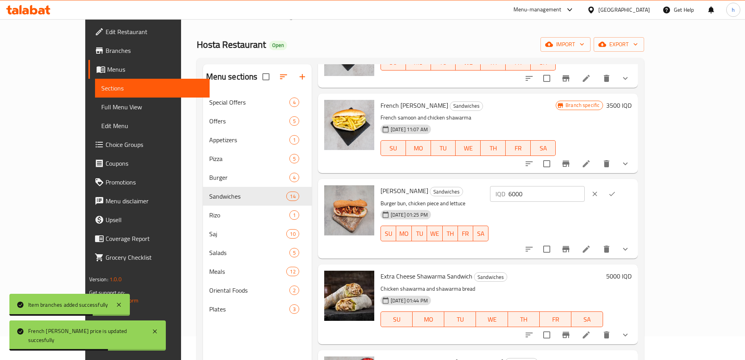
click at [585, 186] on input "6000" at bounding box center [547, 194] width 76 height 16
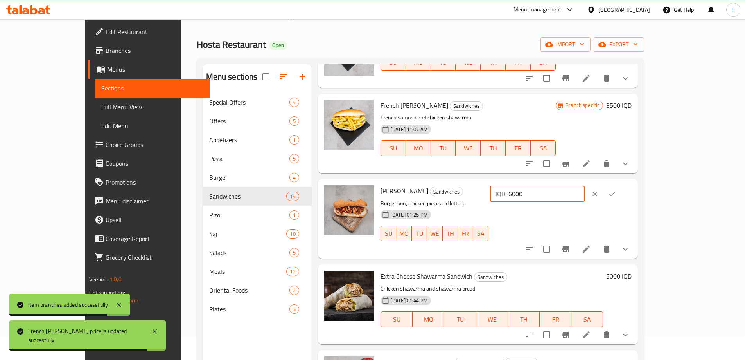
click at [585, 186] on input "6000" at bounding box center [547, 194] width 76 height 16
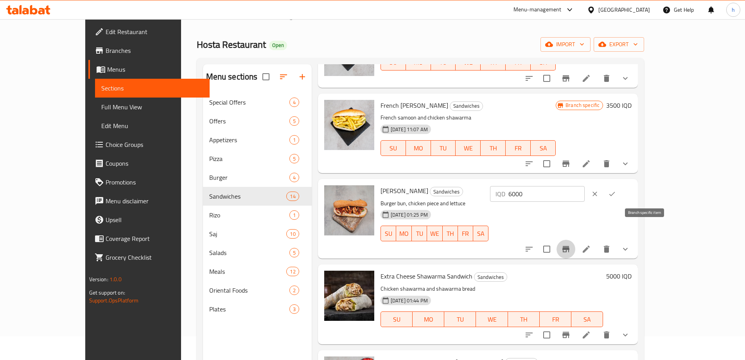
click at [571, 244] on icon "Branch-specific-item" at bounding box center [566, 248] width 9 height 9
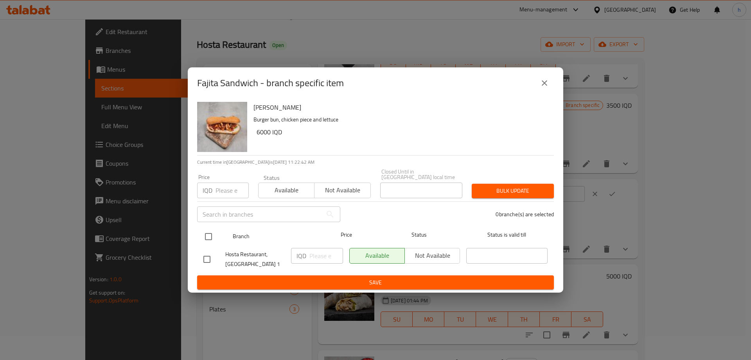
click at [216, 232] on input "checkbox" at bounding box center [208, 236] width 16 height 16
checkbox input "true"
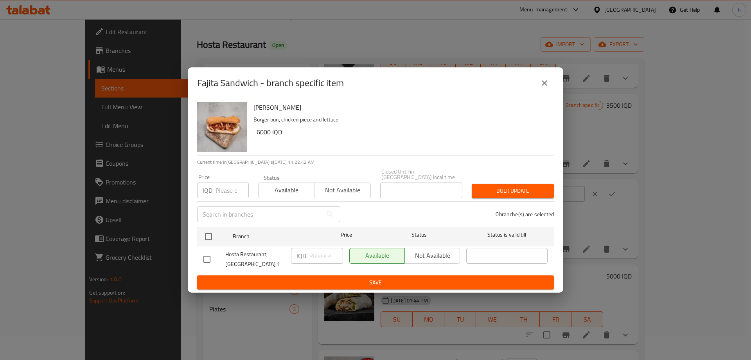
checkbox input "true"
click at [310, 255] on input "number" at bounding box center [327, 256] width 34 height 16
paste input "6000"
type input "6000"
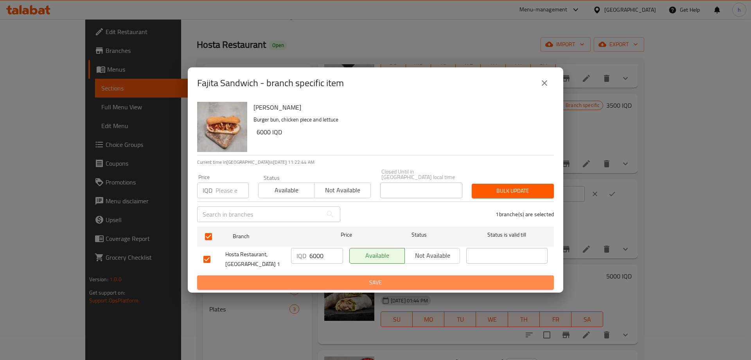
click at [331, 277] on span "Save" at bounding box center [375, 282] width 344 height 10
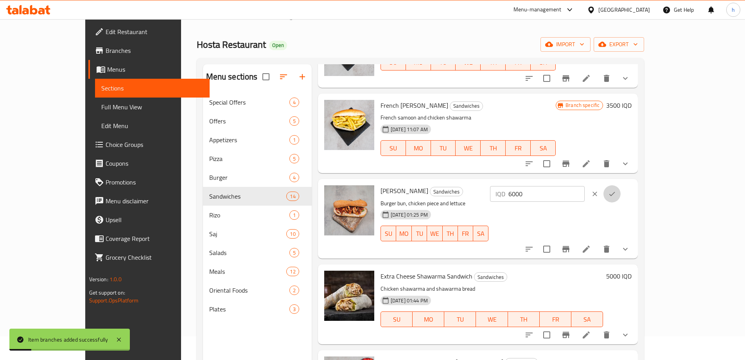
click at [616, 192] on icon "ok" at bounding box center [613, 194] width 6 height 4
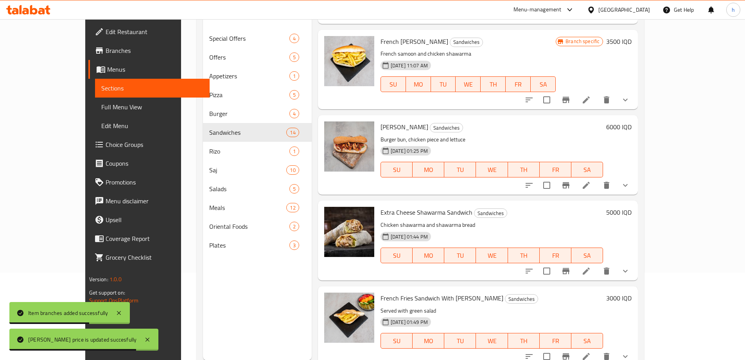
scroll to position [110, 0]
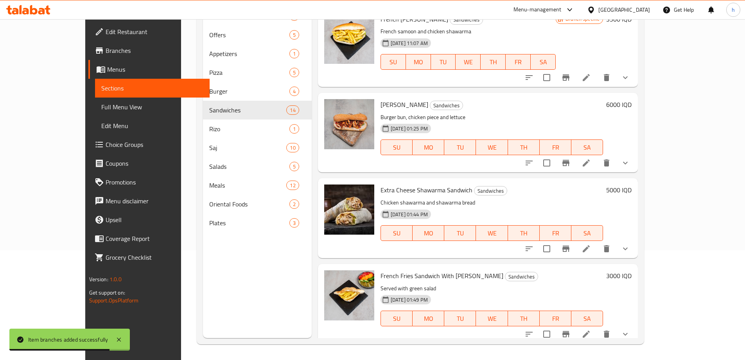
click at [632, 184] on h6 "5000 IQD" at bounding box center [619, 189] width 25 height 11
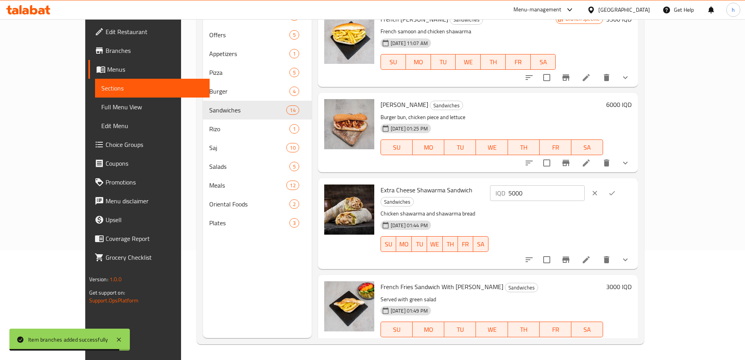
click at [585, 185] on input "5000" at bounding box center [547, 193] width 76 height 16
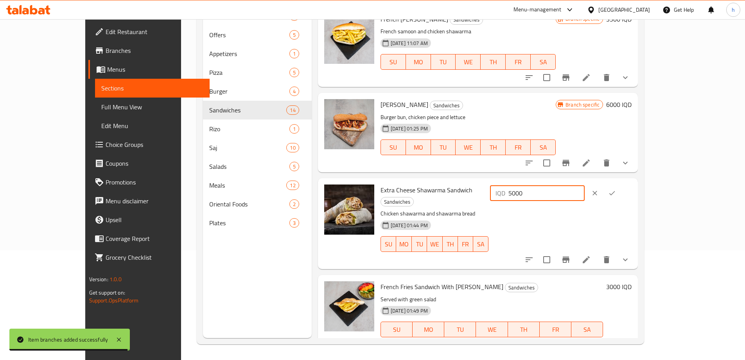
click at [585, 185] on input "5000" at bounding box center [547, 193] width 76 height 16
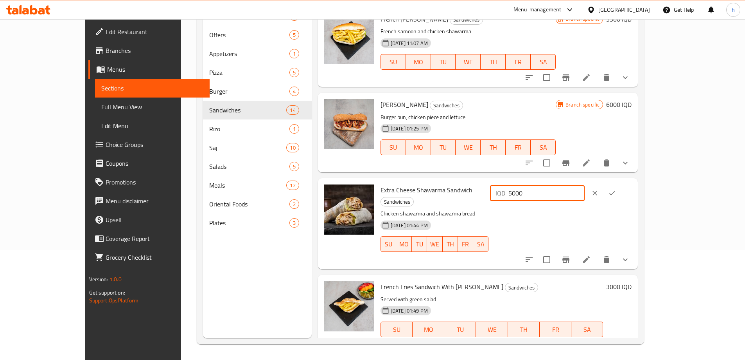
click at [621, 184] on button "ok" at bounding box center [612, 192] width 17 height 17
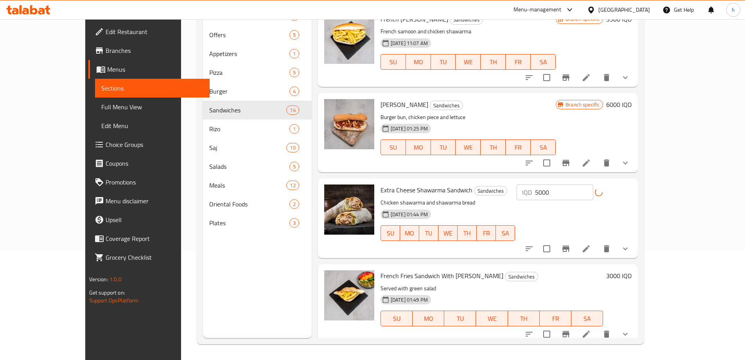
click at [570, 245] on icon "Branch-specific-item" at bounding box center [566, 248] width 7 height 6
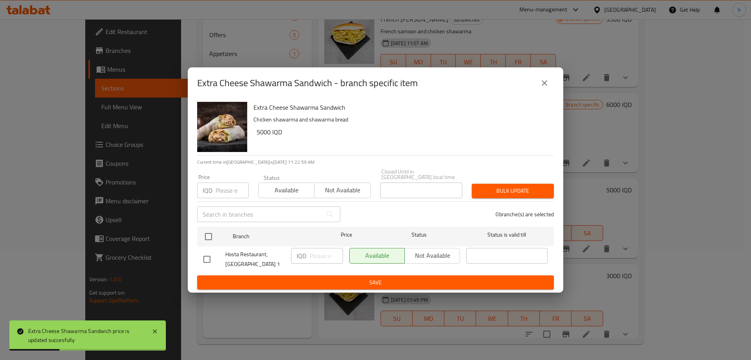
click at [204, 235] on input "checkbox" at bounding box center [208, 236] width 16 height 16
checkbox input "true"
click at [318, 253] on input "number" at bounding box center [327, 256] width 34 height 16
paste input "5000"
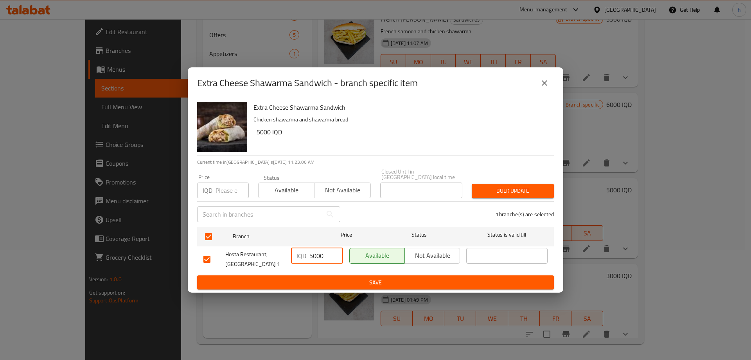
type input "5000"
click at [390, 277] on span "Save" at bounding box center [375, 282] width 344 height 10
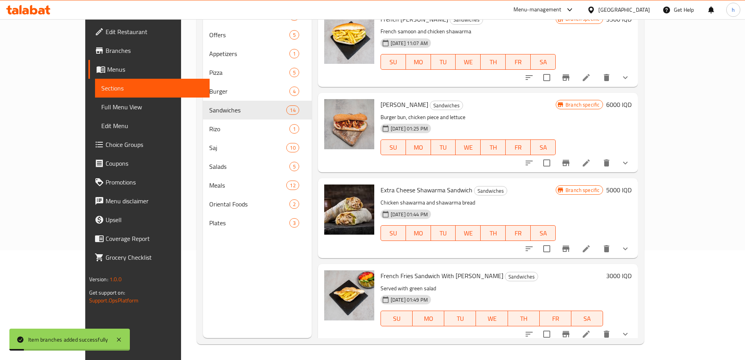
click at [632, 270] on h6 "3000 IQD" at bounding box center [619, 275] width 25 height 11
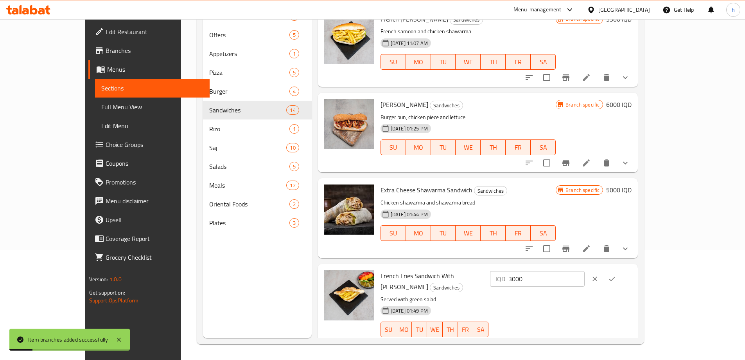
click at [585, 271] on input "3000" at bounding box center [547, 279] width 76 height 16
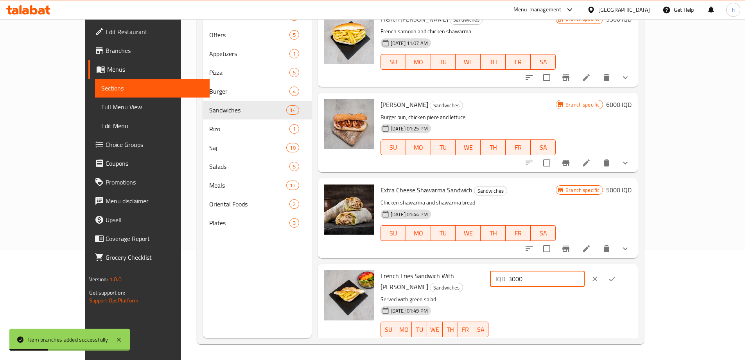
click at [585, 271] on input "3000" at bounding box center [547, 279] width 76 height 16
click at [621, 270] on button "ok" at bounding box center [612, 278] width 17 height 17
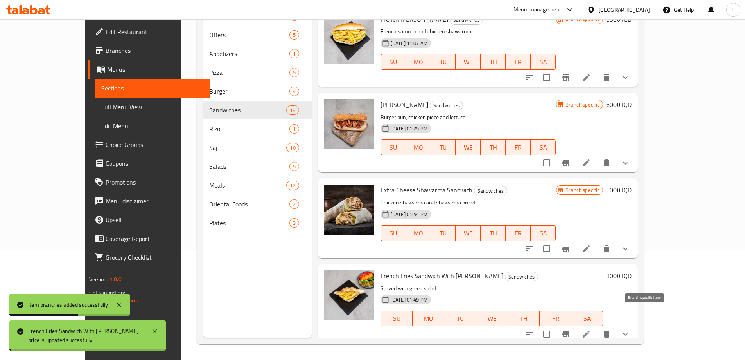
click at [570, 331] on icon "Branch-specific-item" at bounding box center [566, 334] width 7 height 6
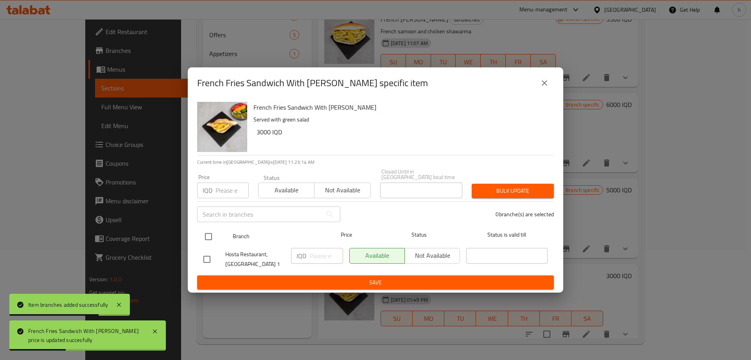
click at [210, 233] on input "checkbox" at bounding box center [208, 236] width 16 height 16
checkbox input "true"
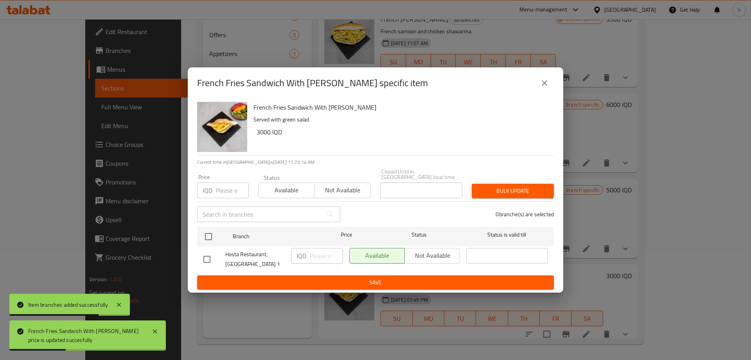
checkbox input "true"
click at [321, 254] on input "number" at bounding box center [327, 256] width 34 height 16
paste input "3000"
type input "3000"
click at [349, 277] on span "Save" at bounding box center [375, 282] width 344 height 10
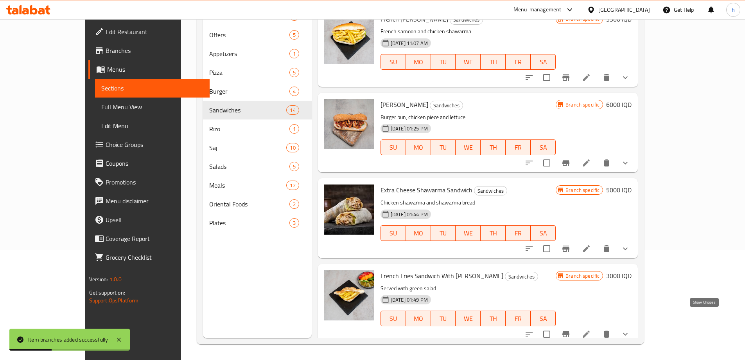
click at [630, 329] on icon "show more" at bounding box center [625, 333] width 9 height 9
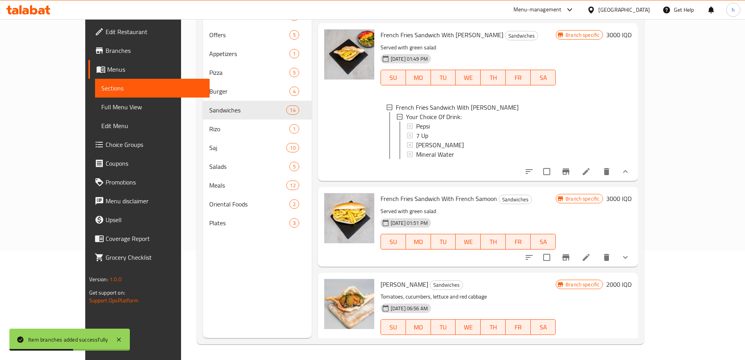
scroll to position [828, 0]
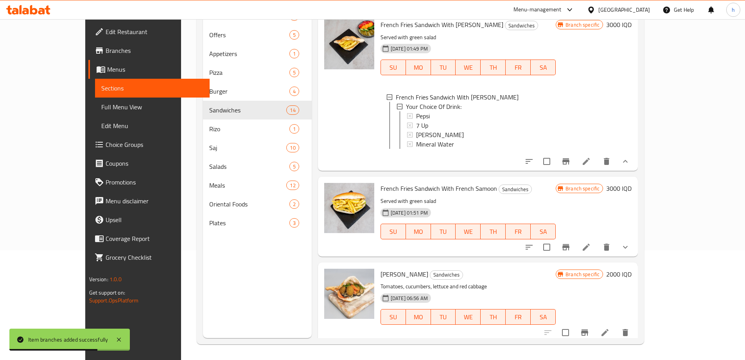
click at [632, 183] on h6 "3000 IQD" at bounding box center [619, 188] width 25 height 11
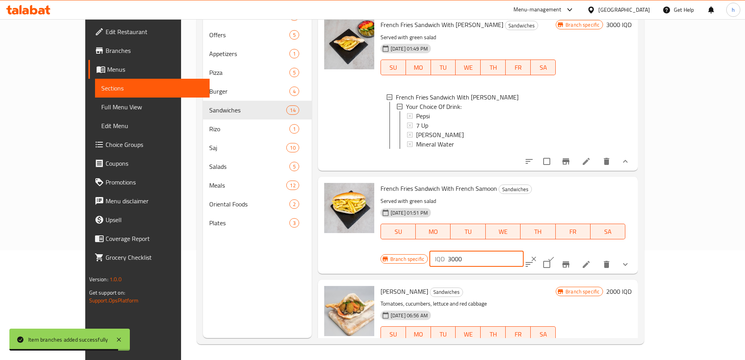
click at [524, 251] on input "3000" at bounding box center [486, 259] width 76 height 16
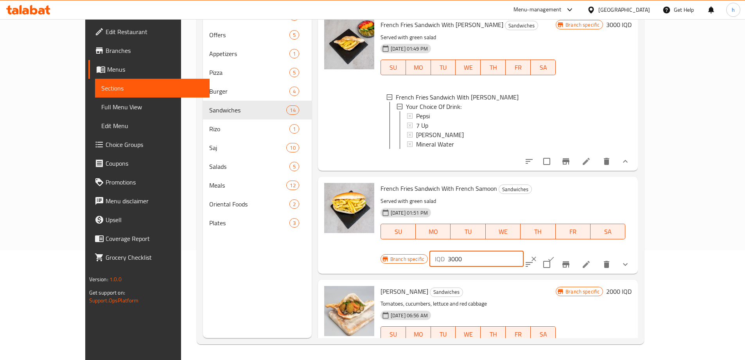
click at [555, 255] on icon "ok" at bounding box center [551, 259] width 8 height 8
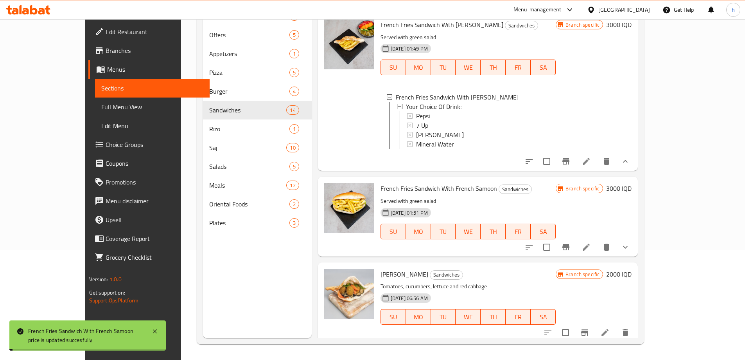
click at [570, 244] on icon "Branch-specific-item" at bounding box center [566, 247] width 7 height 6
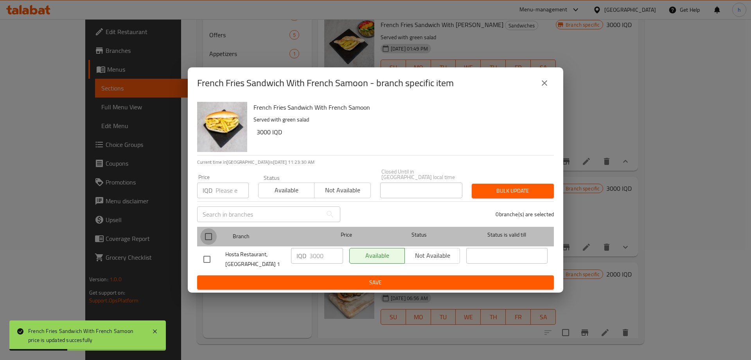
drag, startPoint x: 207, startPoint y: 233, endPoint x: 277, endPoint y: 259, distance: 74.7
click at [211, 235] on input "checkbox" at bounding box center [208, 236] width 16 height 16
checkbox input "true"
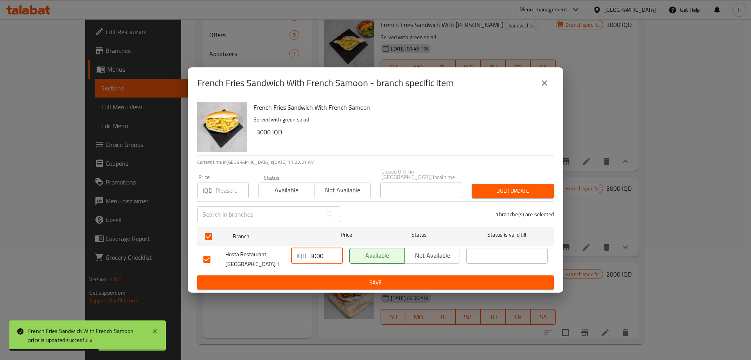
click at [326, 254] on input "3000" at bounding box center [327, 256] width 34 height 16
click at [337, 277] on span "Save" at bounding box center [375, 282] width 344 height 10
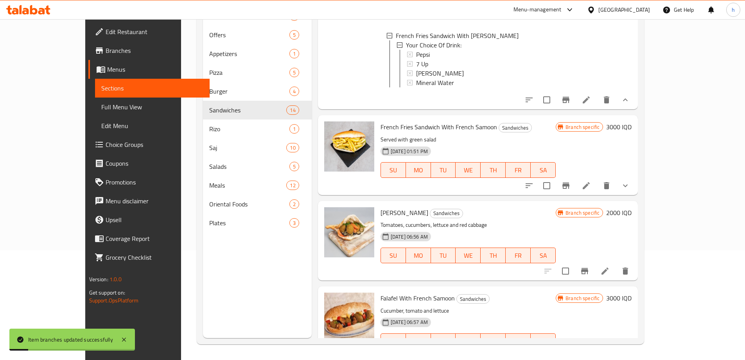
scroll to position [906, 0]
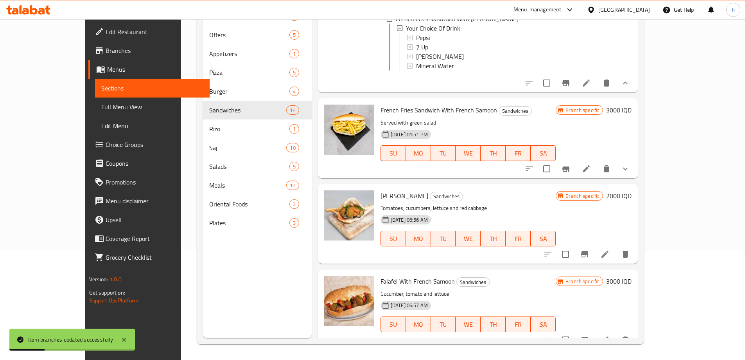
click at [632, 190] on h6 "2000 IQD" at bounding box center [619, 195] width 25 height 11
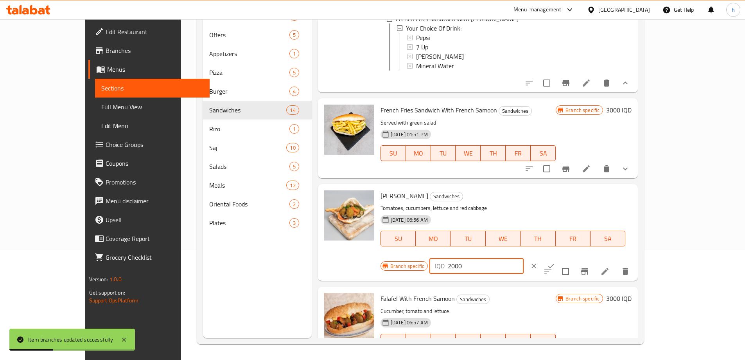
click at [524, 258] on input "2000" at bounding box center [486, 266] width 76 height 16
click at [555, 262] on icon "ok" at bounding box center [551, 266] width 8 height 8
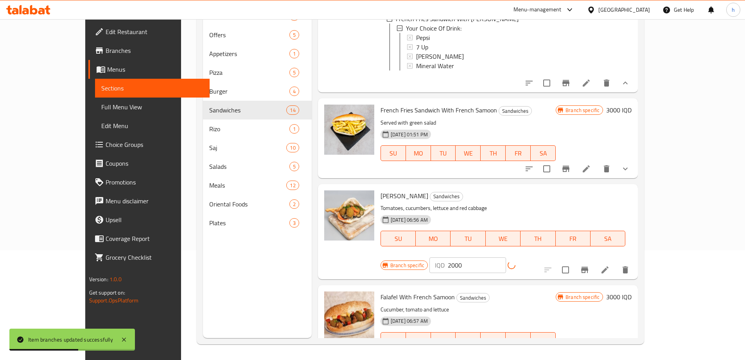
click at [594, 260] on button "Branch-specific-item" at bounding box center [585, 269] width 19 height 19
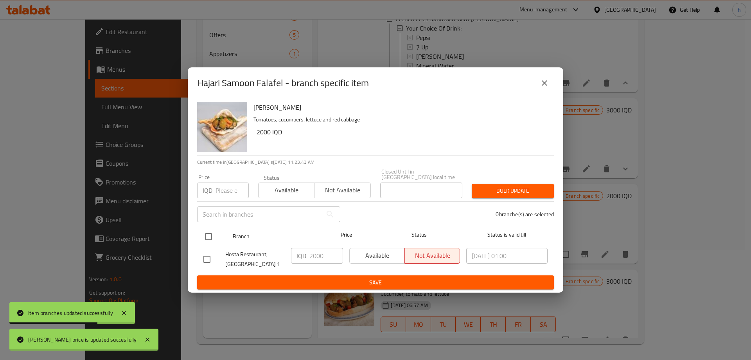
click at [212, 230] on input "checkbox" at bounding box center [208, 236] width 16 height 16
checkbox input "true"
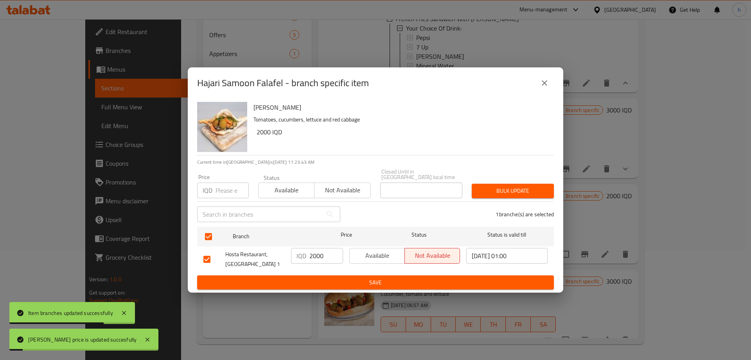
click at [325, 255] on input "2000" at bounding box center [327, 256] width 34 height 16
click at [323, 253] on input "2000" at bounding box center [327, 256] width 34 height 16
click at [317, 252] on input "2000" at bounding box center [327, 256] width 34 height 16
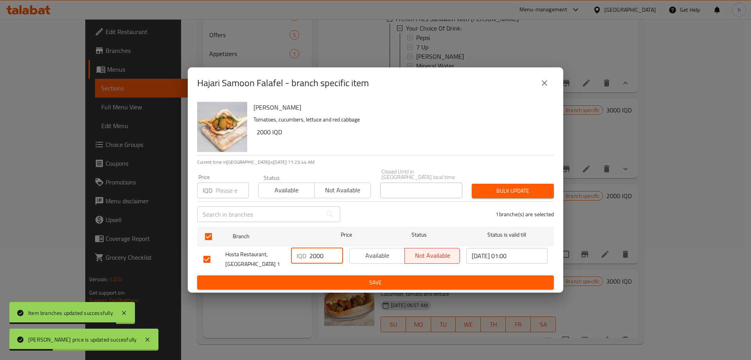
click at [317, 252] on input "2000" at bounding box center [327, 256] width 34 height 16
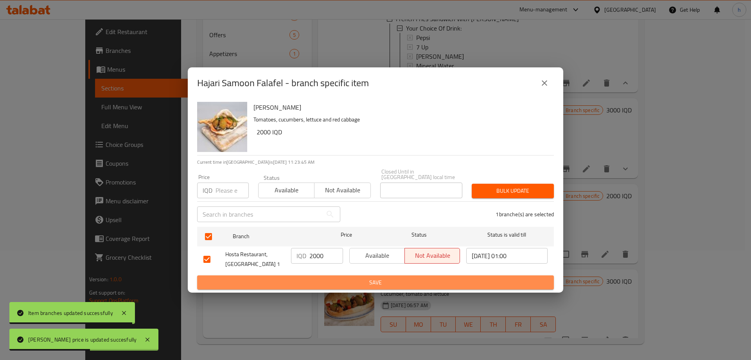
click at [337, 277] on span "Save" at bounding box center [375, 282] width 344 height 10
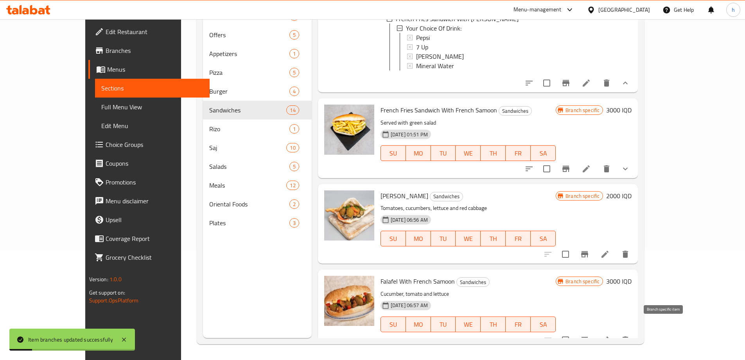
click at [589, 337] on icon "Branch-specific-item" at bounding box center [584, 340] width 7 height 6
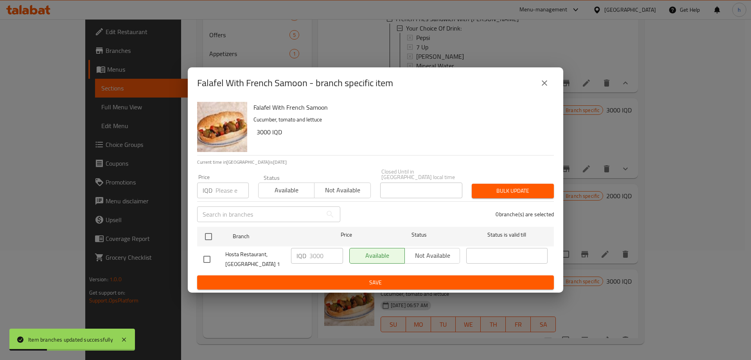
click at [543, 85] on icon "close" at bounding box center [544, 82] width 9 height 9
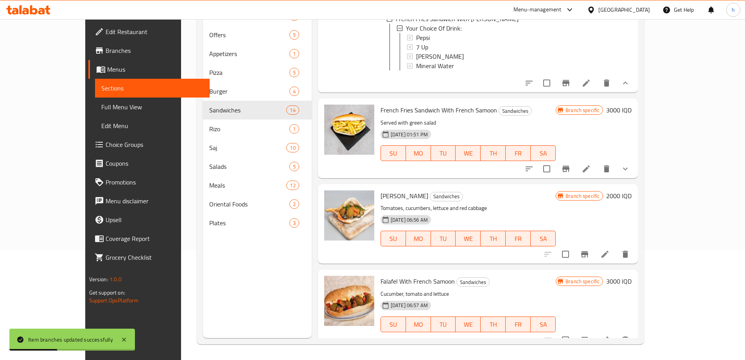
click at [632, 275] on h6 "3000 IQD" at bounding box center [619, 280] width 25 height 11
click at [555, 347] on icon "ok" at bounding box center [551, 351] width 8 height 8
click at [506, 343] on input "3000" at bounding box center [477, 351] width 58 height 16
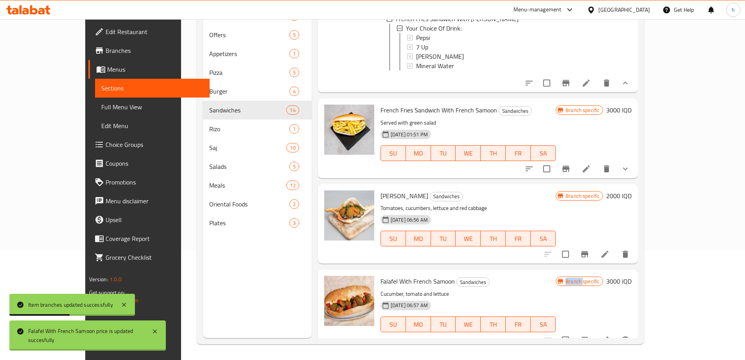
click at [632, 277] on div "Branch specific 3000 IQD" at bounding box center [594, 308] width 76 height 67
click at [632, 275] on h6 "3000 IQD" at bounding box center [619, 280] width 25 height 11
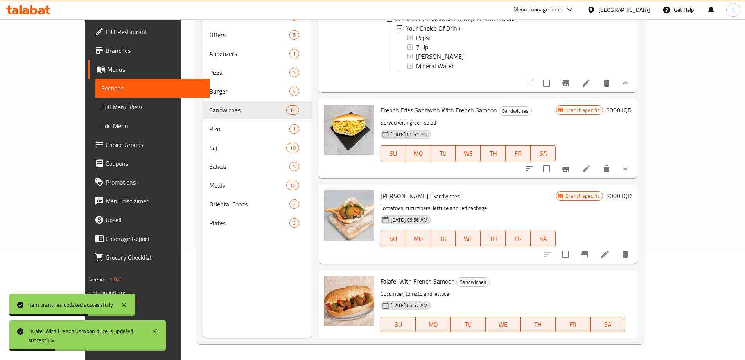
click at [524, 344] on input "3000" at bounding box center [486, 352] width 76 height 16
click at [560, 343] on button "ok" at bounding box center [551, 351] width 17 height 17
click at [589, 352] on icon "Branch-specific-item" at bounding box center [584, 355] width 7 height 6
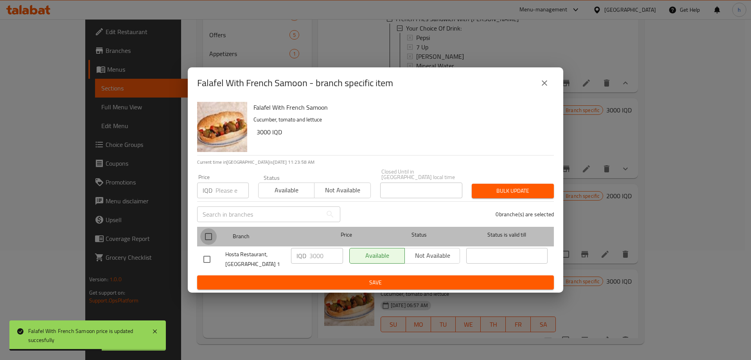
click at [212, 236] on input "checkbox" at bounding box center [208, 236] width 16 height 16
checkbox input "true"
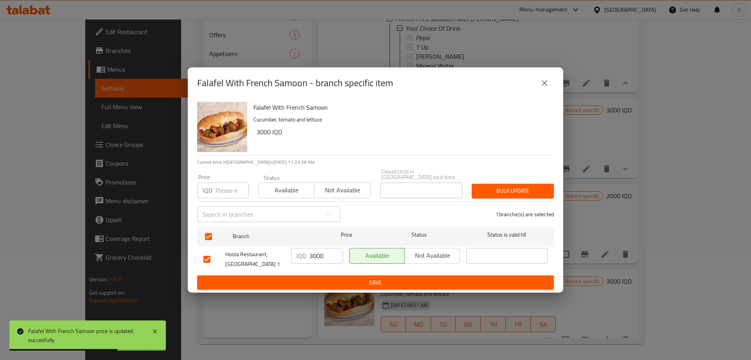
click at [318, 256] on input "3000" at bounding box center [327, 256] width 34 height 16
click at [347, 282] on span "Save" at bounding box center [375, 282] width 344 height 10
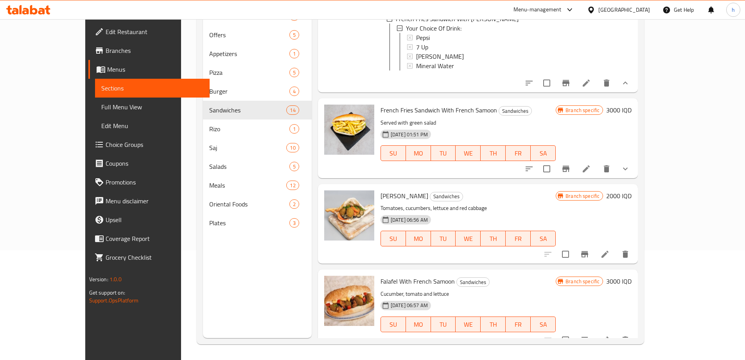
scroll to position [877, 0]
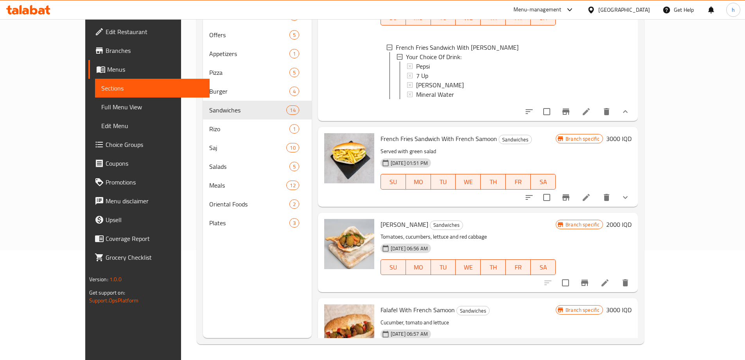
click at [630, 193] on icon "show more" at bounding box center [625, 197] width 9 height 9
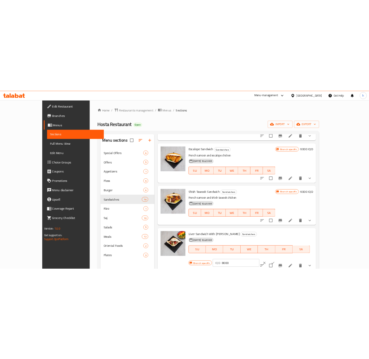
scroll to position [0, 0]
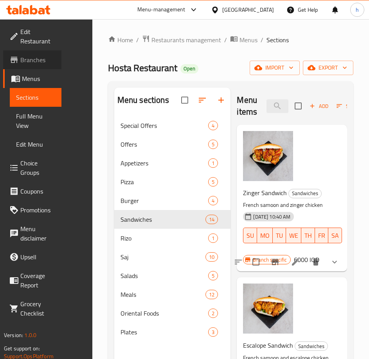
click at [5, 58] on link "Branches" at bounding box center [32, 59] width 58 height 19
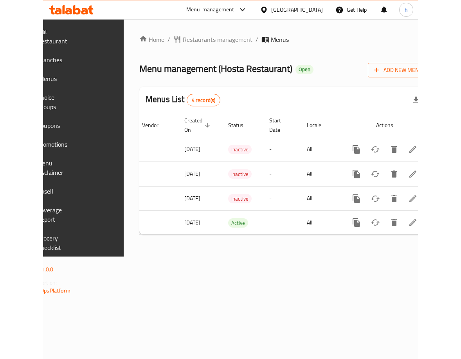
scroll to position [0, 159]
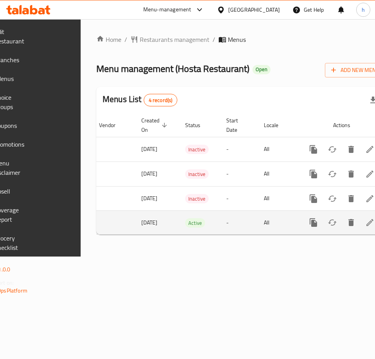
click at [366, 223] on icon "enhanced table" at bounding box center [369, 222] width 7 height 7
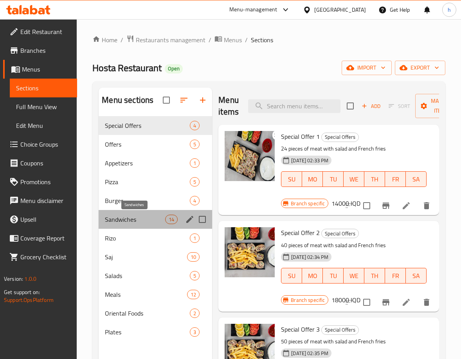
click at [125, 222] on span "Sandwiches" at bounding box center [135, 219] width 60 height 9
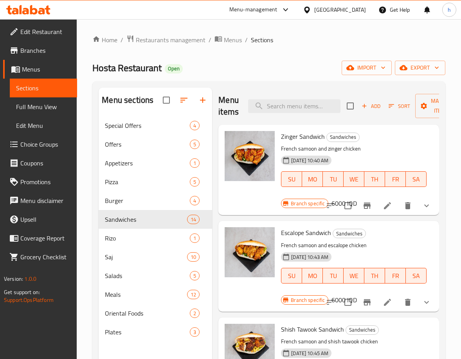
click at [175, 20] on div "Home / Restaurants management / Menus / Sections Hosta Restaurant Open import e…" at bounding box center [269, 244] width 384 height 450
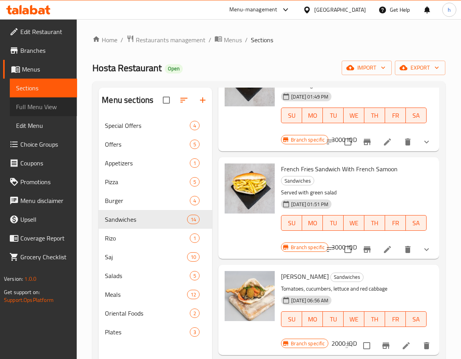
click at [38, 103] on span "Full Menu View" at bounding box center [43, 106] width 55 height 9
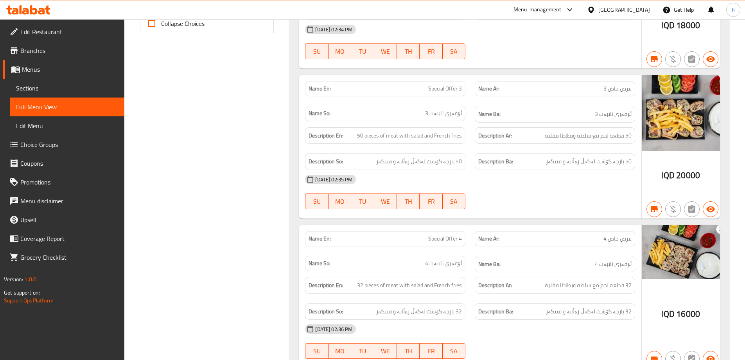
scroll to position [250, 0]
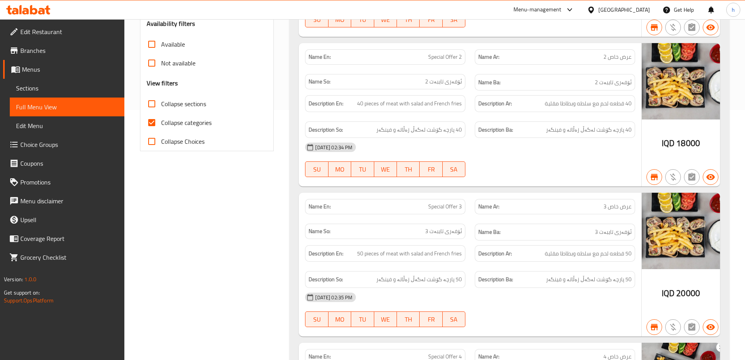
click at [178, 126] on span "Collapse categories" at bounding box center [186, 122] width 50 height 9
click at [161, 126] on input "Collapse categories" at bounding box center [151, 122] width 19 height 19
checkbox input "false"
click at [153, 107] on input "Collapse sections" at bounding box center [151, 103] width 19 height 19
checkbox input "true"
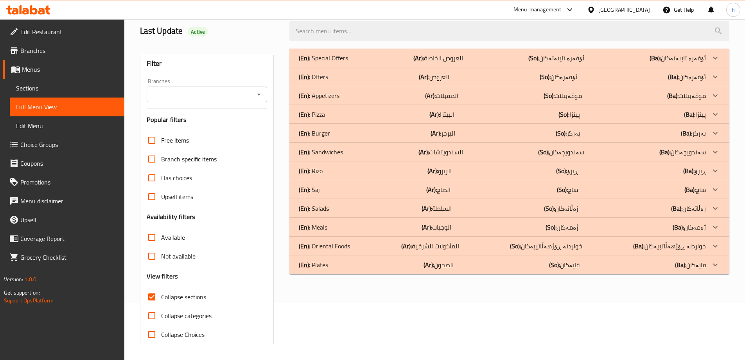
scroll to position [57, 0]
click at [322, 63] on p "(En): Sandwiches" at bounding box center [323, 57] width 49 height 9
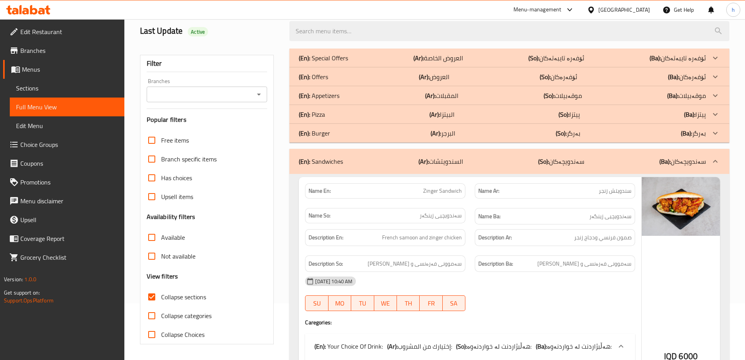
click at [259, 95] on icon "Open" at bounding box center [258, 94] width 9 height 9
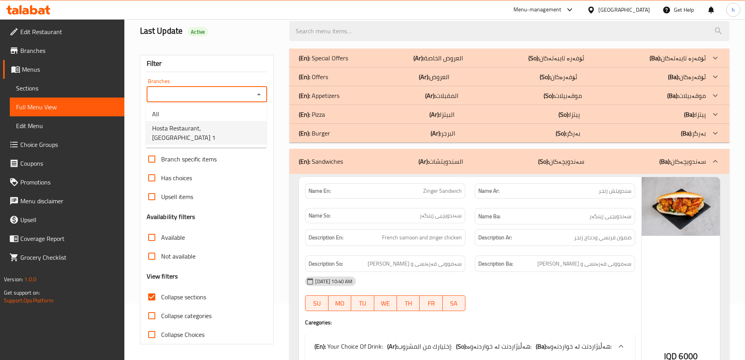
click at [212, 133] on span "Hosta Restaurant, [GEOGRAPHIC_DATA] 1" at bounding box center [206, 132] width 108 height 19
type input "Hosta Restaurant, [GEOGRAPHIC_DATA] 1"
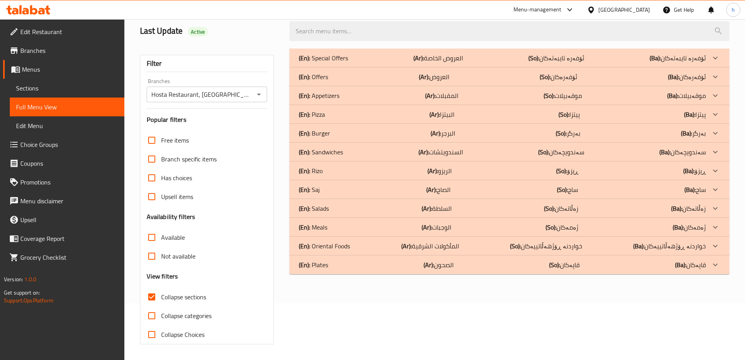
click at [342, 63] on p "(En): Sandwiches" at bounding box center [323, 57] width 49 height 9
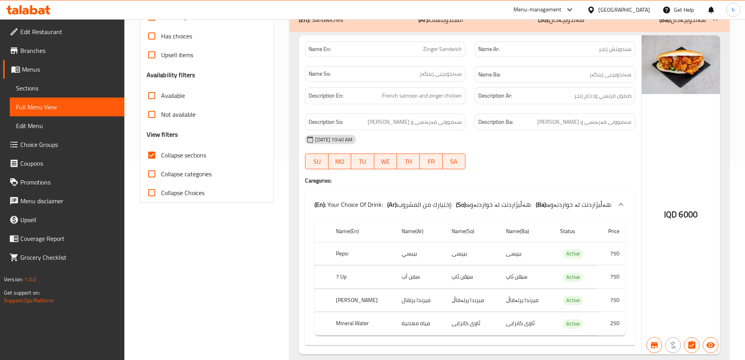
scroll to position [196, 0]
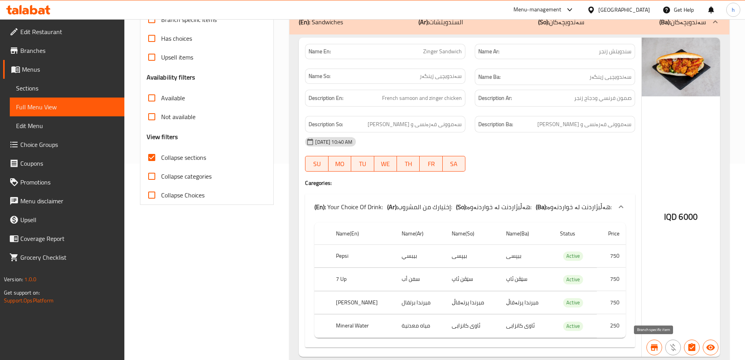
click at [374, 344] on span "button" at bounding box center [654, 346] width 15 height 9
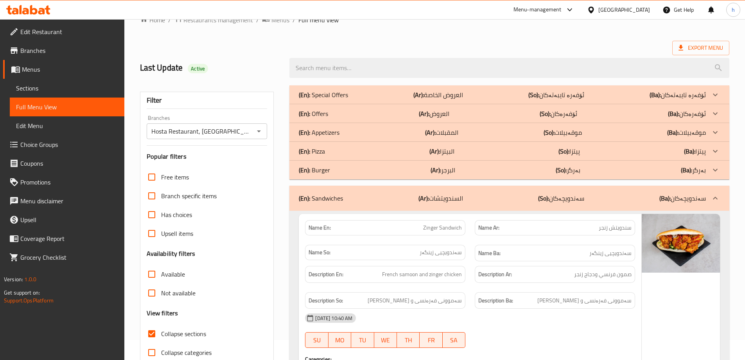
scroll to position [134, 0]
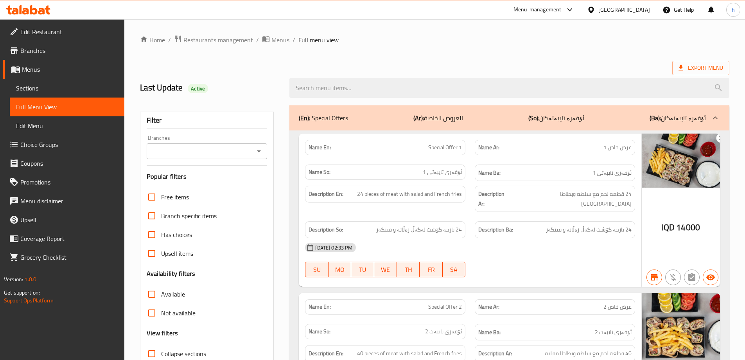
click at [58, 93] on link "Sections" at bounding box center [67, 88] width 115 height 19
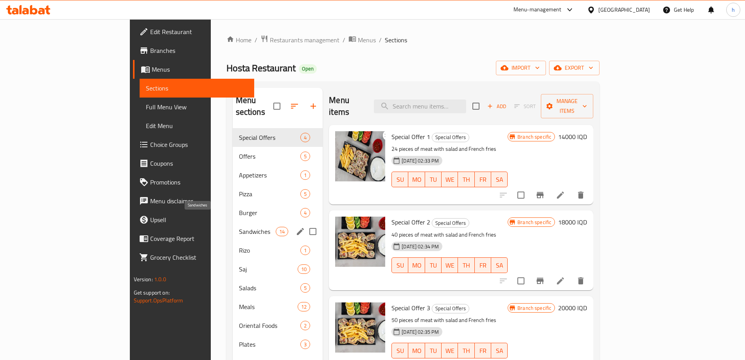
click at [239, 227] on span "Sandwiches" at bounding box center [257, 231] width 37 height 9
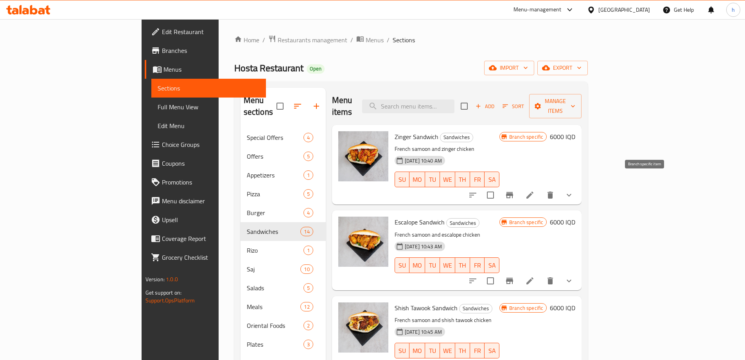
click at [515, 190] on icon "Branch-specific-item" at bounding box center [509, 194] width 9 height 9
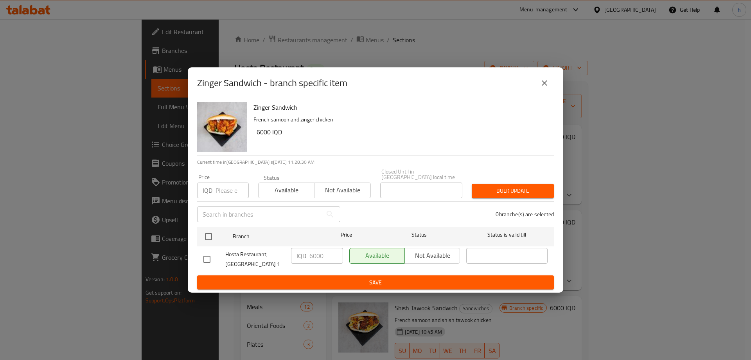
click at [542, 88] on icon "close" at bounding box center [544, 82] width 9 height 9
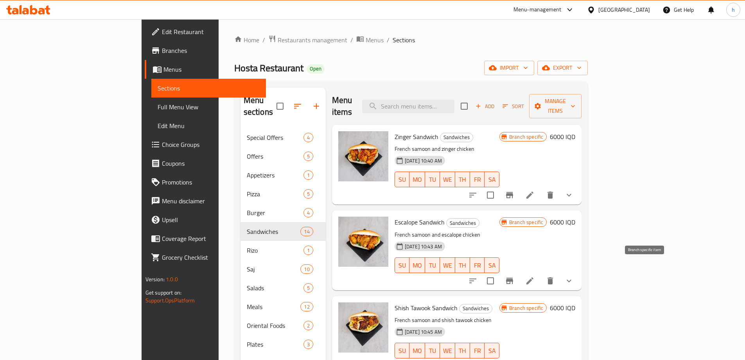
click at [513, 277] on icon "Branch-specific-item" at bounding box center [509, 280] width 7 height 6
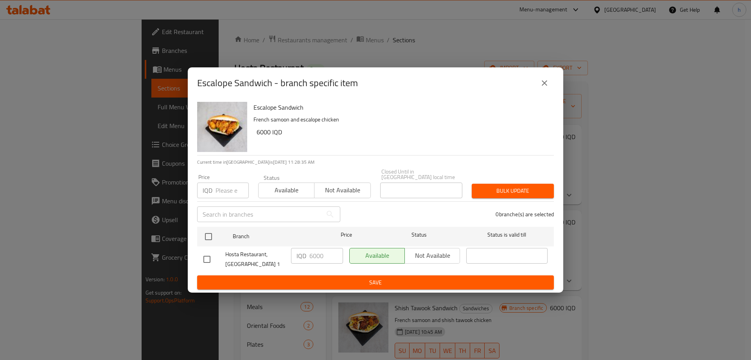
click at [546, 83] on icon "close" at bounding box center [544, 82] width 9 height 9
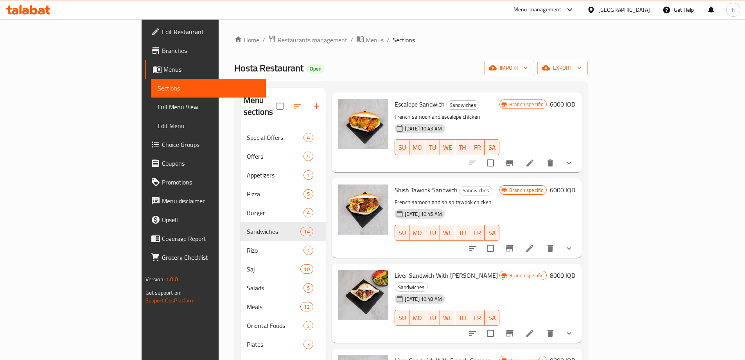
scroll to position [131, 0]
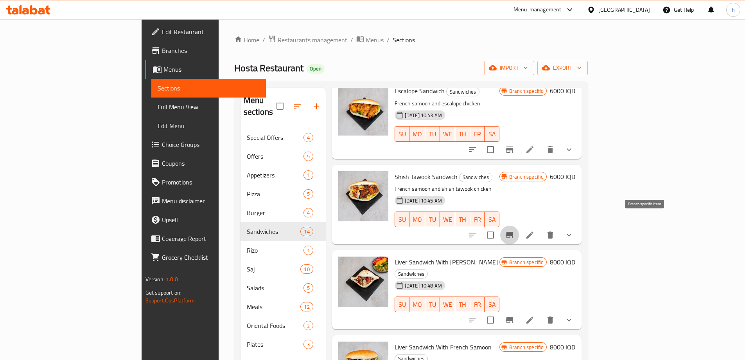
click at [515, 230] on icon "Branch-specific-item" at bounding box center [509, 234] width 9 height 9
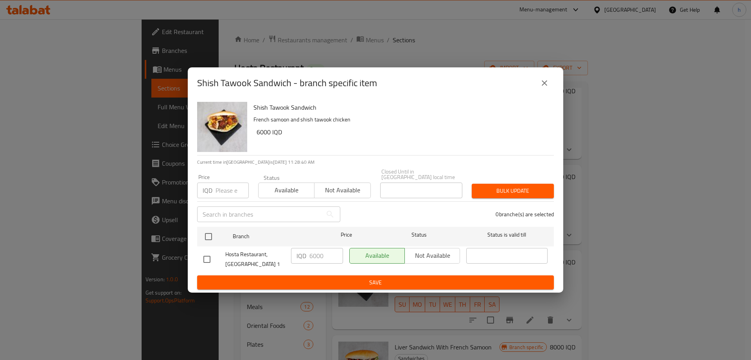
click at [547, 86] on icon "close" at bounding box center [544, 82] width 9 height 9
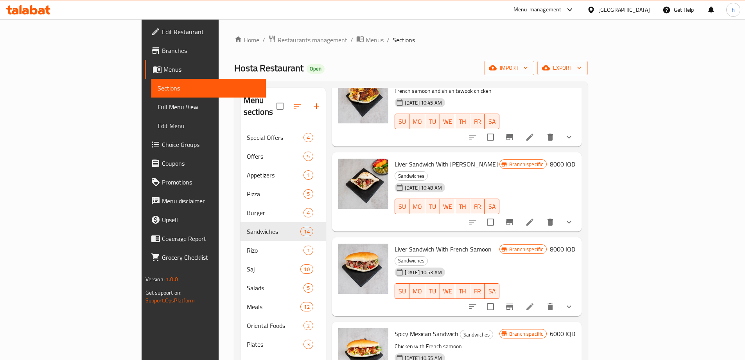
scroll to position [230, 0]
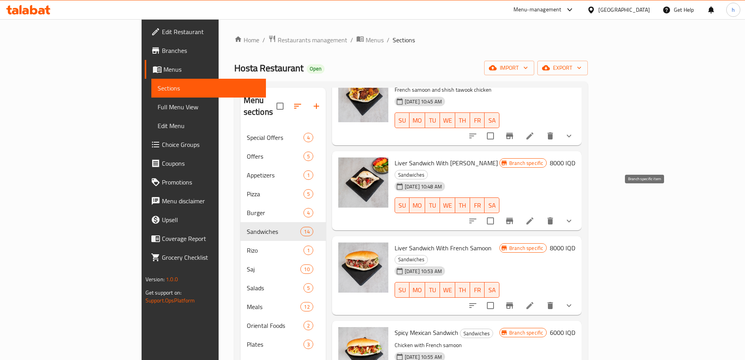
click at [515, 216] on icon "Branch-specific-item" at bounding box center [509, 220] width 9 height 9
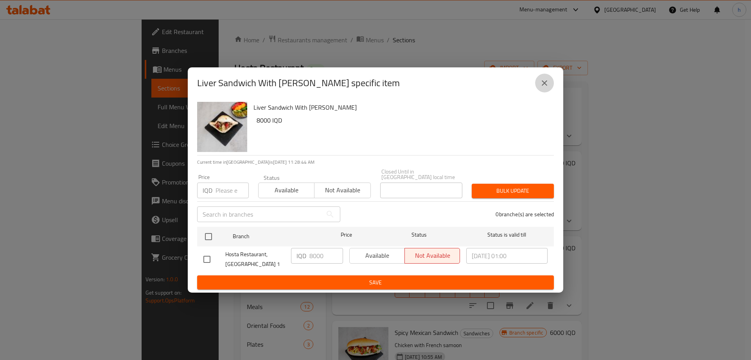
click at [540, 92] on button "close" at bounding box center [544, 83] width 19 height 19
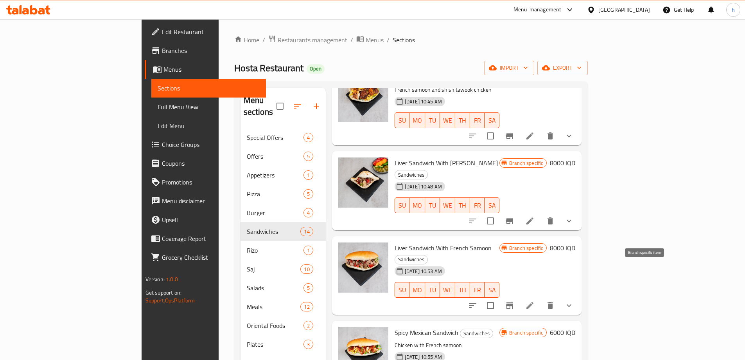
click at [519, 296] on button "Branch-specific-item" at bounding box center [509, 305] width 19 height 19
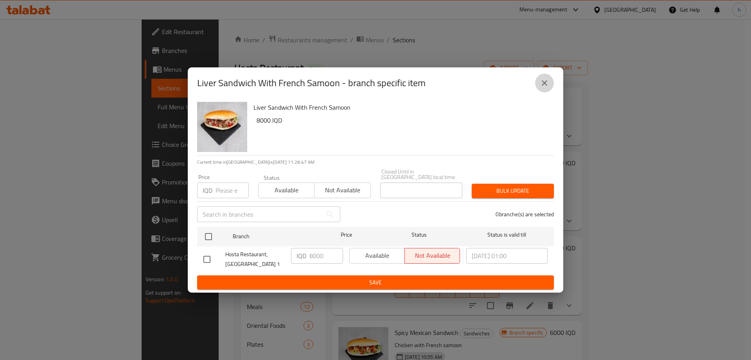
click at [542, 85] on icon "close" at bounding box center [544, 82] width 9 height 9
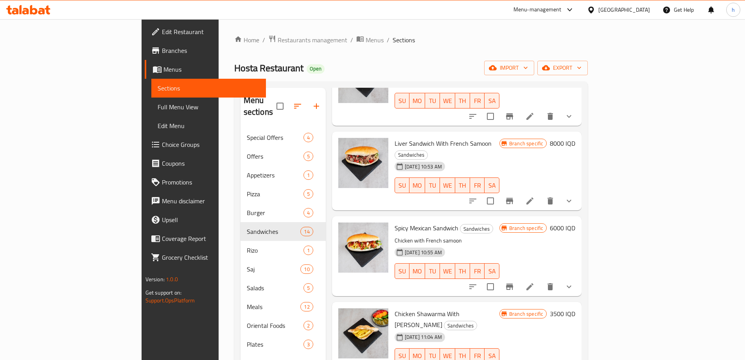
scroll to position [336, 0]
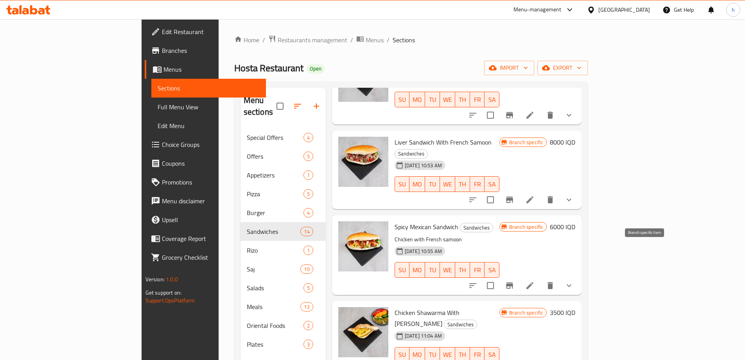
click at [513, 282] on icon "Branch-specific-item" at bounding box center [509, 285] width 7 height 6
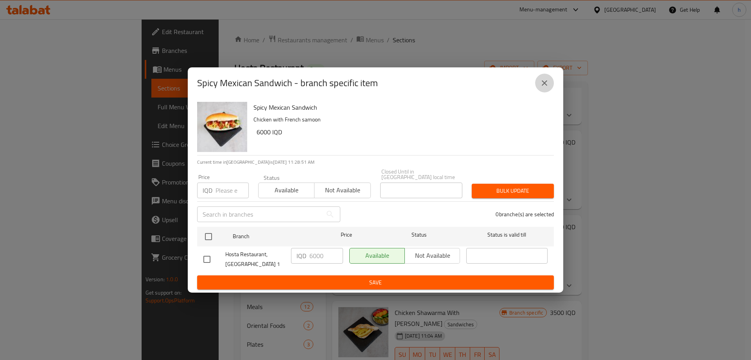
click at [545, 87] on icon "close" at bounding box center [544, 82] width 9 height 9
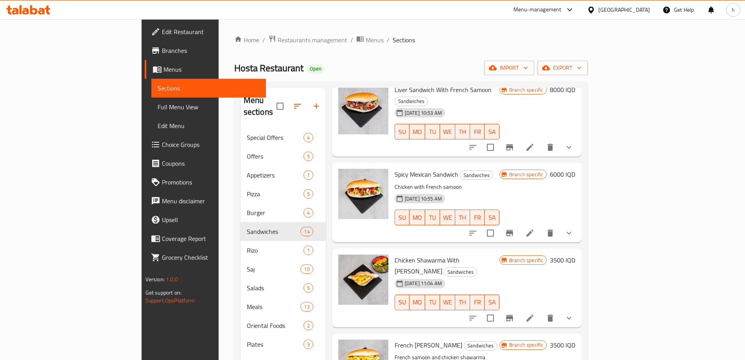
scroll to position [411, 0]
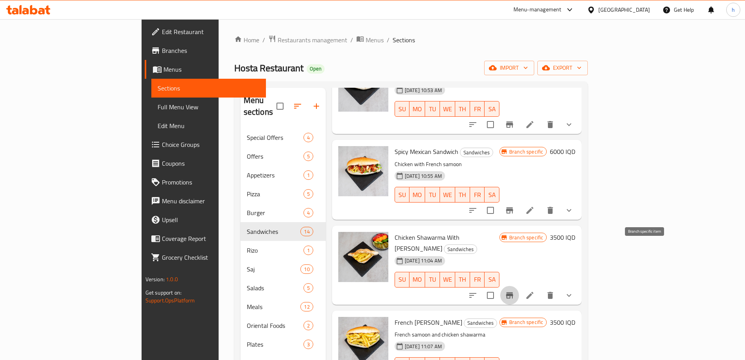
click at [515, 290] on icon "Branch-specific-item" at bounding box center [509, 294] width 9 height 9
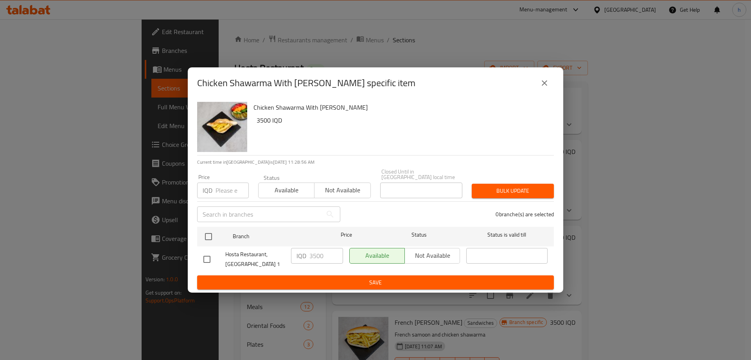
click at [539, 86] on button "close" at bounding box center [544, 83] width 19 height 19
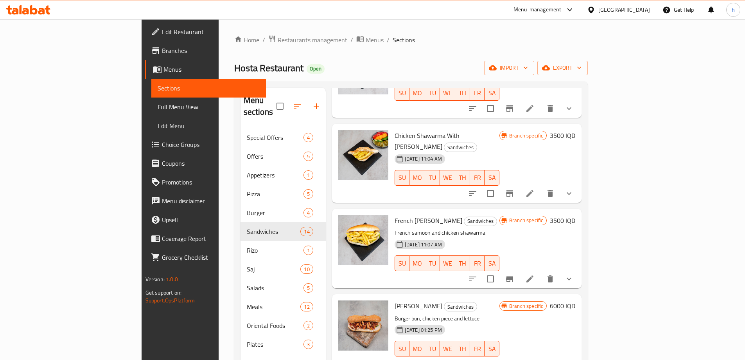
scroll to position [515, 0]
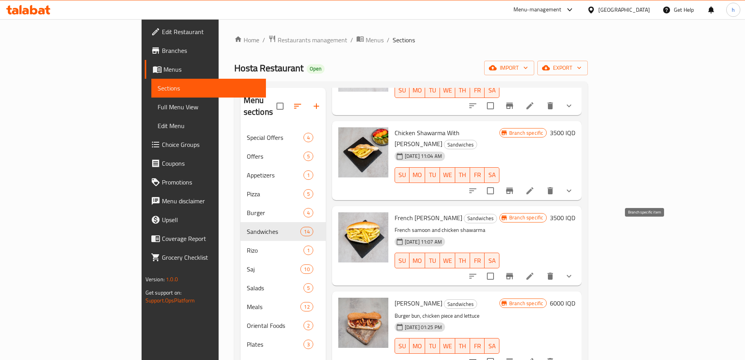
click at [515, 271] on icon "Branch-specific-item" at bounding box center [509, 275] width 9 height 9
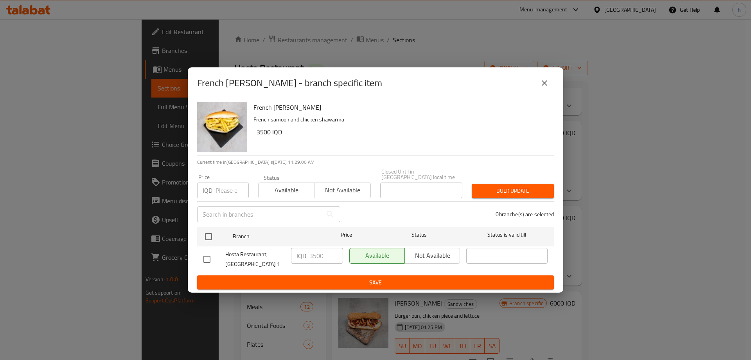
click at [541, 88] on icon "close" at bounding box center [544, 82] width 9 height 9
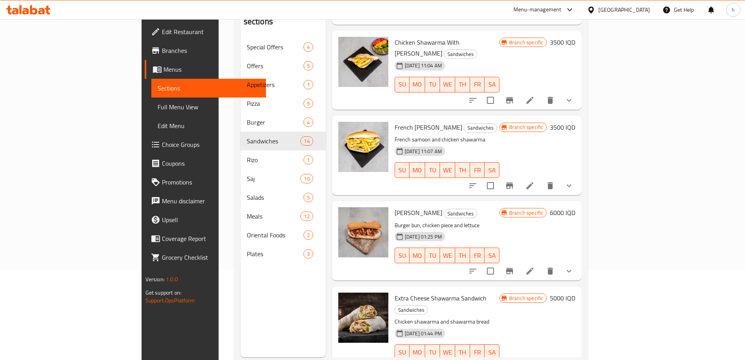
scroll to position [91, 0]
click at [515, 266] on icon "Branch-specific-item" at bounding box center [509, 270] width 9 height 9
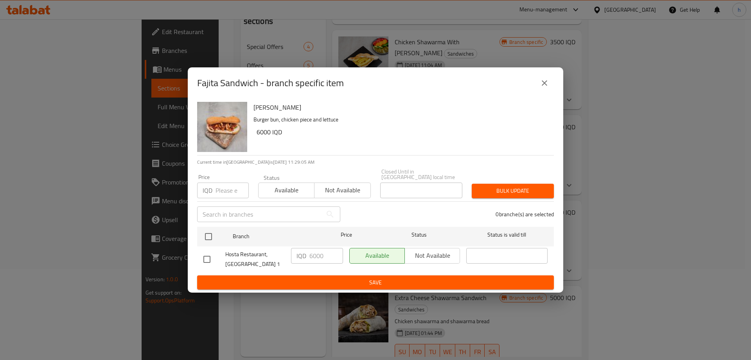
click at [541, 85] on icon "close" at bounding box center [544, 82] width 9 height 9
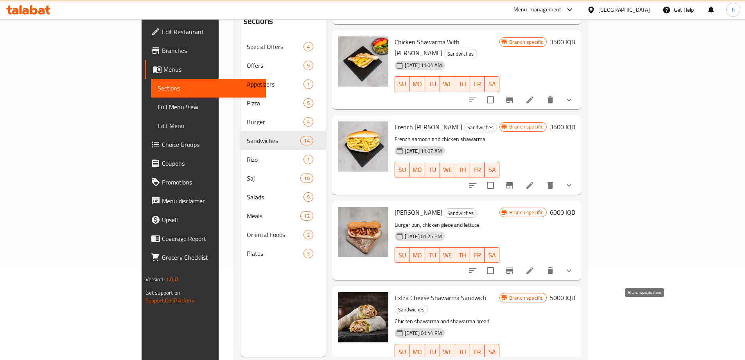
click at [513, 359] on icon "Branch-specific-item" at bounding box center [509, 367] width 7 height 6
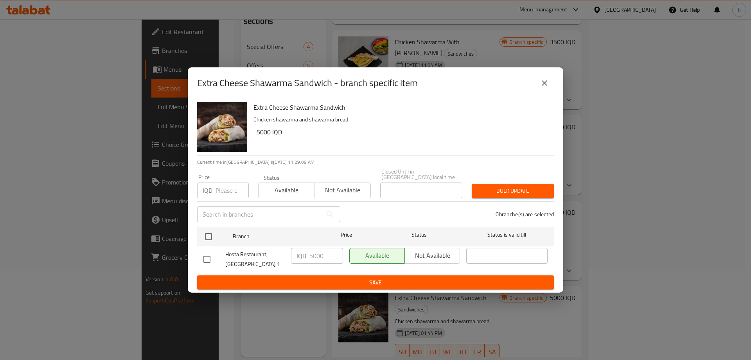
click at [544, 81] on icon "close" at bounding box center [544, 82] width 9 height 9
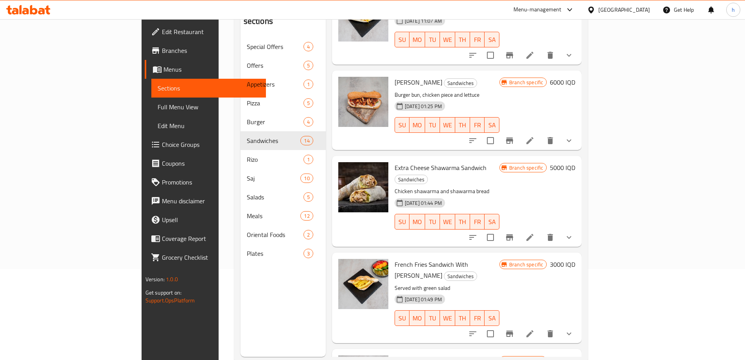
scroll to position [662, 0]
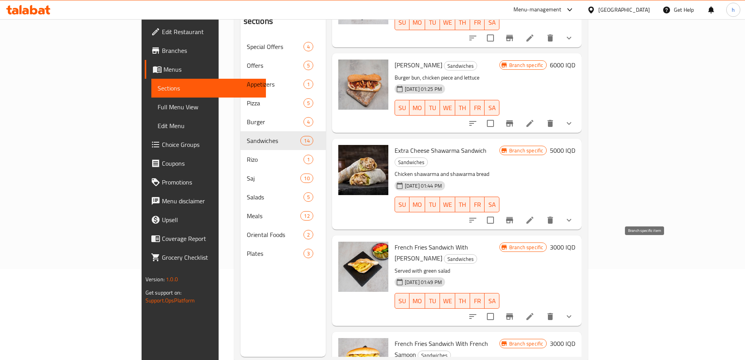
click at [515, 311] on icon "Branch-specific-item" at bounding box center [509, 315] width 9 height 9
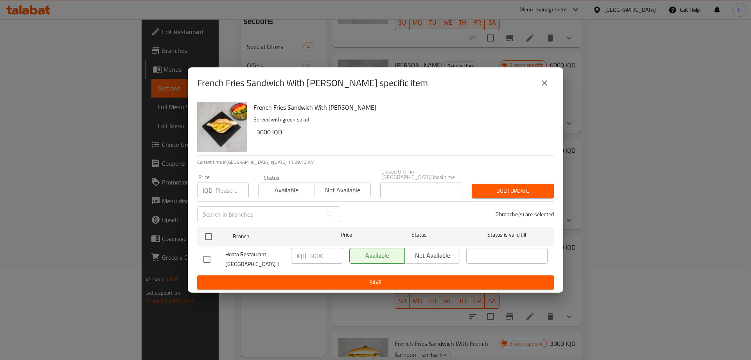
click at [548, 88] on icon "close" at bounding box center [544, 82] width 9 height 9
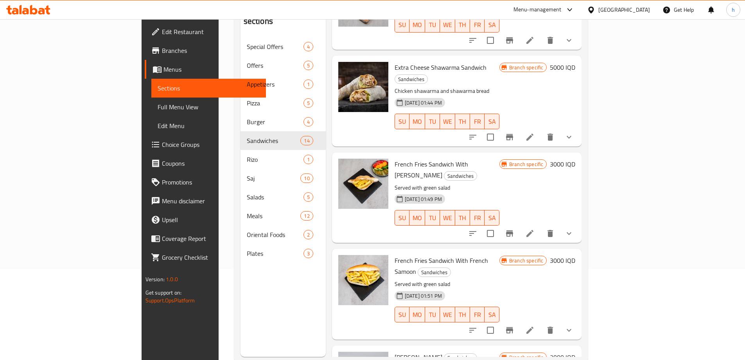
scroll to position [772, 0]
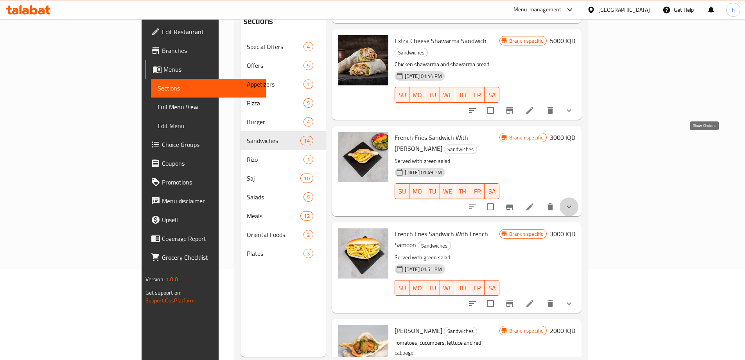
click at [574, 202] on icon "show more" at bounding box center [569, 206] width 9 height 9
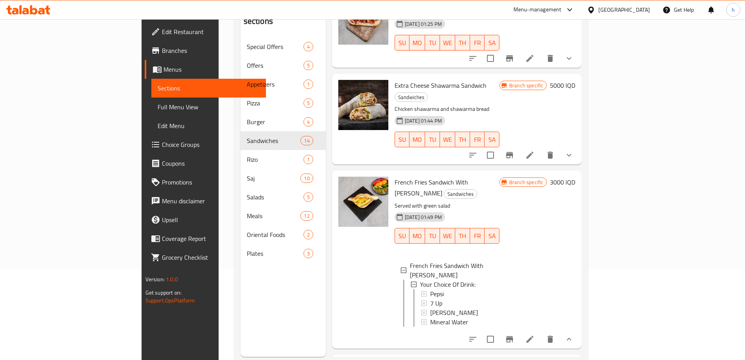
scroll to position [694, 0]
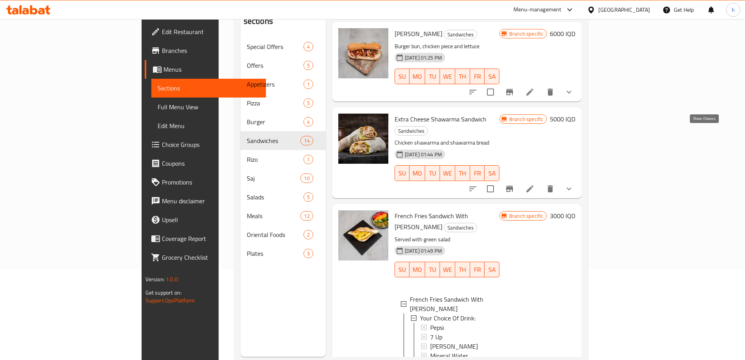
click at [574, 184] on icon "show more" at bounding box center [569, 188] width 9 height 9
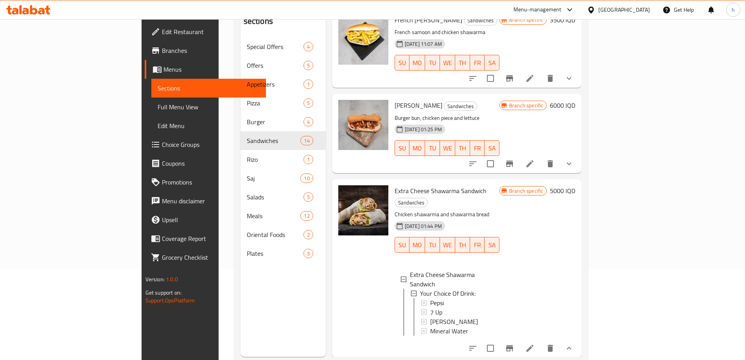
scroll to position [616, 0]
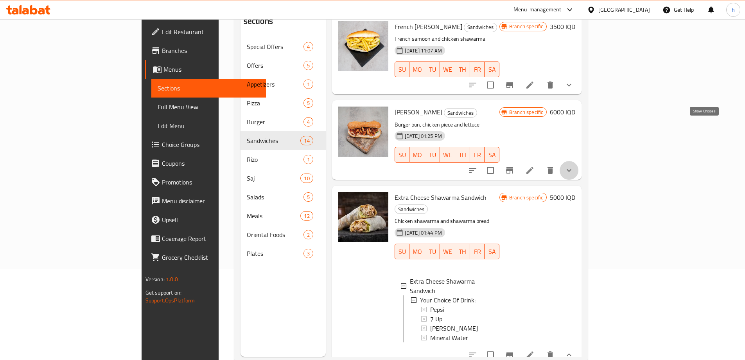
click at [574, 166] on icon "show more" at bounding box center [569, 170] width 9 height 9
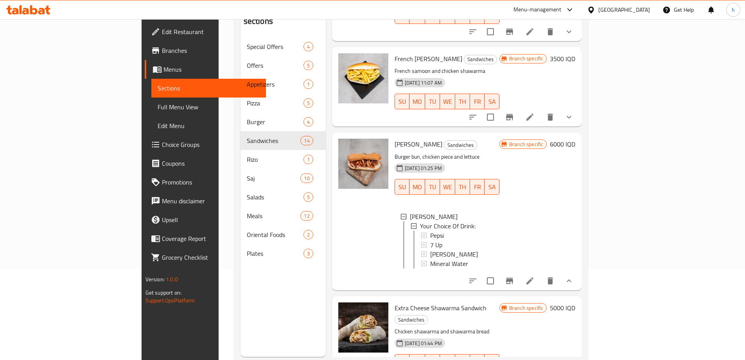
scroll to position [498, 0]
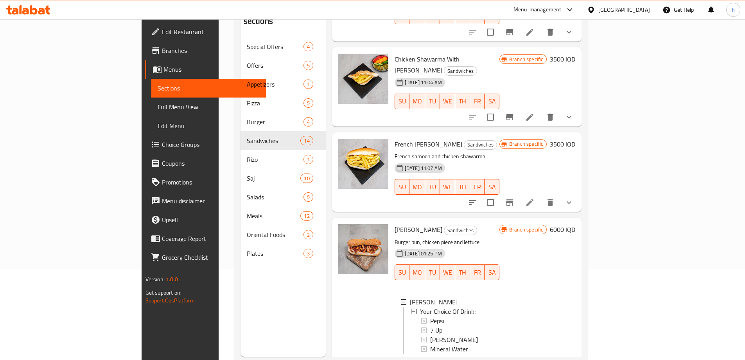
click at [579, 193] on button "show more" at bounding box center [569, 202] width 19 height 19
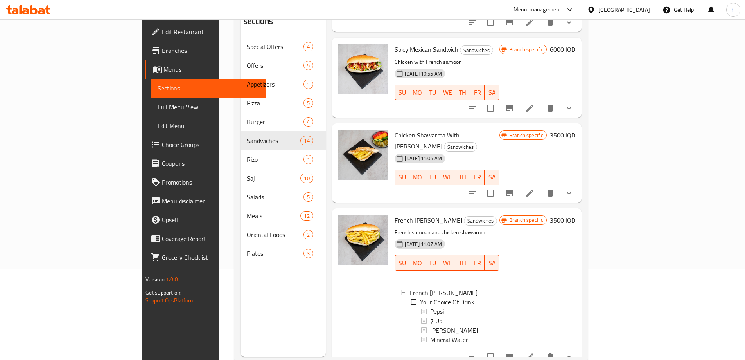
scroll to position [420, 0]
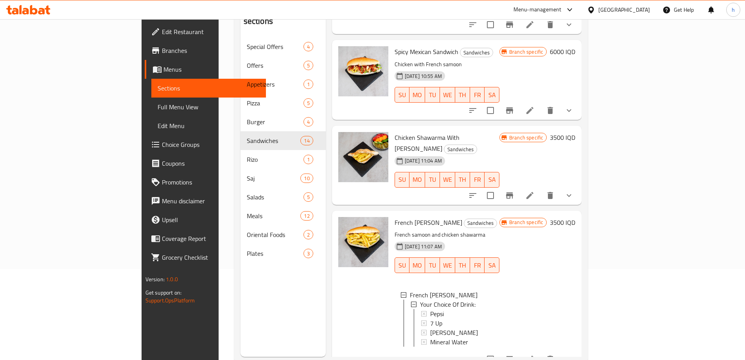
click at [574, 354] on icon "show more" at bounding box center [569, 358] width 9 height 9
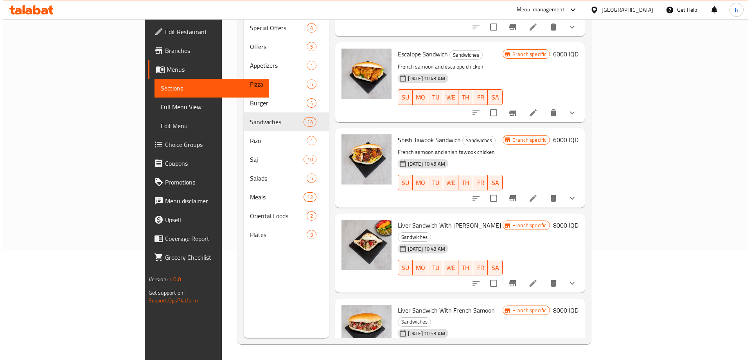
scroll to position [57, 0]
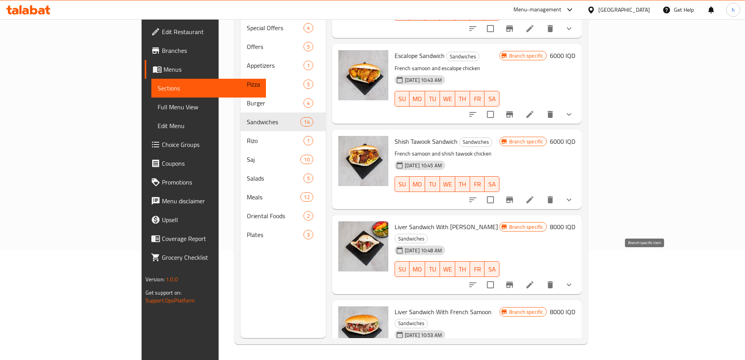
click at [515, 280] on icon "Branch-specific-item" at bounding box center [509, 284] width 9 height 9
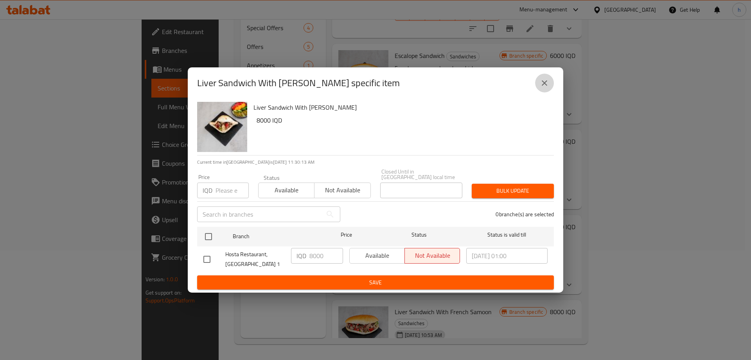
click at [544, 85] on icon "close" at bounding box center [544, 82] width 5 height 5
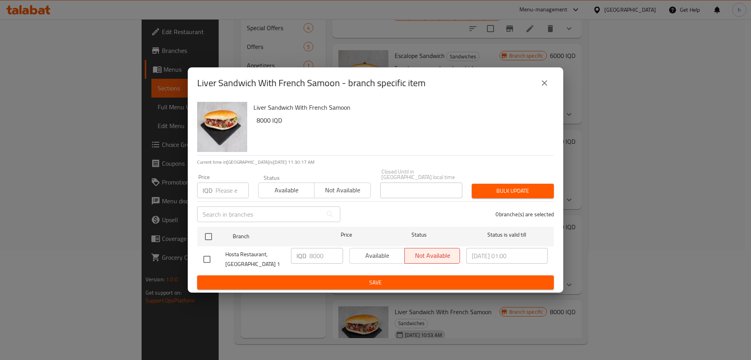
click at [548, 92] on button "close" at bounding box center [544, 83] width 19 height 19
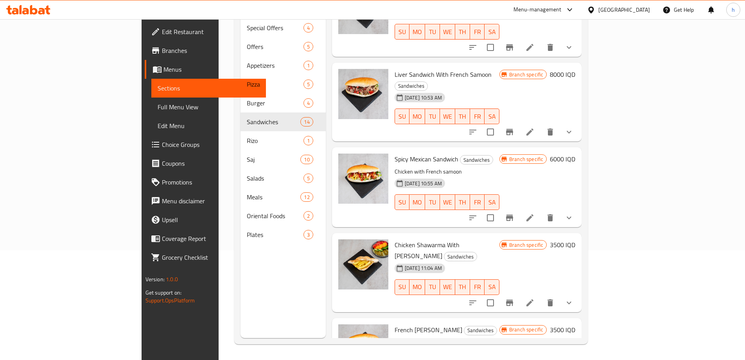
scroll to position [299, 0]
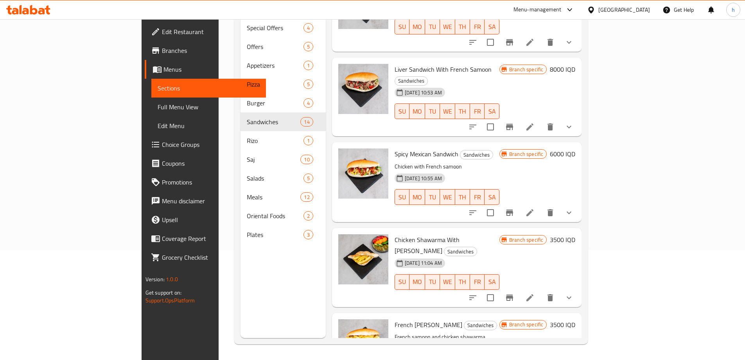
click at [513, 209] on icon "Branch-specific-item" at bounding box center [509, 212] width 7 height 6
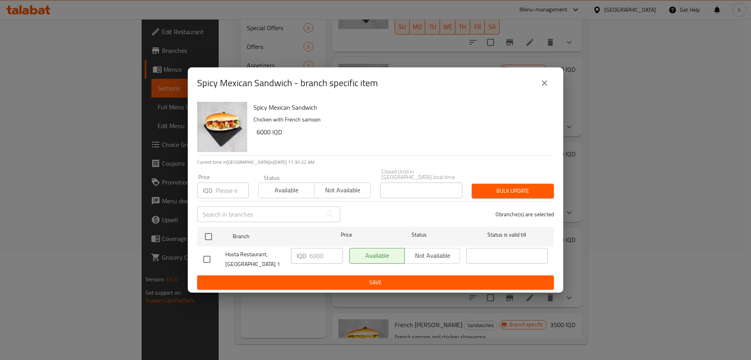
click at [545, 86] on icon "close" at bounding box center [544, 82] width 9 height 9
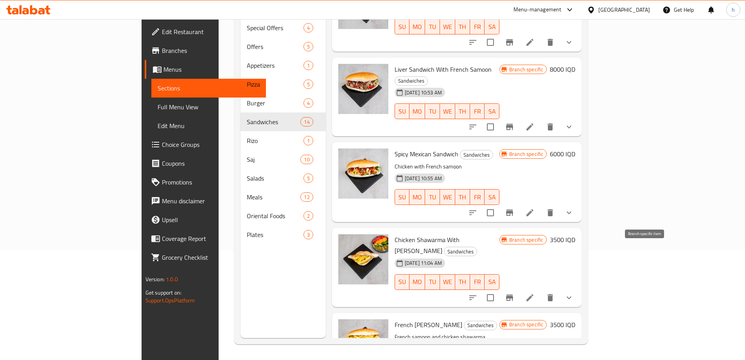
click at [519, 288] on button "Branch-specific-item" at bounding box center [509, 297] width 19 height 19
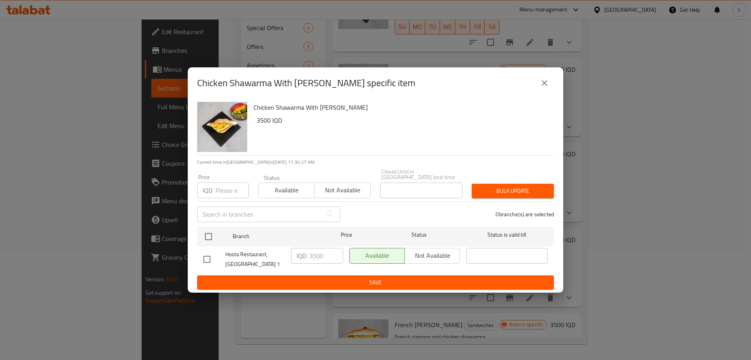
click at [546, 84] on icon "close" at bounding box center [544, 82] width 5 height 5
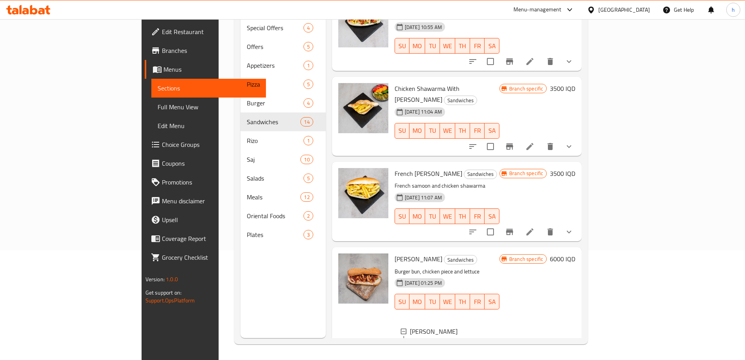
scroll to position [482, 0]
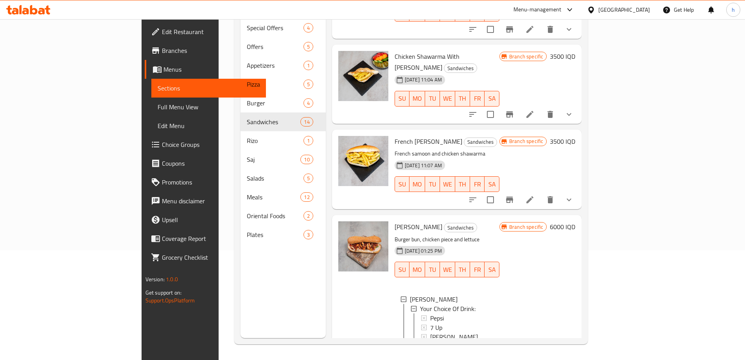
click at [515, 195] on icon "Branch-specific-item" at bounding box center [509, 199] width 9 height 9
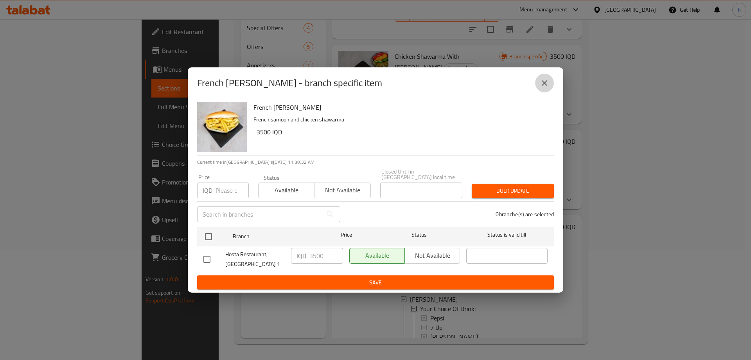
click at [540, 83] on icon "close" at bounding box center [544, 82] width 9 height 9
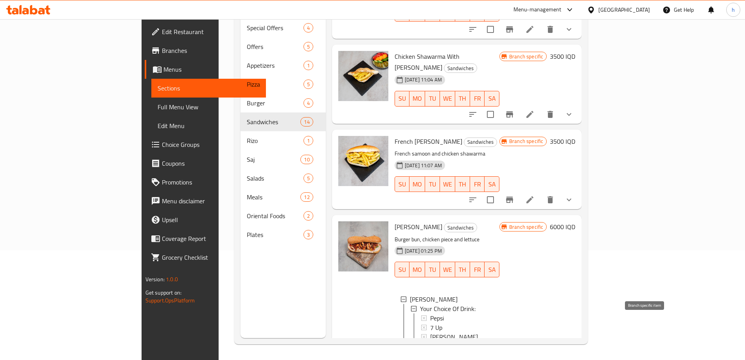
click at [515, 358] on icon "Branch-specific-item" at bounding box center [509, 362] width 9 height 9
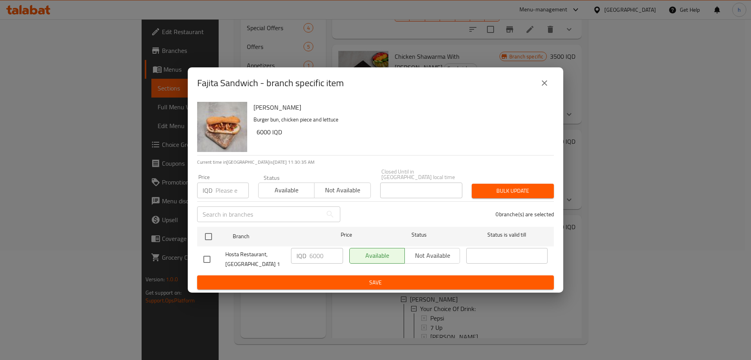
click at [549, 85] on button "close" at bounding box center [544, 83] width 19 height 19
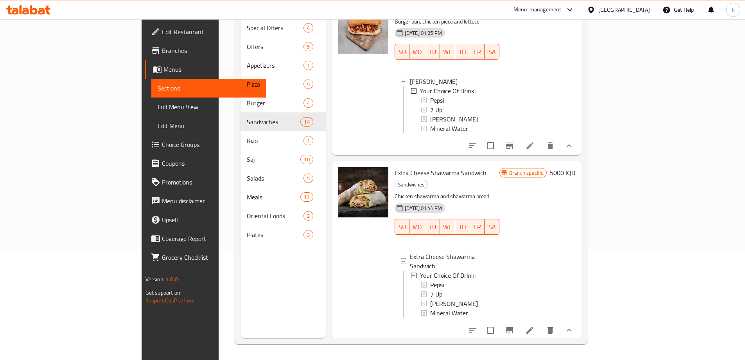
scroll to position [719, 0]
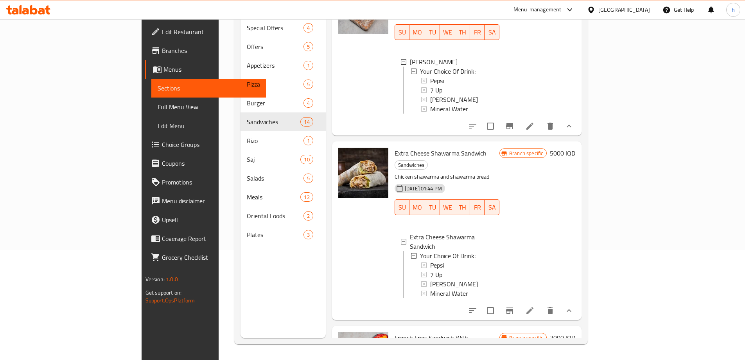
click at [519, 301] on button "Branch-specific-item" at bounding box center [509, 310] width 19 height 19
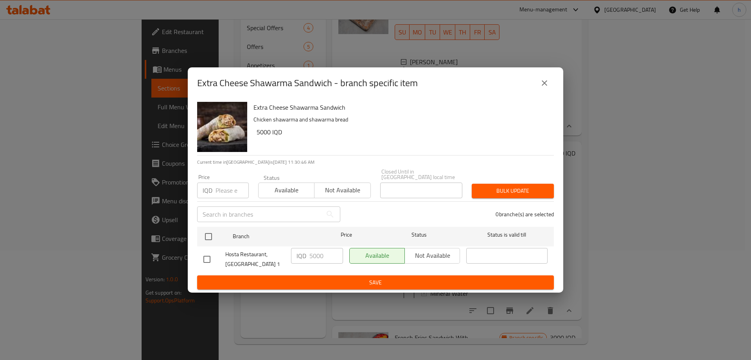
click at [542, 86] on icon "close" at bounding box center [544, 82] width 5 height 5
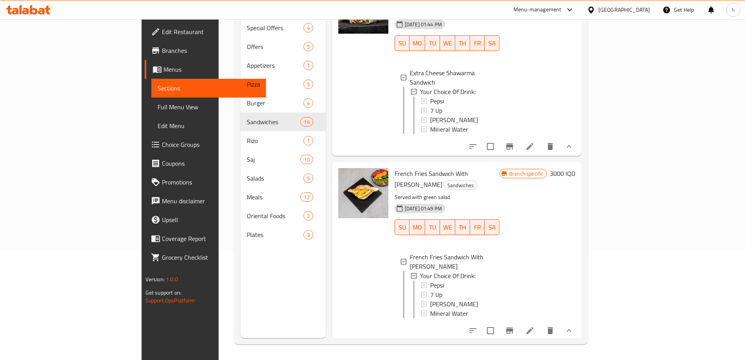
scroll to position [914, 0]
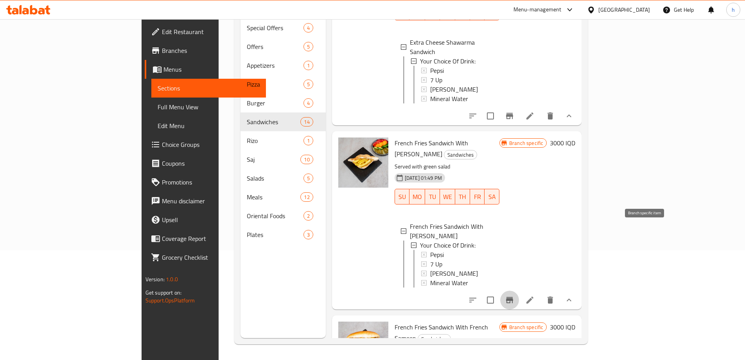
click at [513, 297] on icon "Branch-specific-item" at bounding box center [509, 300] width 7 height 6
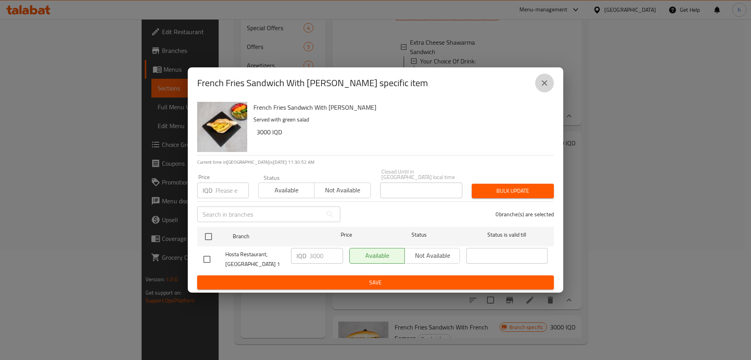
click at [545, 86] on icon "close" at bounding box center [544, 82] width 5 height 5
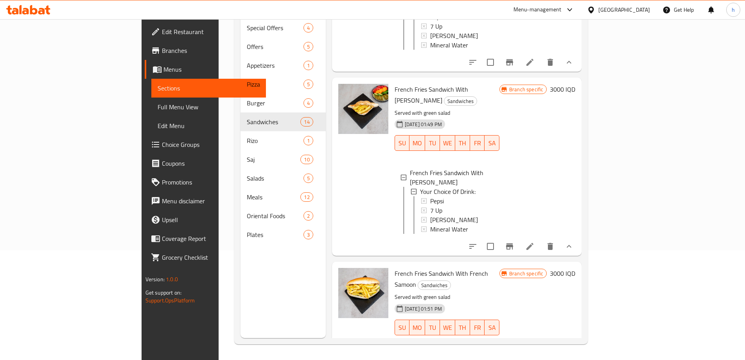
scroll to position [971, 0]
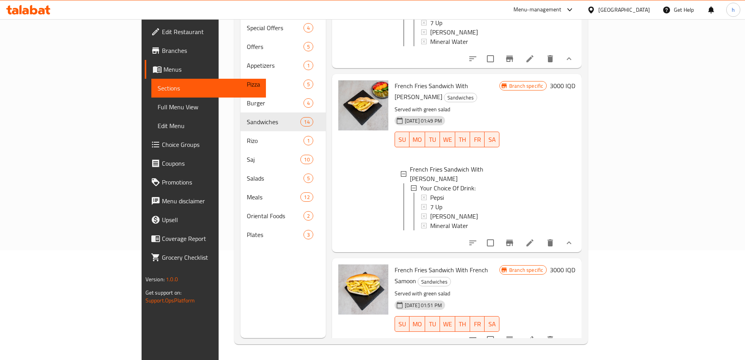
click at [515, 335] on icon "Branch-specific-item" at bounding box center [509, 339] width 9 height 9
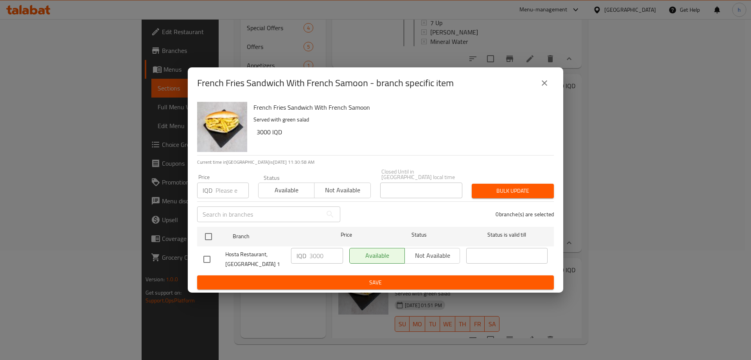
click at [546, 85] on icon "close" at bounding box center [544, 82] width 5 height 5
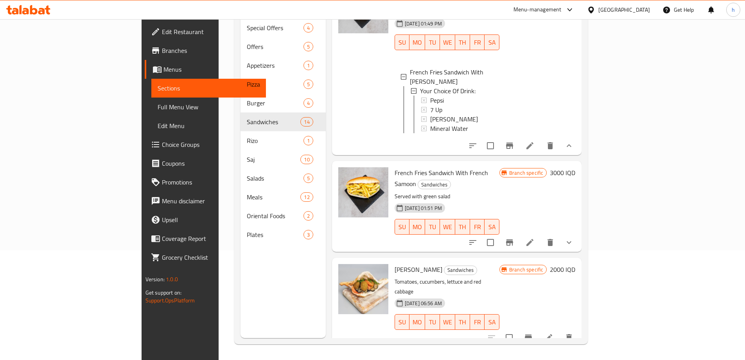
scroll to position [1074, 0]
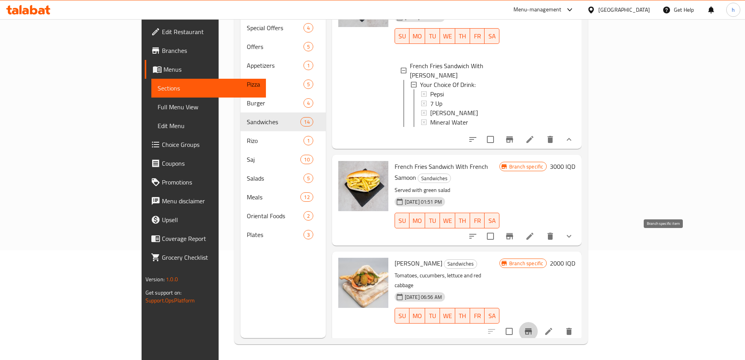
click at [533, 326] on icon "Branch-specific-item" at bounding box center [528, 330] width 9 height 9
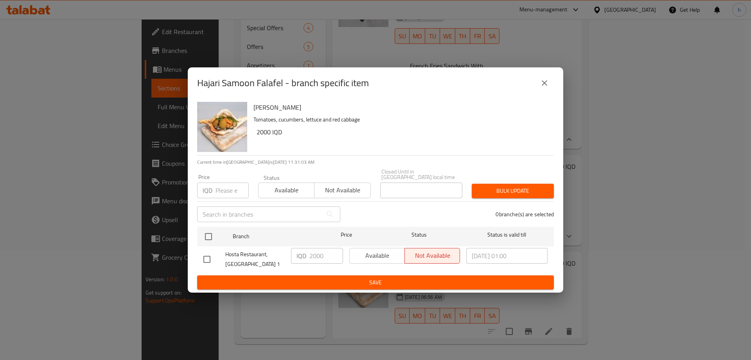
click at [541, 86] on icon "close" at bounding box center [544, 82] width 9 height 9
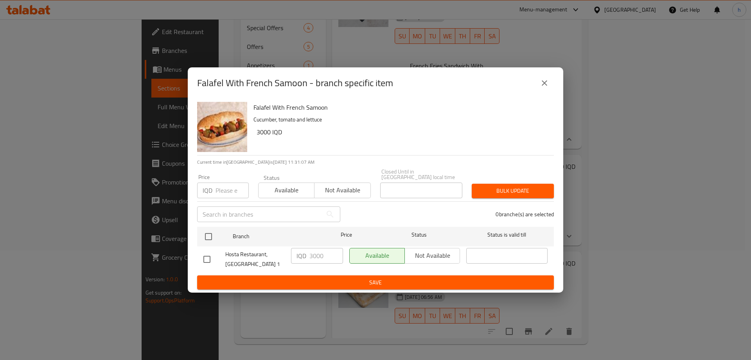
click at [542, 86] on icon "close" at bounding box center [544, 82] width 9 height 9
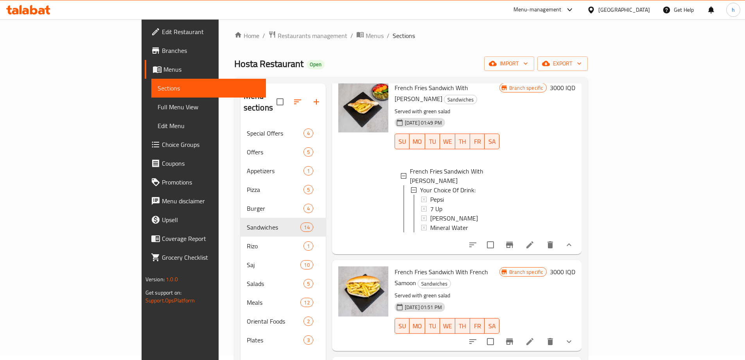
scroll to position [0, 0]
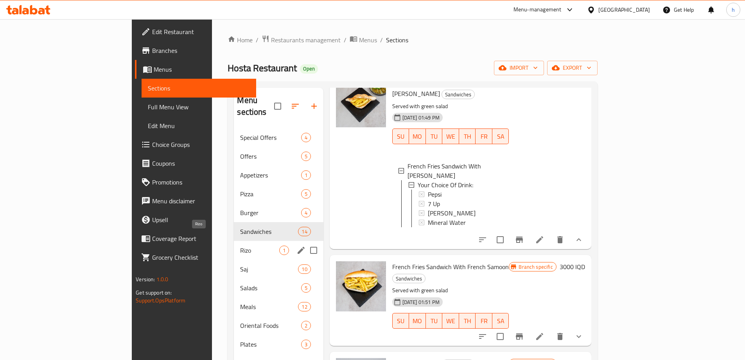
click at [240, 245] on span "Rizo" at bounding box center [259, 249] width 39 height 9
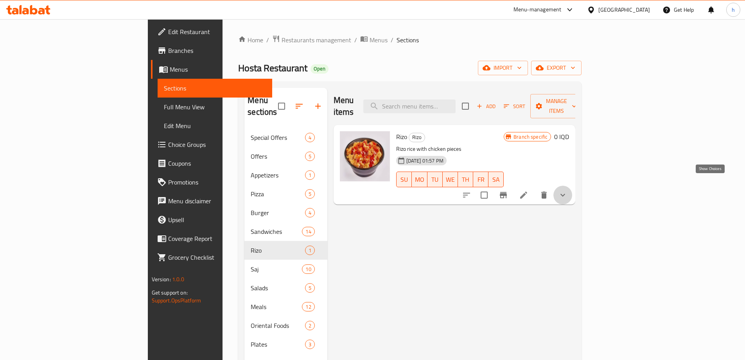
click at [568, 190] on icon "show more" at bounding box center [562, 194] width 9 height 9
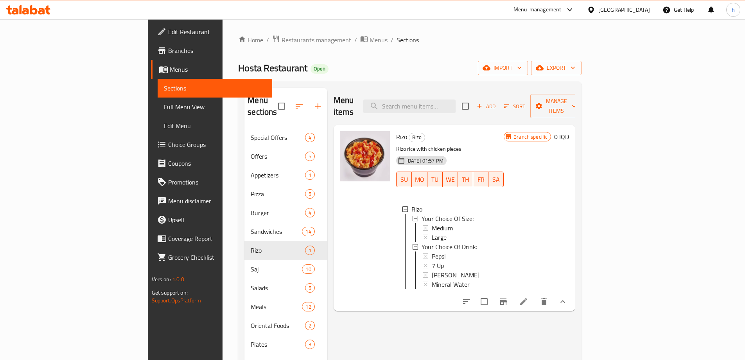
click at [159, 70] on span at bounding box center [164, 69] width 11 height 9
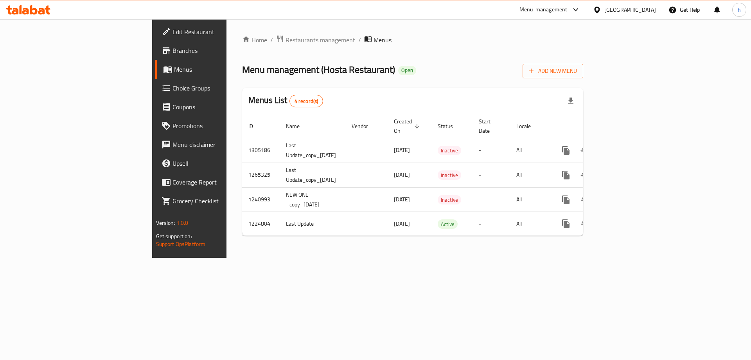
click at [18, 11] on icon at bounding box center [15, 11] width 7 height 7
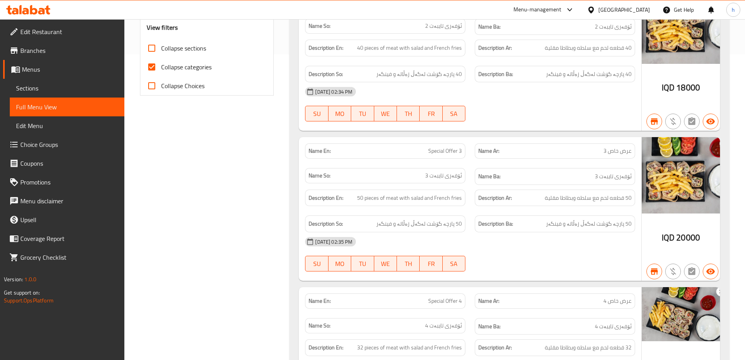
scroll to position [320, 0]
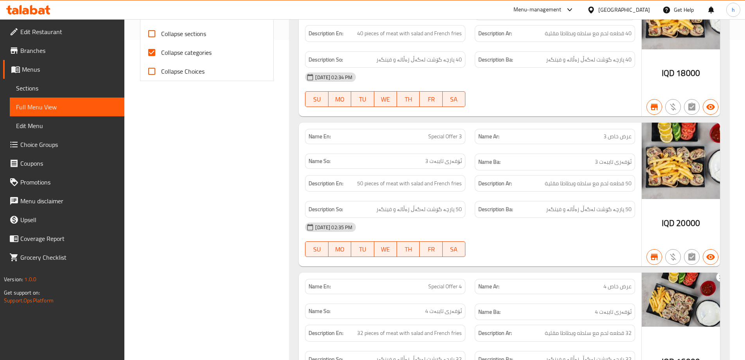
drag, startPoint x: 152, startPoint y: 48, endPoint x: 162, endPoint y: 66, distance: 20.1
click at [150, 47] on input "Collapse categories" at bounding box center [151, 52] width 19 height 19
checkbox input "false"
click at [148, 35] on input "Collapse sections" at bounding box center [151, 33] width 19 height 19
checkbox input "true"
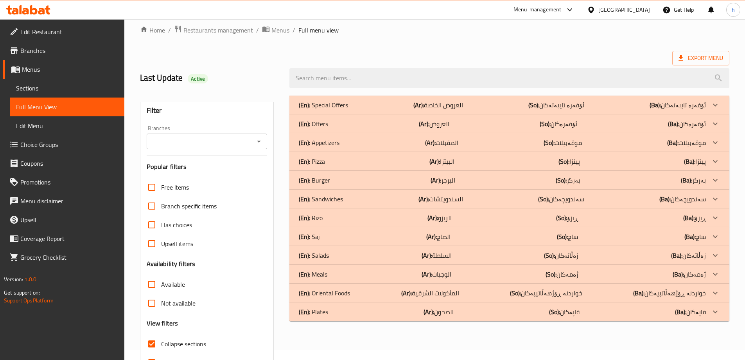
scroll to position [0, 0]
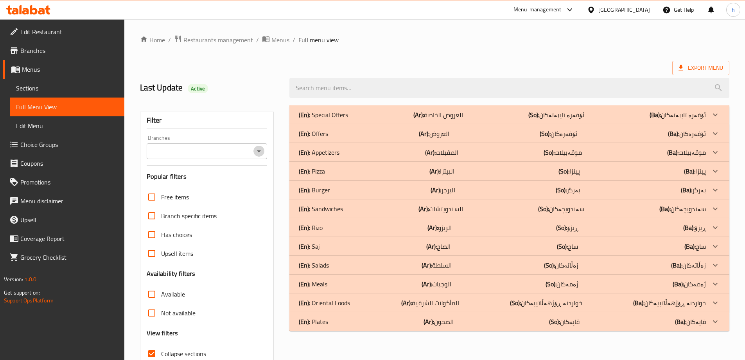
click at [256, 154] on icon "Open" at bounding box center [258, 150] width 9 height 9
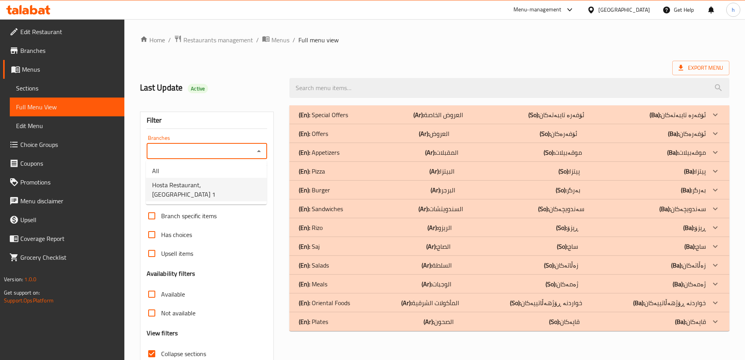
click at [166, 185] on span "Hosta Restaurant, [GEOGRAPHIC_DATA] 1" at bounding box center [206, 189] width 108 height 19
type input "Hosta Restaurant, [GEOGRAPHIC_DATA] 1"
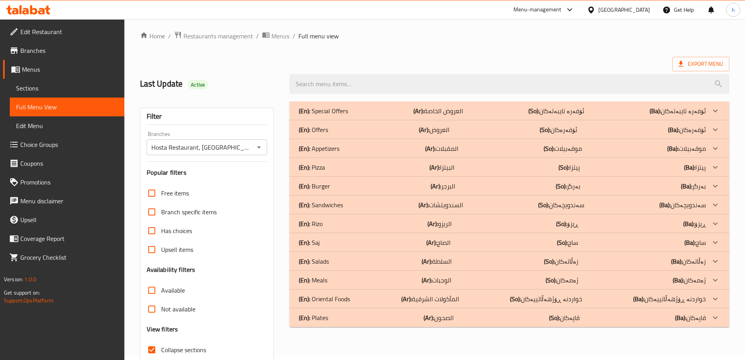
click at [342, 115] on p "(En): Sandwiches" at bounding box center [323, 110] width 49 height 9
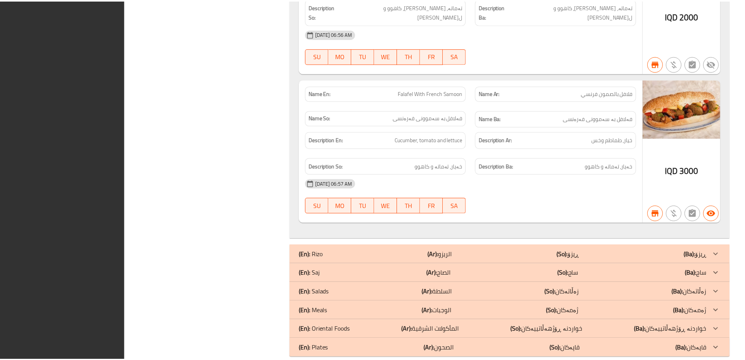
scroll to position [4218, 0]
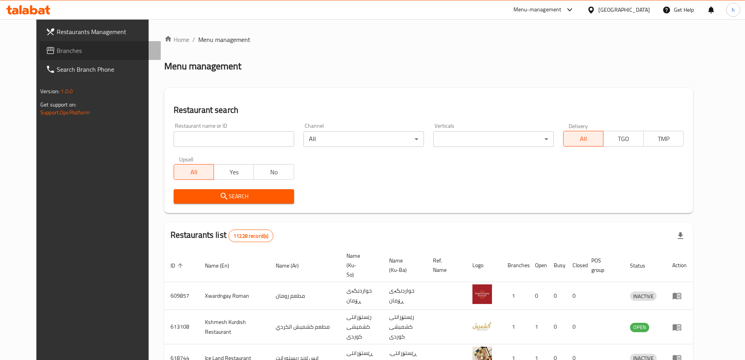
click at [58, 57] on link "Branches" at bounding box center [100, 50] width 121 height 19
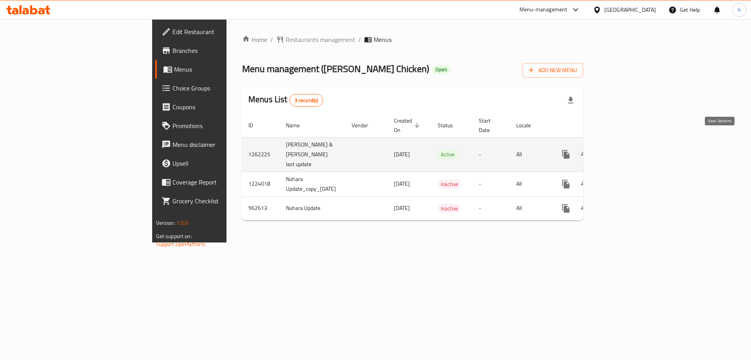
click at [627, 149] on icon "enhanced table" at bounding box center [622, 153] width 9 height 9
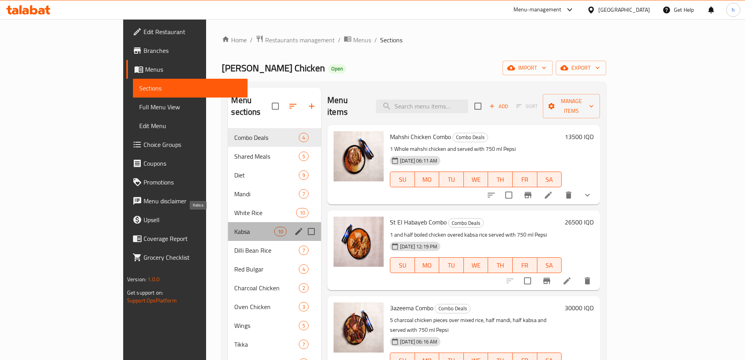
click at [234, 227] on span "Kabsa" at bounding box center [254, 231] width 40 height 9
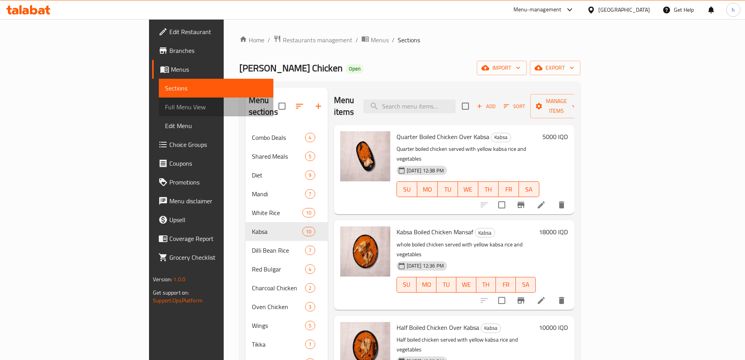
click at [165, 104] on span "Full Menu View" at bounding box center [216, 106] width 102 height 9
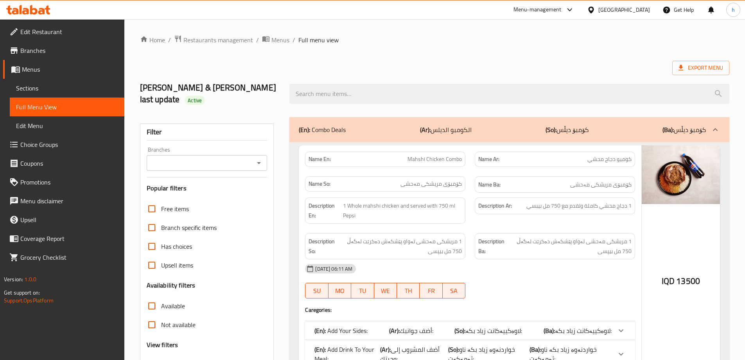
scroll to position [229, 0]
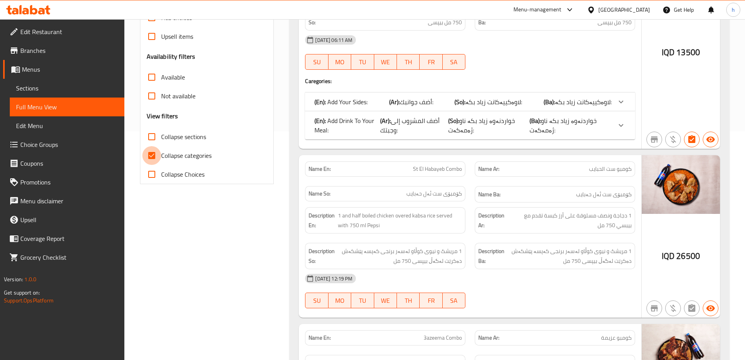
drag, startPoint x: 154, startPoint y: 141, endPoint x: 751, endPoint y: 86, distance: 599.3
click at [153, 146] on input "Collapse categories" at bounding box center [151, 155] width 19 height 19
checkbox input "false"
click at [150, 127] on input "Collapse sections" at bounding box center [151, 136] width 19 height 19
checkbox input "true"
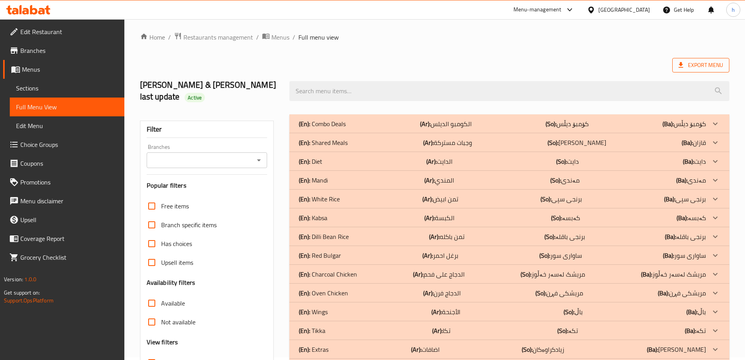
scroll to position [2, 0]
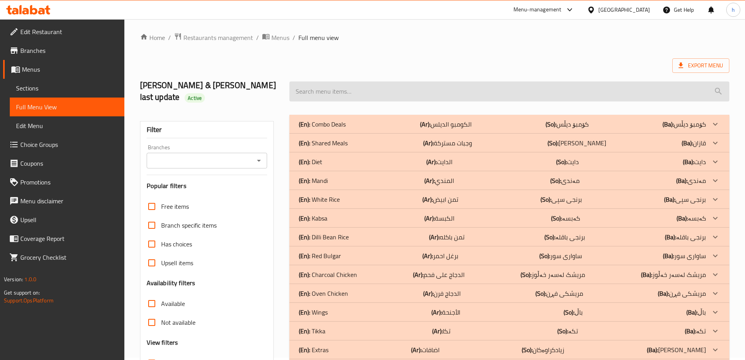
click at [621, 81] on input "search" at bounding box center [510, 91] width 440 height 20
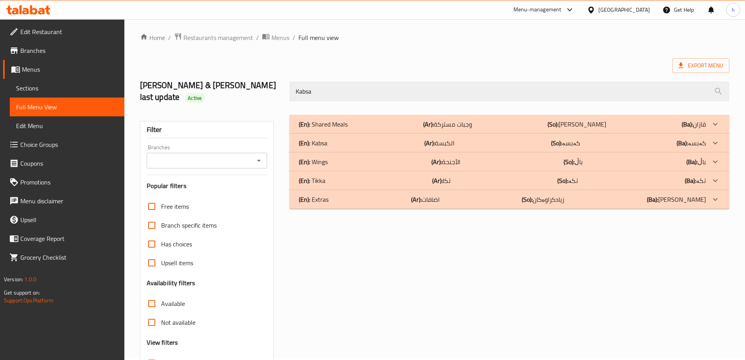
click at [261, 144] on div "Branches Branches" at bounding box center [207, 156] width 121 height 24
type input "Kabsa"
click at [261, 153] on div "Branches" at bounding box center [207, 161] width 121 height 16
click at [257, 156] on icon "Open" at bounding box center [258, 160] width 9 height 9
click at [191, 184] on span "[PERSON_NAME] Chicken, Gre Base" at bounding box center [200, 182] width 97 height 9
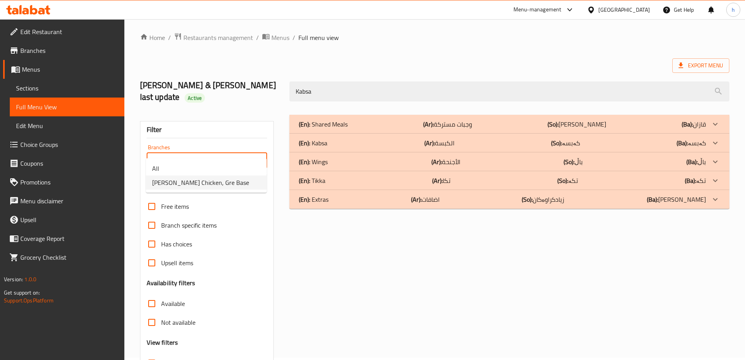
type input "[PERSON_NAME] Chicken, Gre Base"
click at [326, 129] on p "(En): Kabsa" at bounding box center [323, 123] width 49 height 9
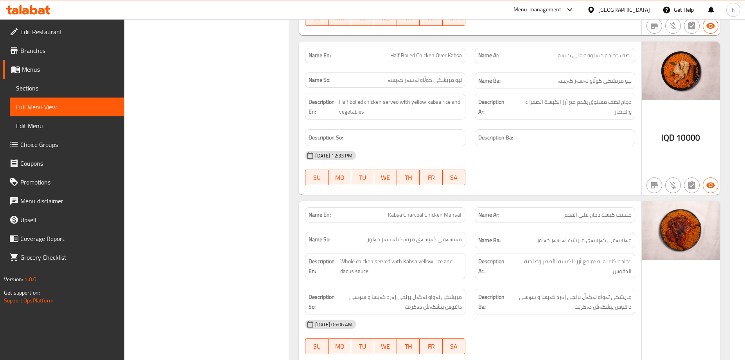
scroll to position [502, 0]
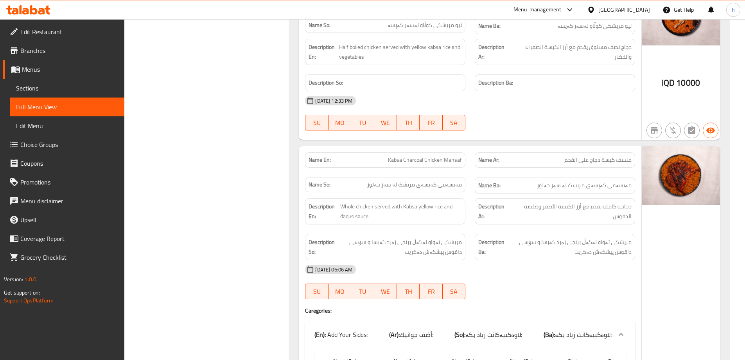
click at [407, 156] on span "Kabsa Charcoal Chicken Mansaf" at bounding box center [425, 160] width 74 height 8
drag, startPoint x: 389, startPoint y: 148, endPoint x: 464, endPoint y: 150, distance: 74.8
click at [464, 152] on div "Name En: Kabsa Charcoal Chicken Mansaf" at bounding box center [385, 159] width 160 height 15
copy span "Kabsa Charcoal Chicken Mansaf"
click at [417, 156] on span "Kabsa Charcoal Chicken Mansaf" at bounding box center [425, 160] width 74 height 8
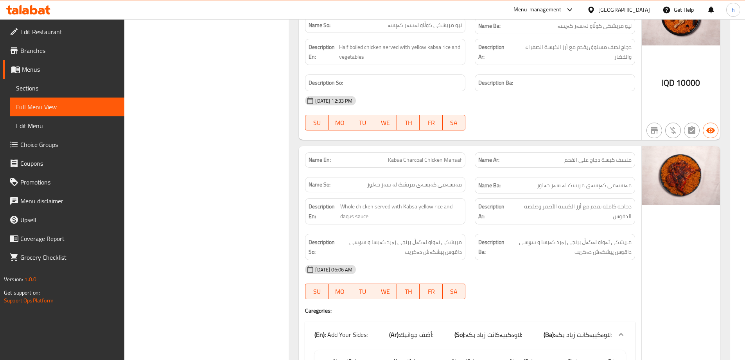
click at [418, 156] on span "Kabsa Charcoal Chicken Mansaf" at bounding box center [425, 160] width 74 height 8
copy span "Kabsa Charcoal Chicken Mansaf"
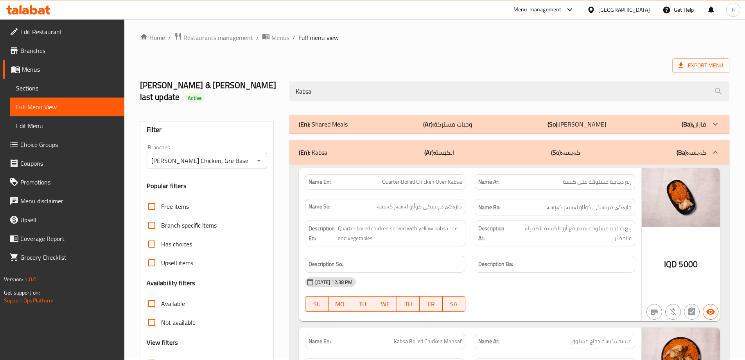
scroll to position [0, 0]
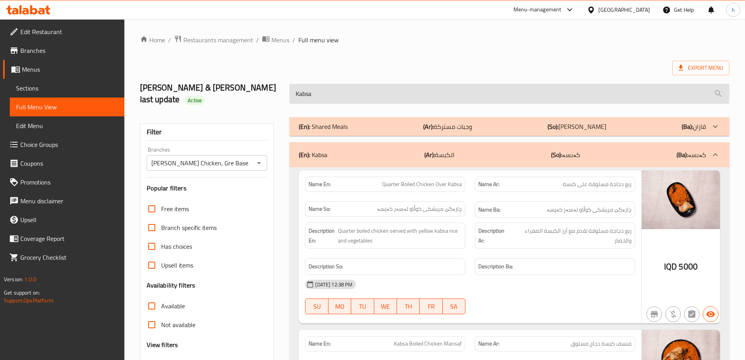
click at [382, 95] on input "Kabsa" at bounding box center [510, 94] width 440 height 20
paste input "Charcoal Chicken Mansaf"
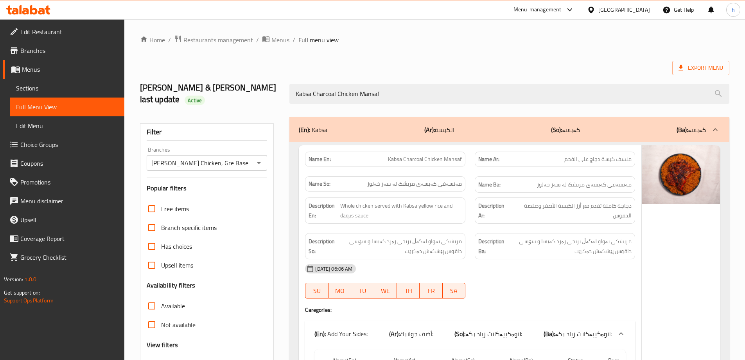
type input "Kabsa Charcoal Chicken Mansaf"
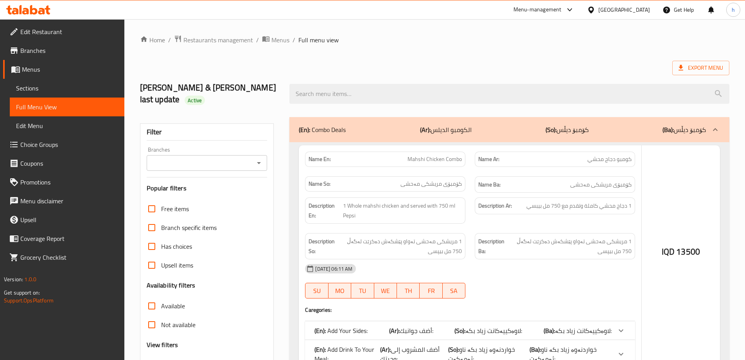
click at [262, 151] on div at bounding box center [372, 180] width 745 height 360
click at [259, 151] on div at bounding box center [372, 180] width 745 height 360
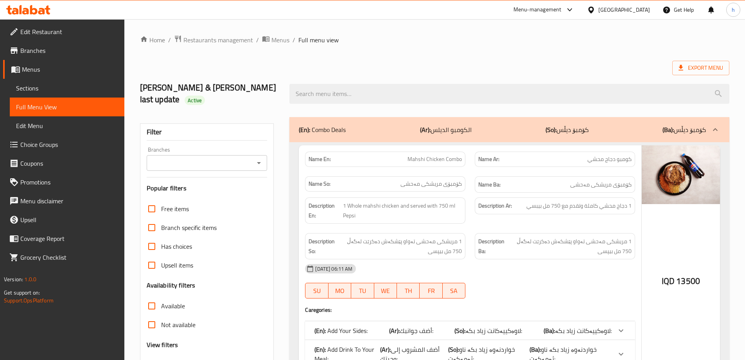
click at [259, 162] on icon "Open" at bounding box center [259, 163] width 4 height 2
click at [229, 184] on span "[PERSON_NAME] Chicken, Gre Base" at bounding box center [200, 184] width 97 height 9
type input "[PERSON_NAME] Chicken, Gre Base"
checkbox input "false"
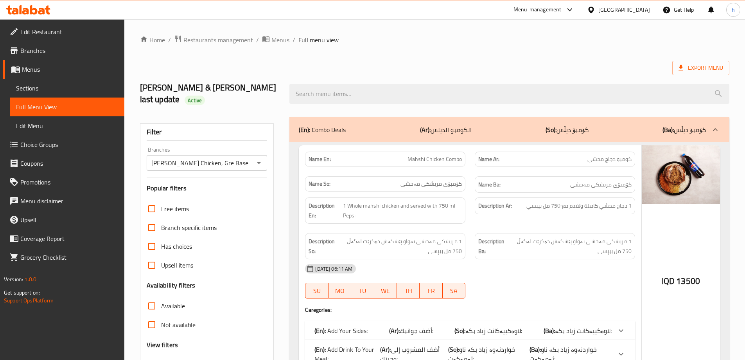
click at [153, 356] on input "Collapse sections" at bounding box center [151, 365] width 19 height 19
checkbox input "true"
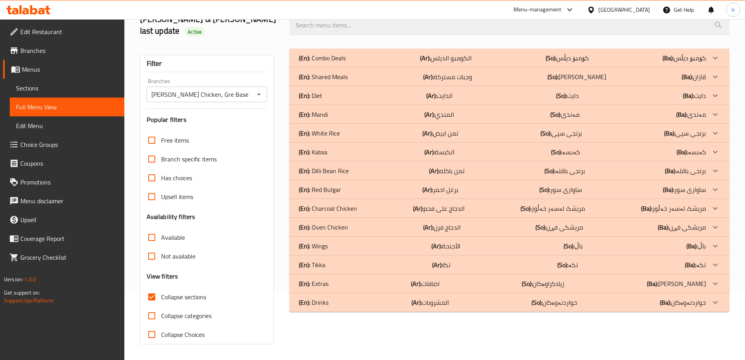
scroll to position [57, 0]
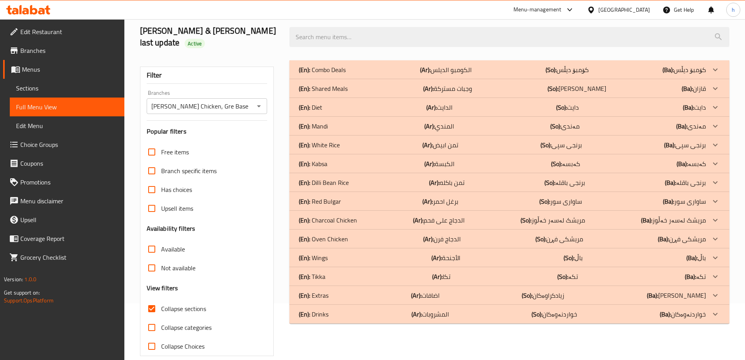
click at [322, 74] on p "(En): Kabsa" at bounding box center [322, 69] width 47 height 9
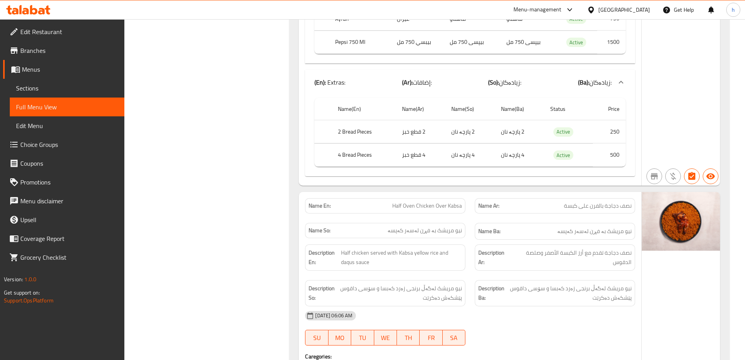
scroll to position [2817, 0]
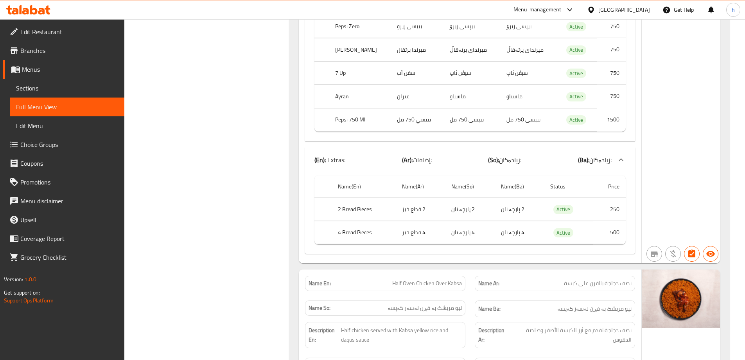
click at [451, 279] on span "Half Oven Chicken Over Kabsa" at bounding box center [427, 283] width 70 height 8
drag, startPoint x: 434, startPoint y: 187, endPoint x: 413, endPoint y: 187, distance: 20.3
click at [433, 279] on span "Half Oven Chicken Over Kabsa" at bounding box center [427, 283] width 70 height 8
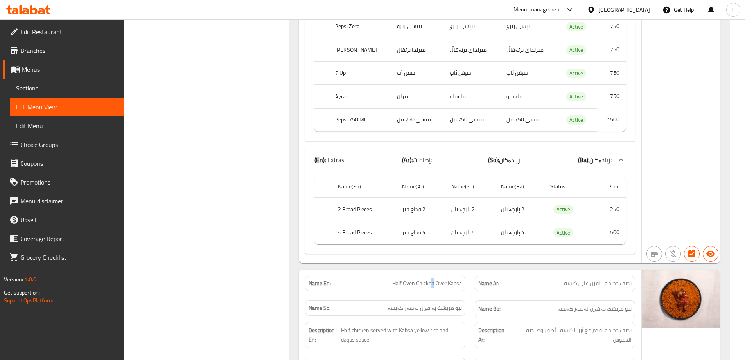
click at [432, 279] on span "Half Oven Chicken Over Kabsa" at bounding box center [427, 283] width 70 height 8
click at [431, 279] on span "Half Oven Chicken Over Kabsa" at bounding box center [427, 283] width 70 height 8
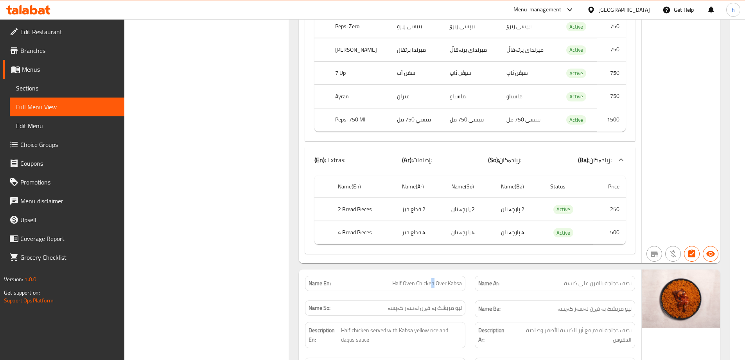
click at [413, 279] on span "Half Oven Chicken Over Kabsa" at bounding box center [427, 283] width 70 height 8
click at [387, 279] on p "Name En: Half Oven Chicken Over Kabsa" at bounding box center [385, 283] width 153 height 8
click at [428, 279] on span "Half Oven Chicken Over Kabsa" at bounding box center [427, 283] width 70 height 8
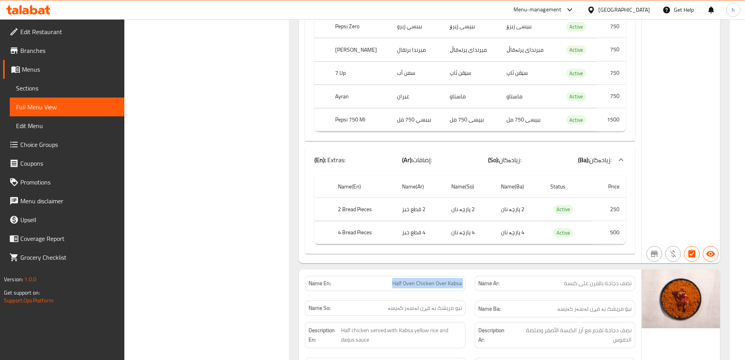
copy span "Half Oven Chicken Over Kabsa"
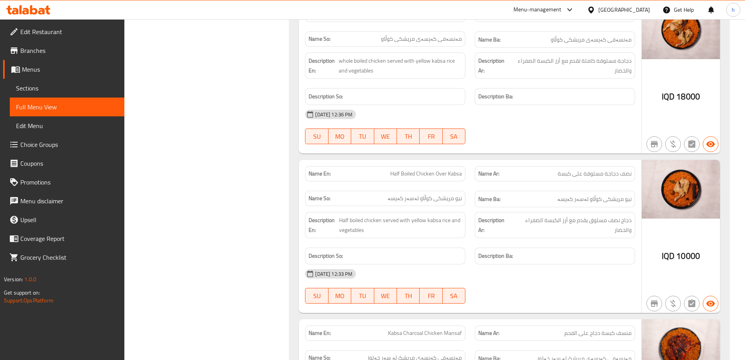
scroll to position [0, 0]
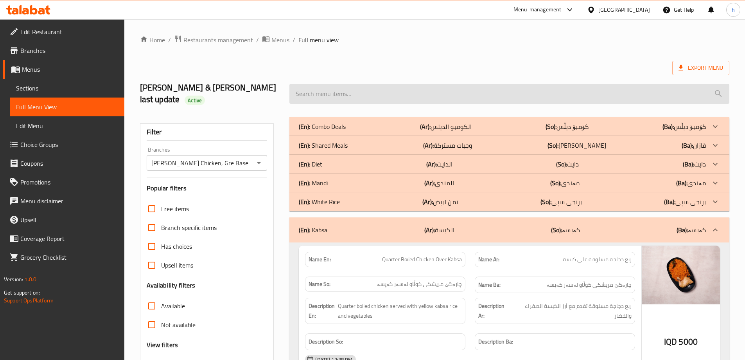
click at [508, 86] on input "search" at bounding box center [510, 94] width 440 height 20
paste input "Half Oven Chicken Over Kabsa"
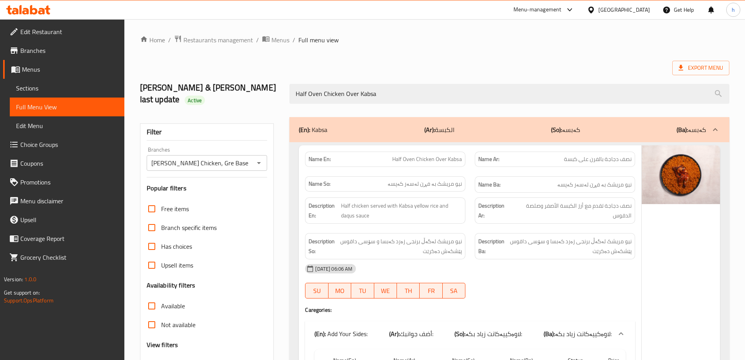
type input "Half Oven Chicken Over Kabsa"
click at [56, 52] on span "Branches" at bounding box center [69, 50] width 98 height 9
